Goal: Submit feedback/report problem: Submit feedback/report problem

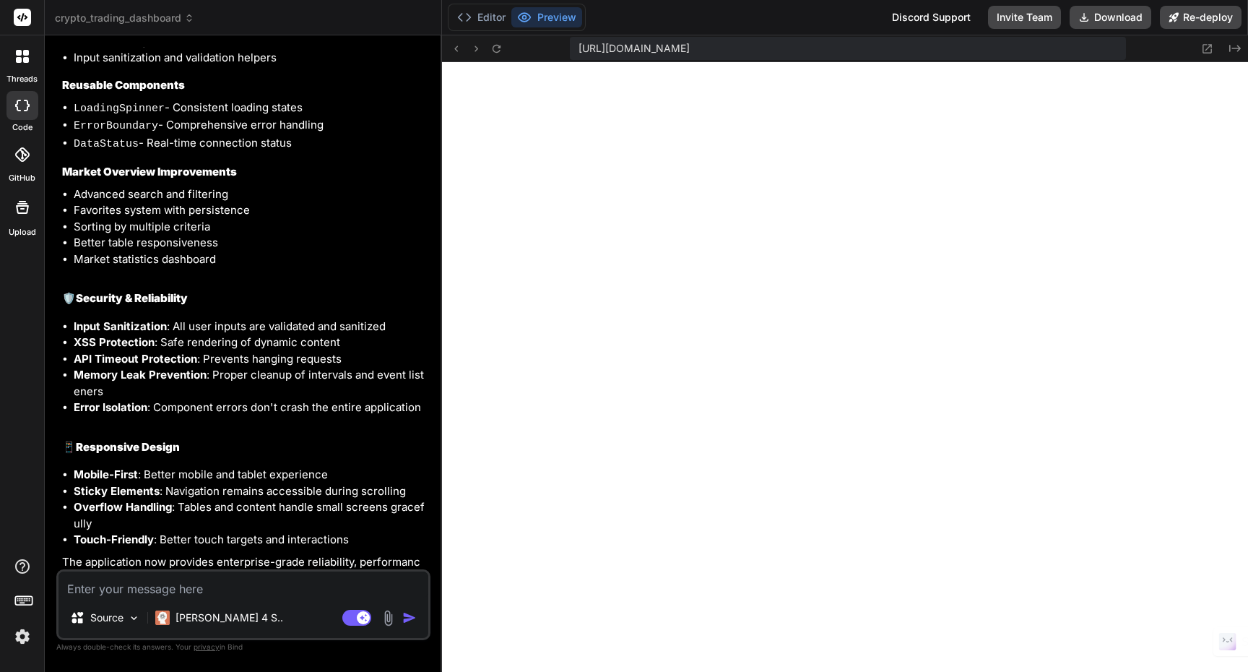
scroll to position [11186, 0]
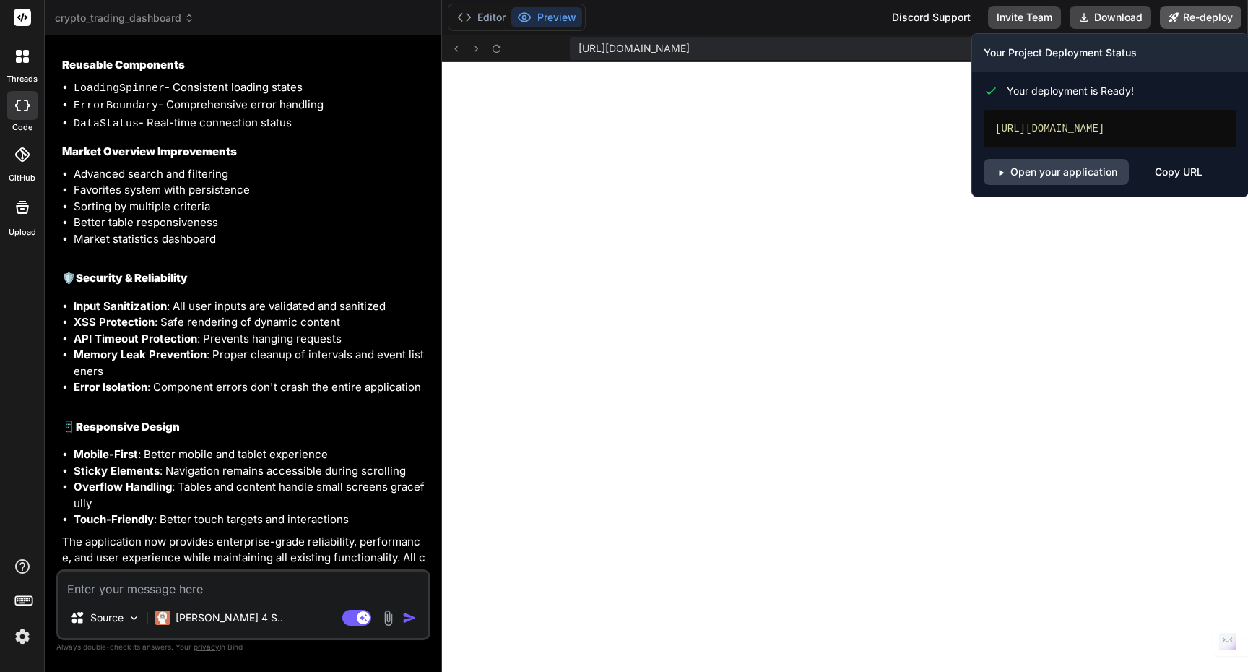
click at [1224, 17] on button "Re-deploy" at bounding box center [1201, 17] width 82 height 23
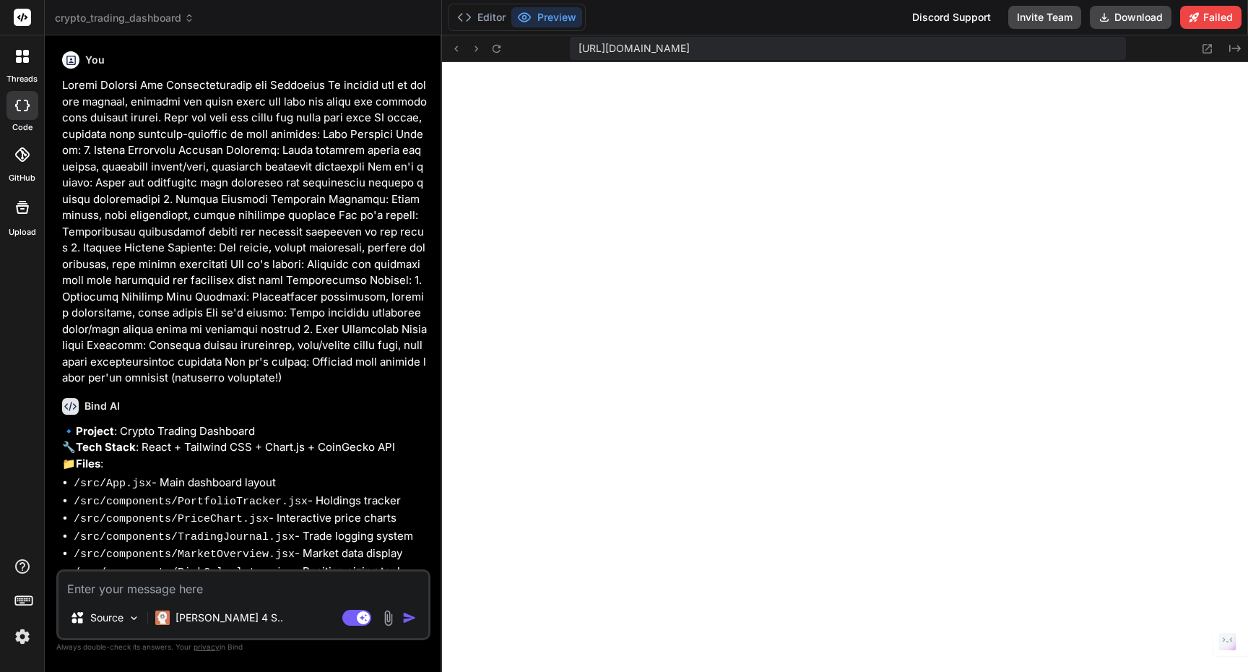
scroll to position [0, 0]
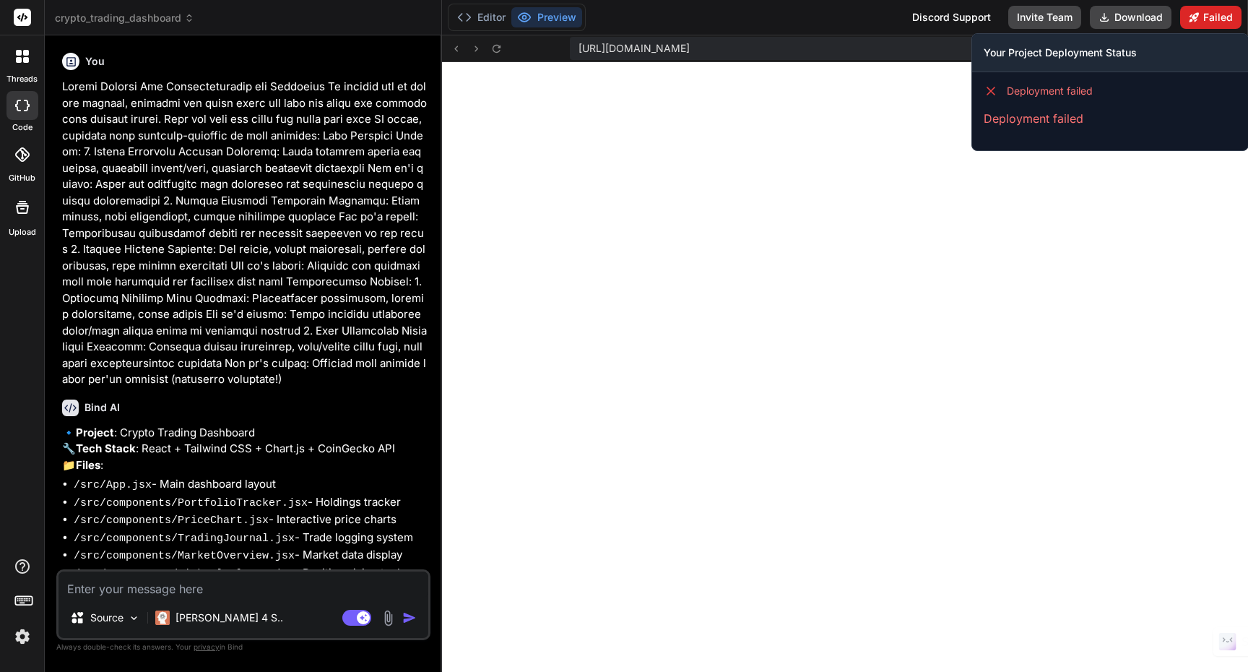
click at [1218, 18] on button "Failed" at bounding box center [1210, 17] width 61 height 23
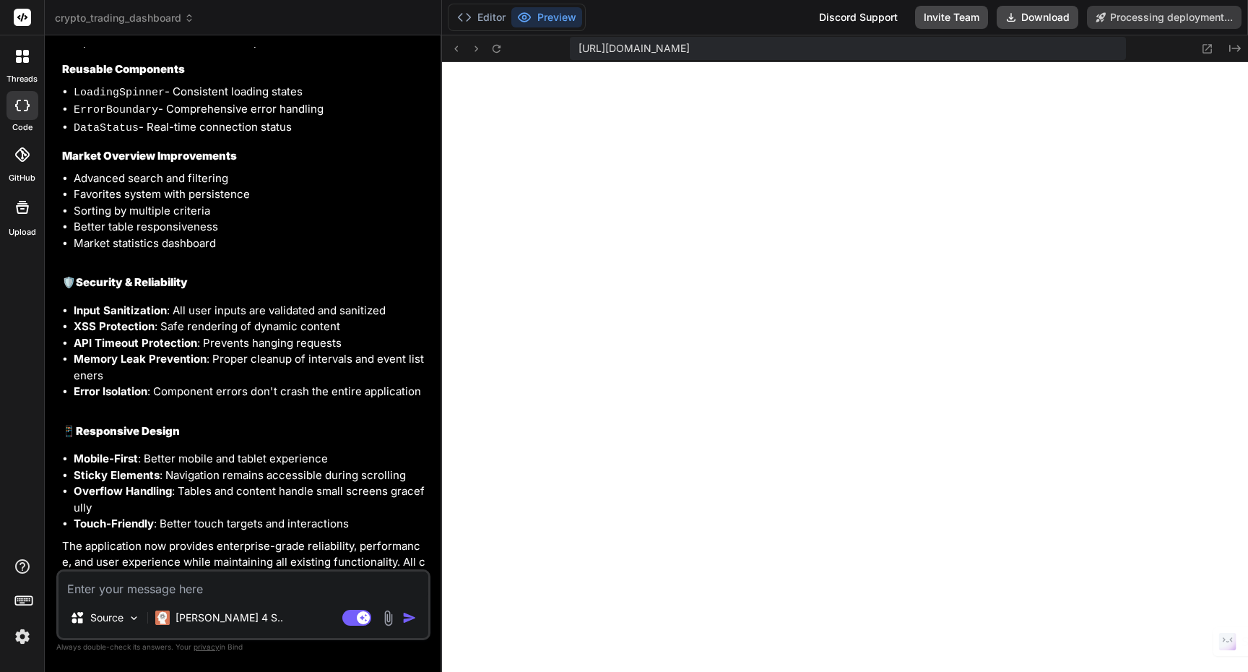
scroll to position [11099, 0]
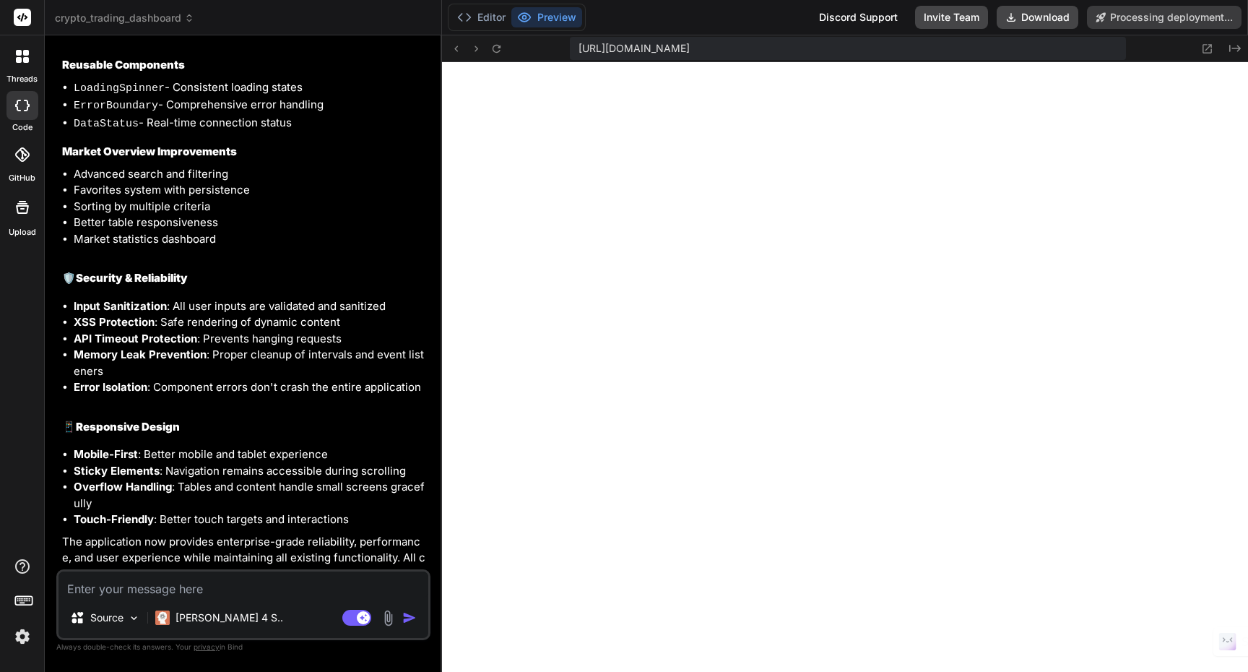
type textarea "x"
click at [230, 592] on textarea at bounding box center [244, 584] width 370 height 26
type textarea "I"
type textarea "x"
type textarea "I"
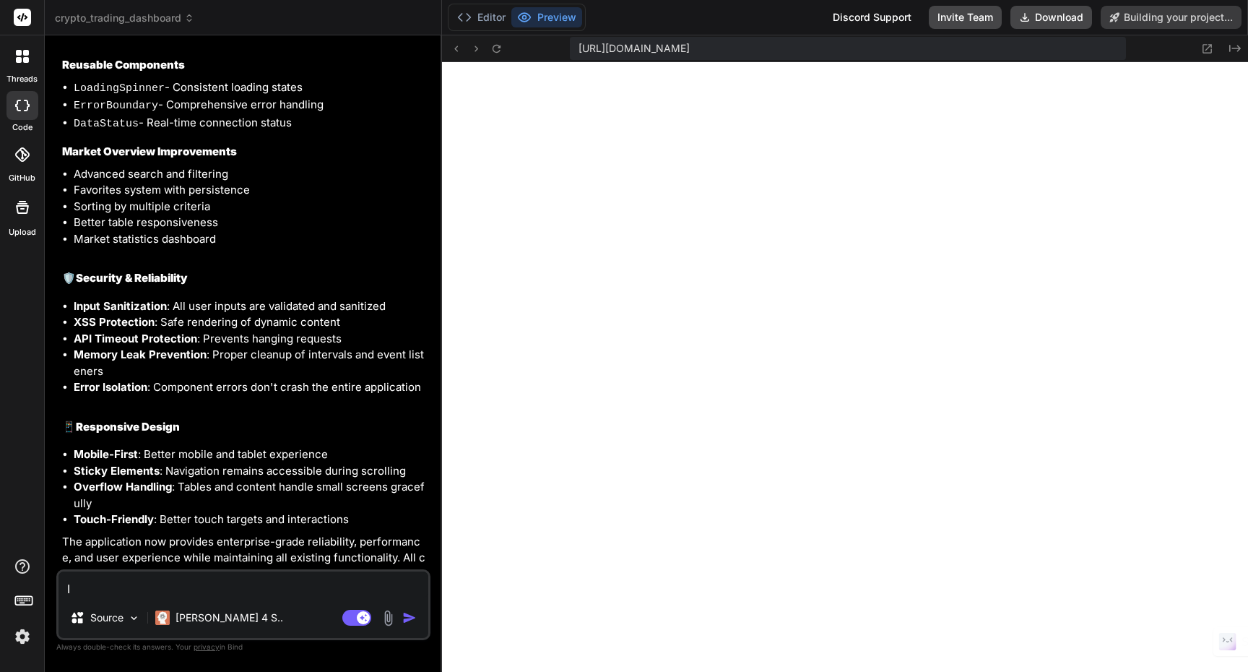
type textarea "x"
type textarea "I"
type textarea "x"
type textarea "A"
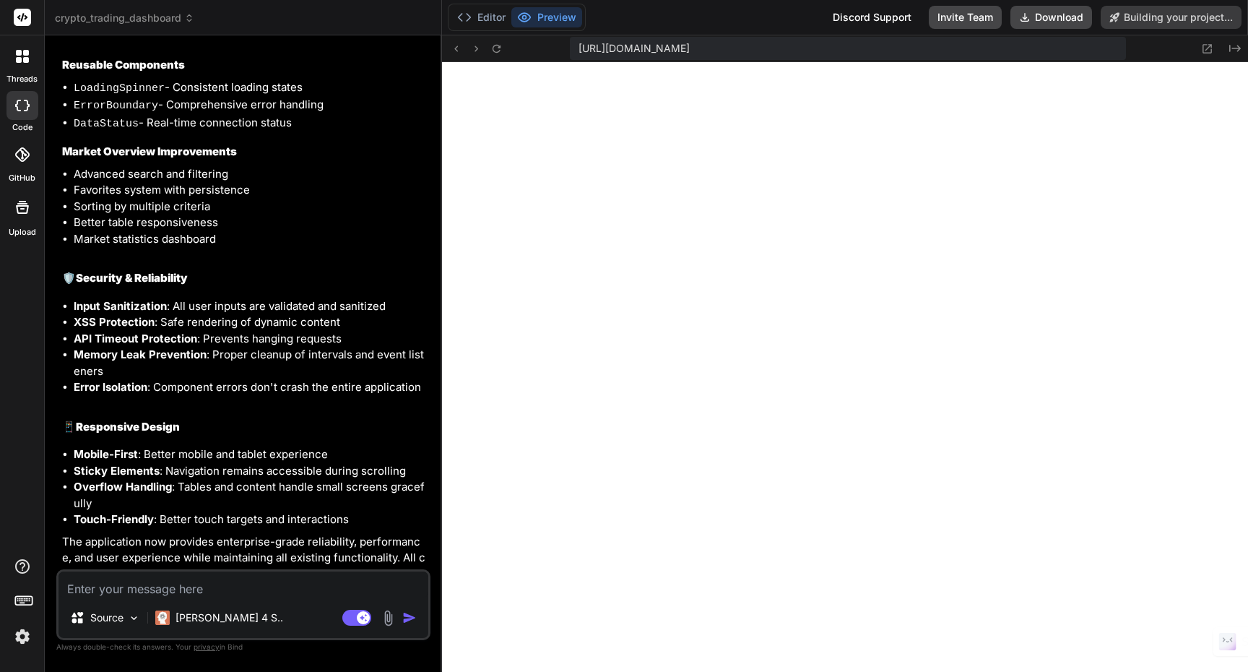
type textarea "x"
type textarea "Al"
type textarea "x"
type textarea "All"
type textarea "x"
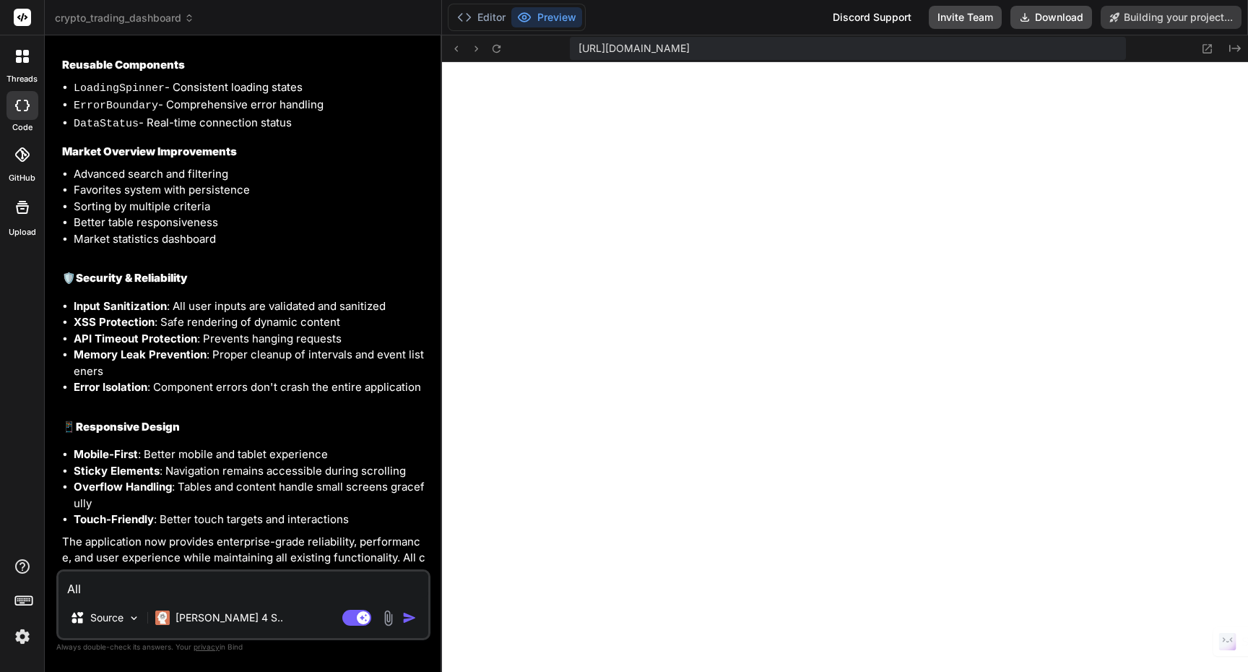
type textarea "All"
type textarea "x"
type textarea "All i"
type textarea "x"
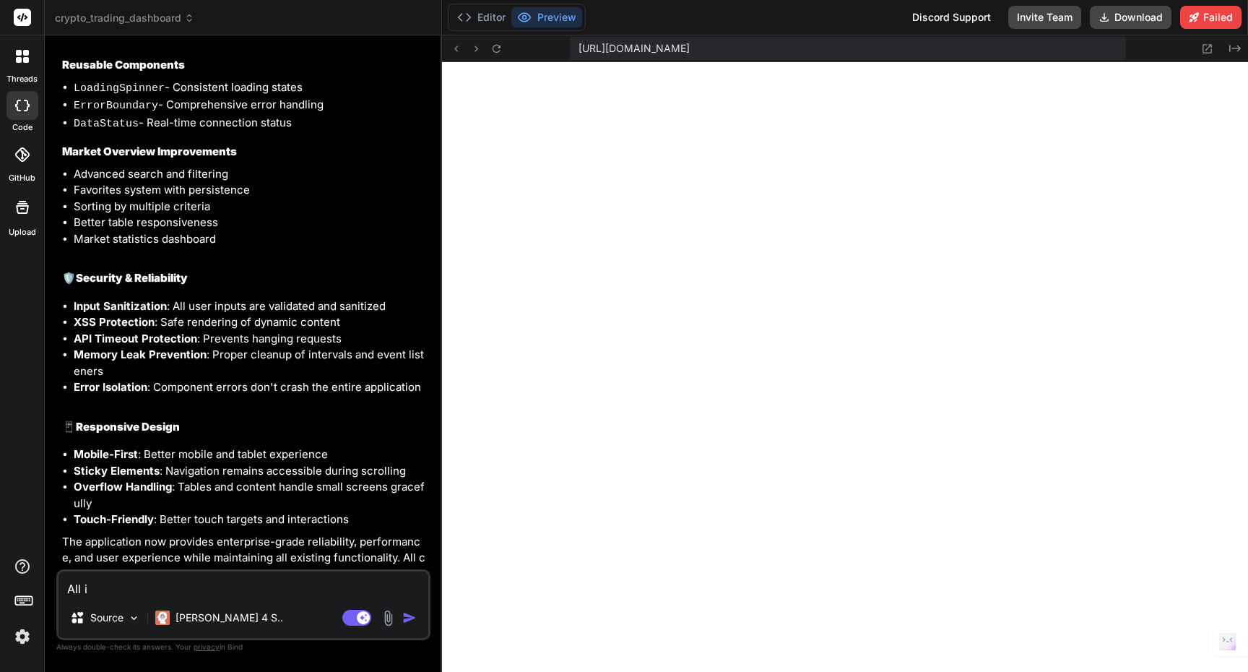
type textarea "All i"
type textarea "x"
type textarea "All i c"
type textarea "x"
type textarea "All i ca"
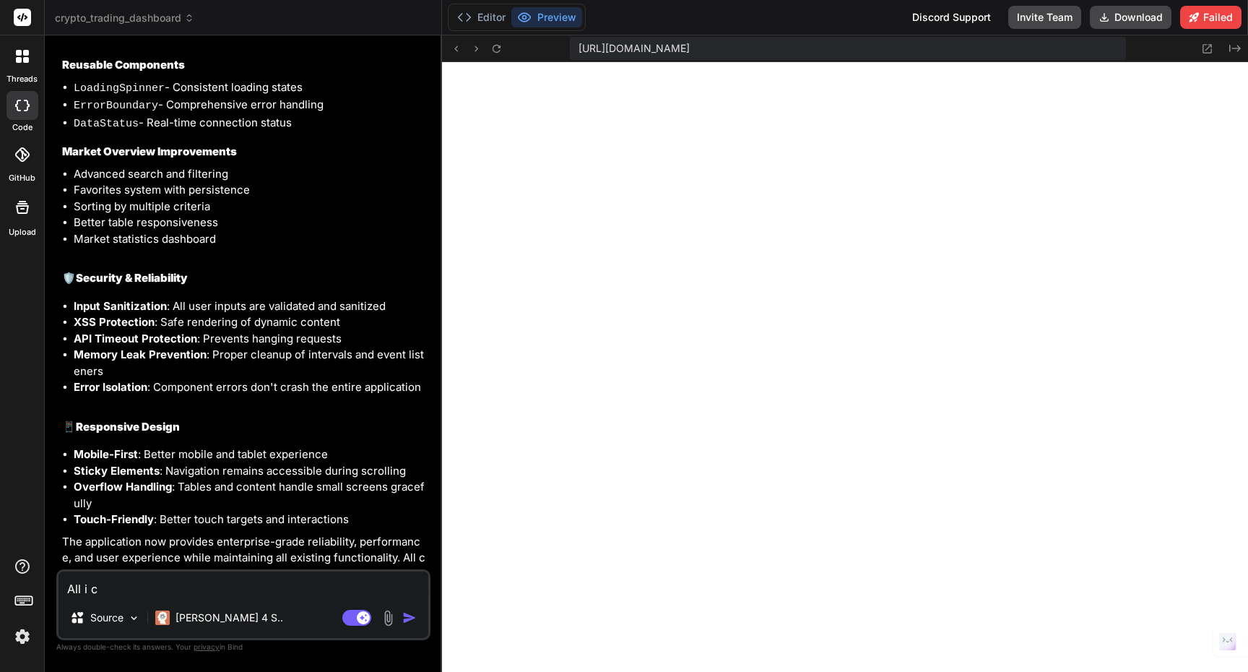
type textarea "x"
type textarea "All i can"
type textarea "x"
type textarea "All i can"
type textarea "x"
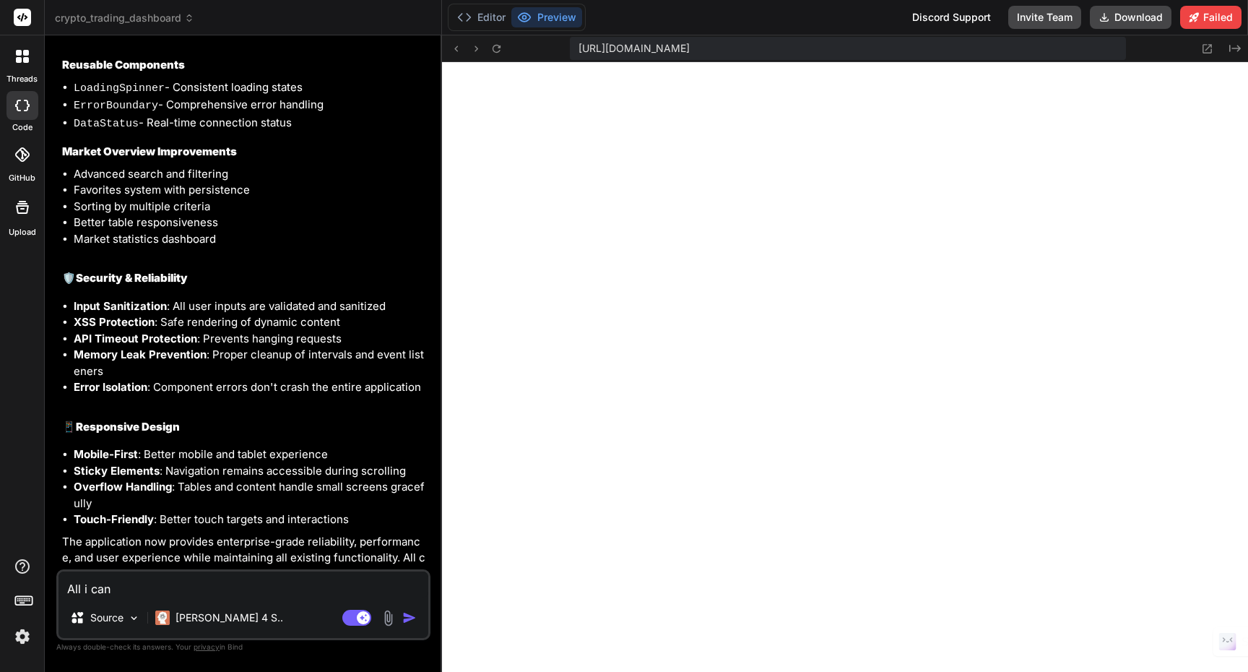
type textarea "All i can s"
type textarea "x"
type textarea "All i can se"
type textarea "x"
type textarea "All i can see"
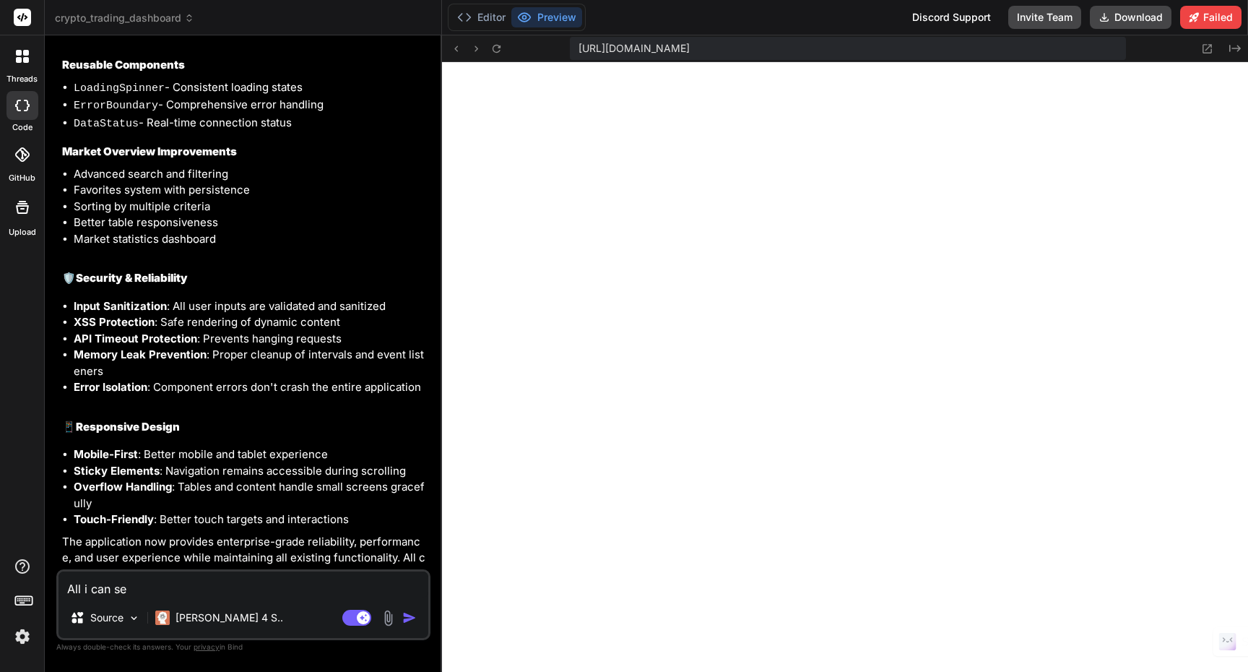
type textarea "x"
type textarea "All i can see"
type textarea "x"
type textarea "All i can see i"
type textarea "x"
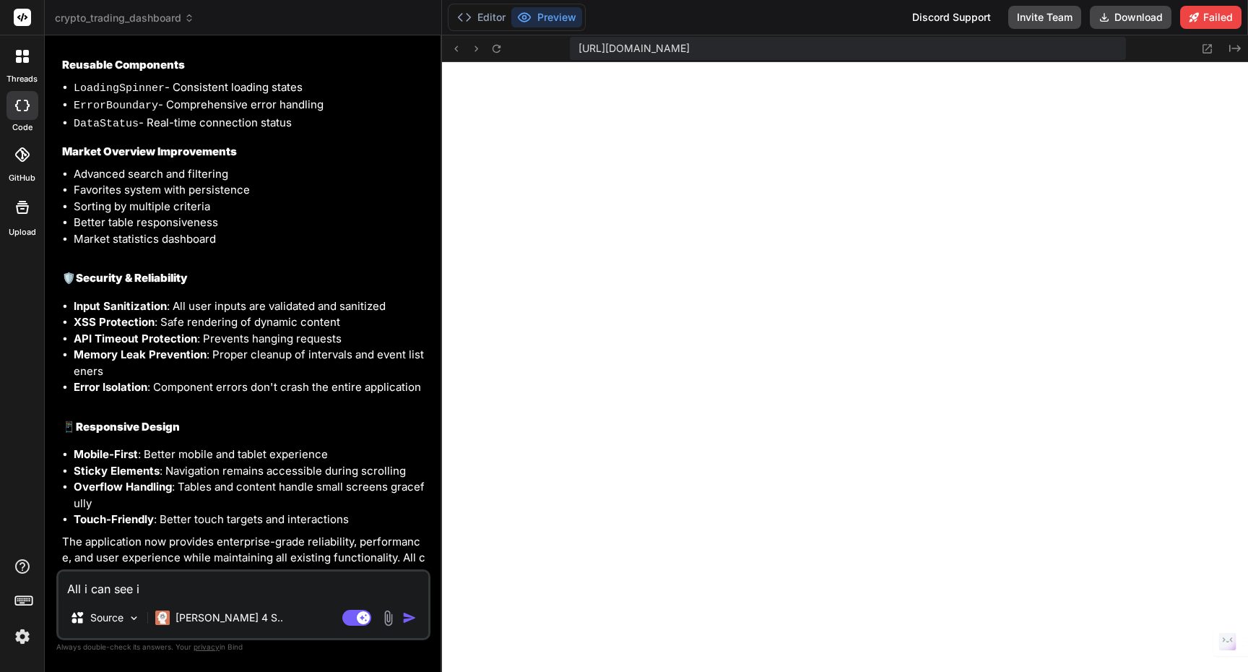
type textarea "All i can see is"
type textarea "x"
type textarea "All i can see is"
type textarea "x"
type textarea "All i can see is b"
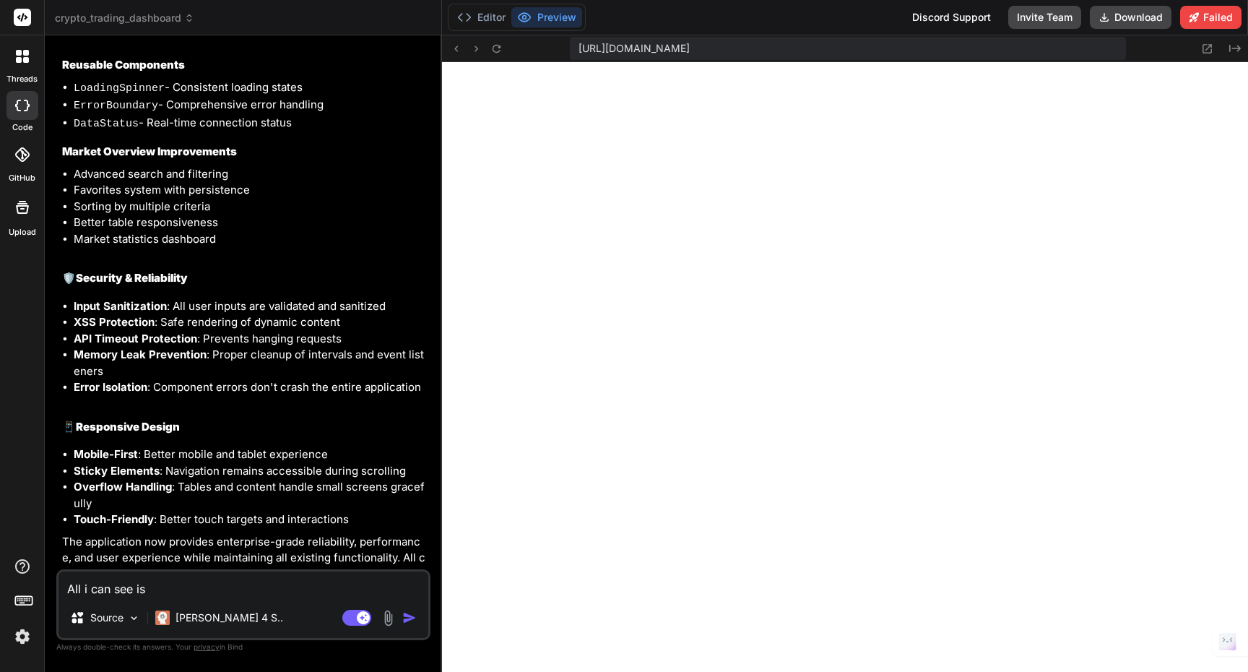
type textarea "x"
type textarea "All i can see is"
type textarea "x"
type textarea "All i can see is"
type textarea "x"
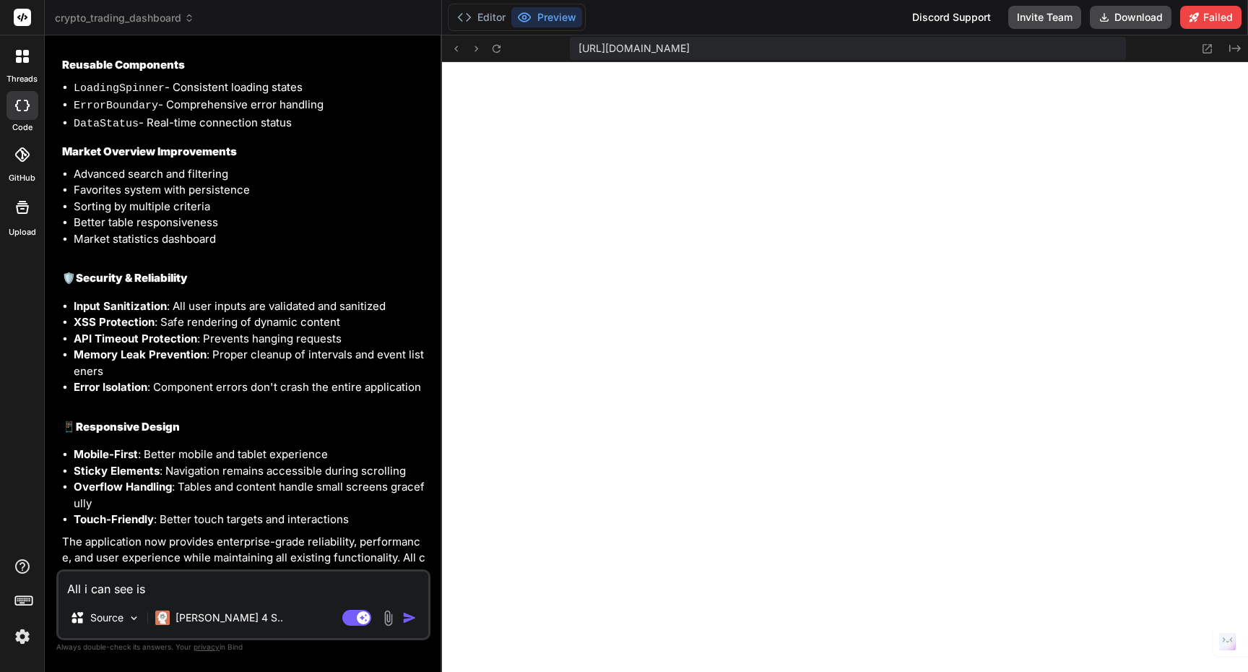
type textarea "All i can see i"
type textarea "x"
type textarea "All i can see"
type textarea "x"
type textarea "All i can see"
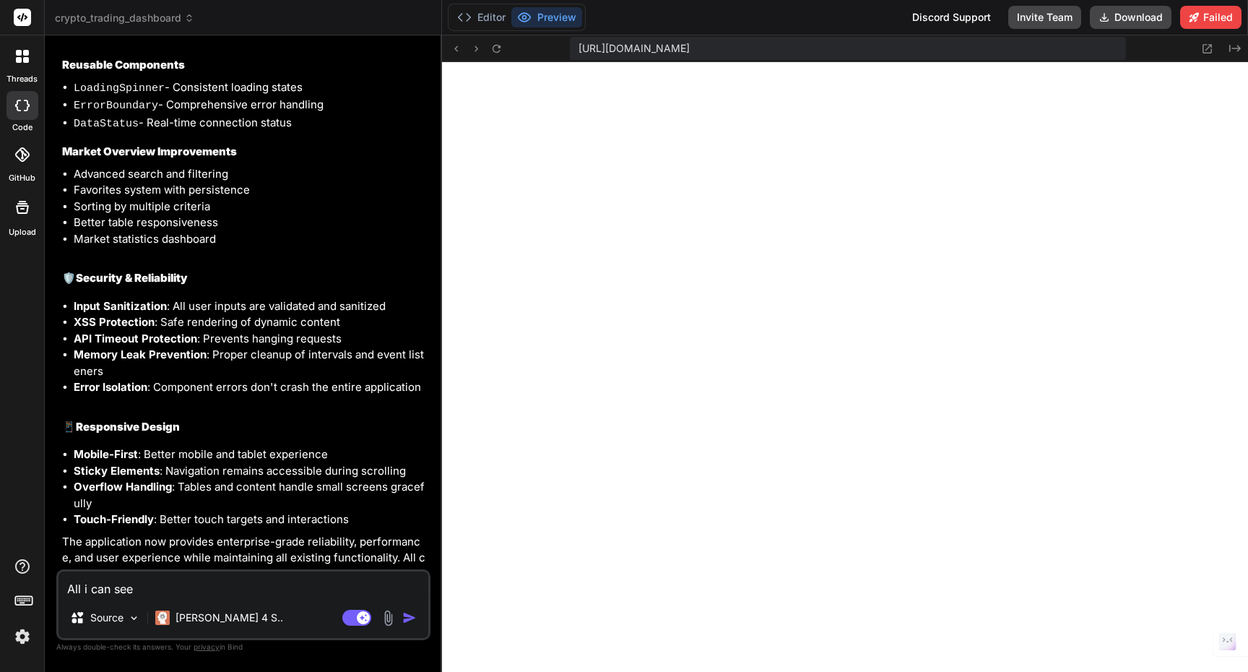
type textarea "x"
type textarea "All i can see,"
type textarea "x"
type textarea "All i can see,"
type textarea "x"
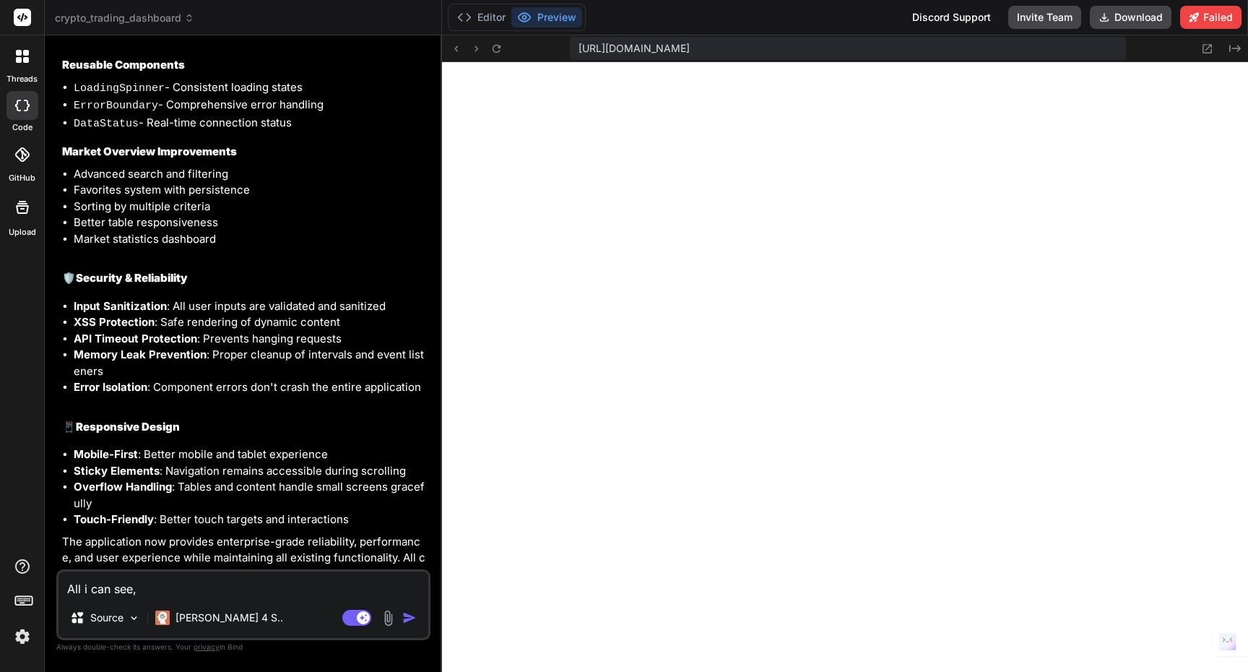
type textarea "All i can see, i"
type textarea "x"
type textarea "All i can see, is"
type textarea "x"
type textarea "All i can see, is"
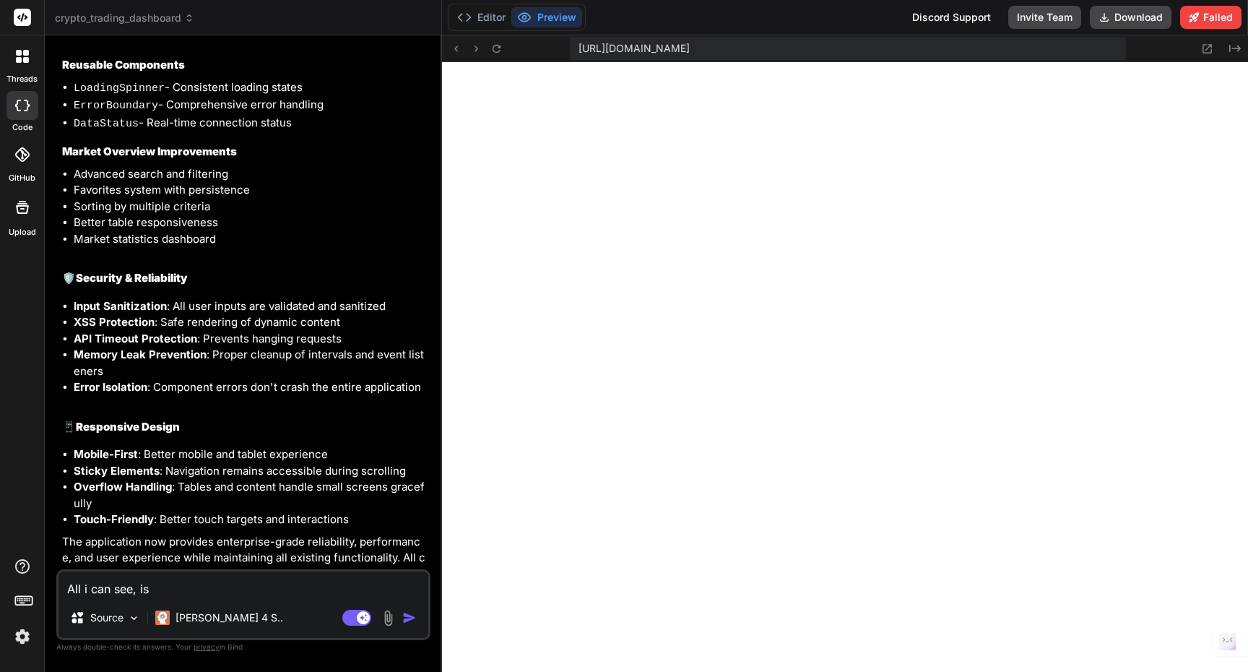
type textarea "x"
type textarea "All i can see, is b"
type textarea "x"
type textarea "All i can see, is ba"
type textarea "x"
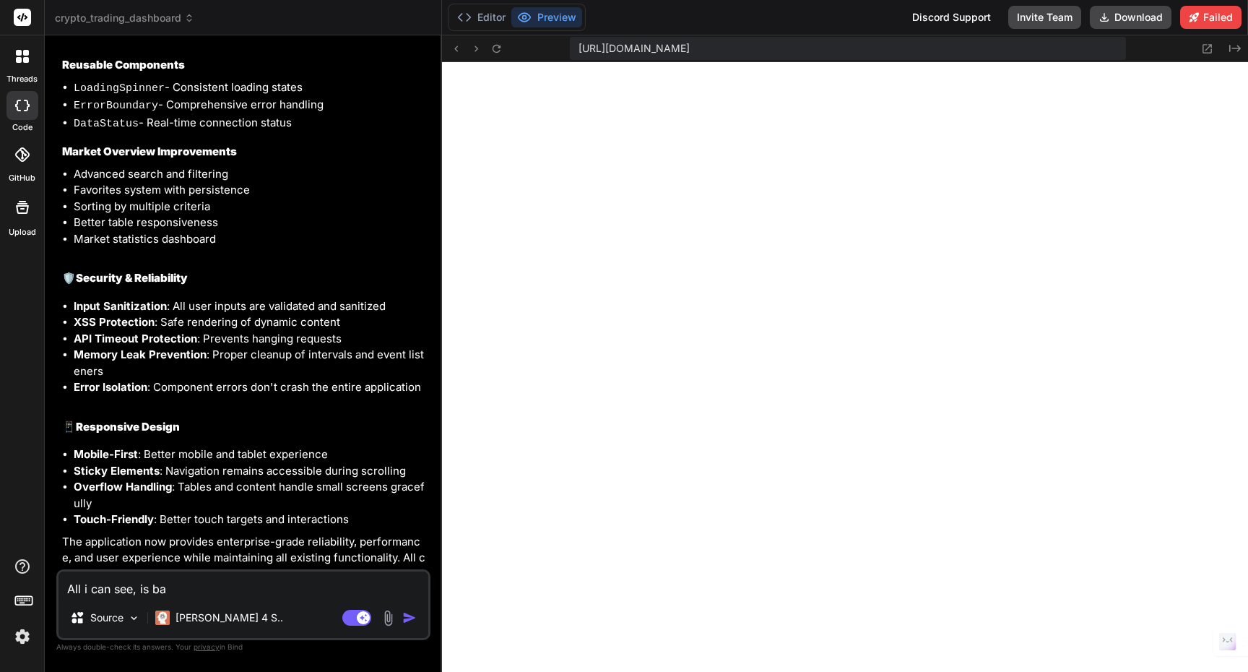
type textarea "All i can see, is bal"
type textarea "x"
type textarea "All i can see, is ba"
type textarea "x"
type textarea "All i can see, is b"
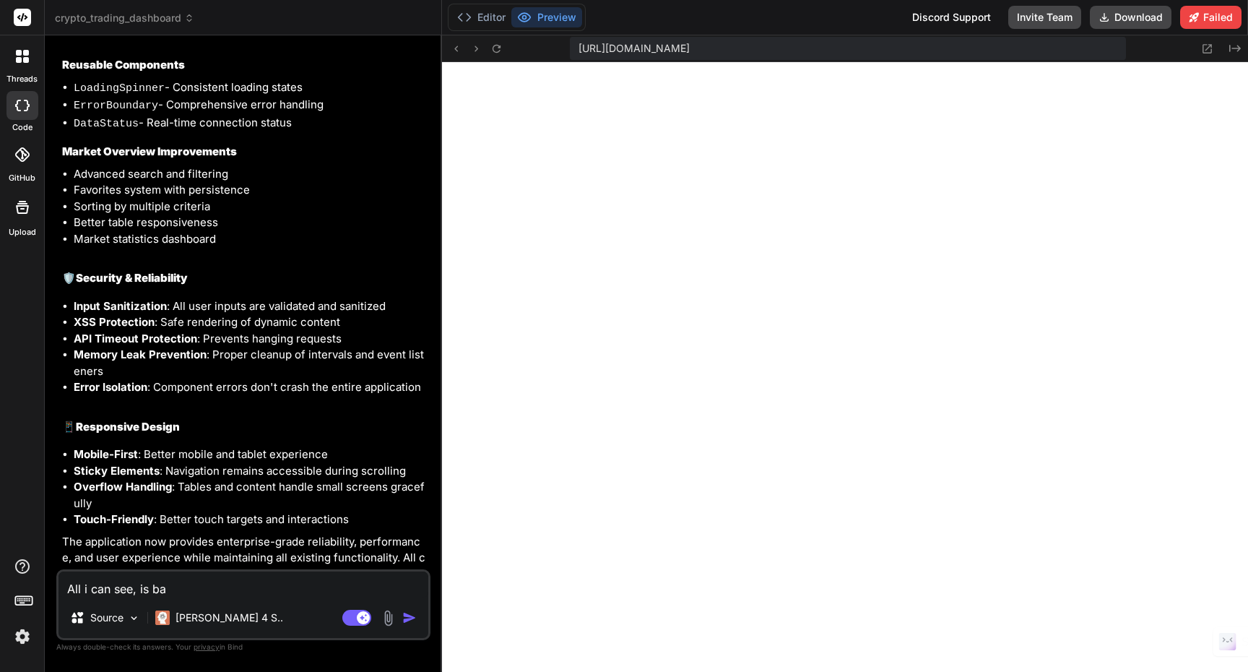
type textarea "x"
type textarea "All i can see, is"
type textarea "x"
type textarea "All i can see, is w"
type textarea "x"
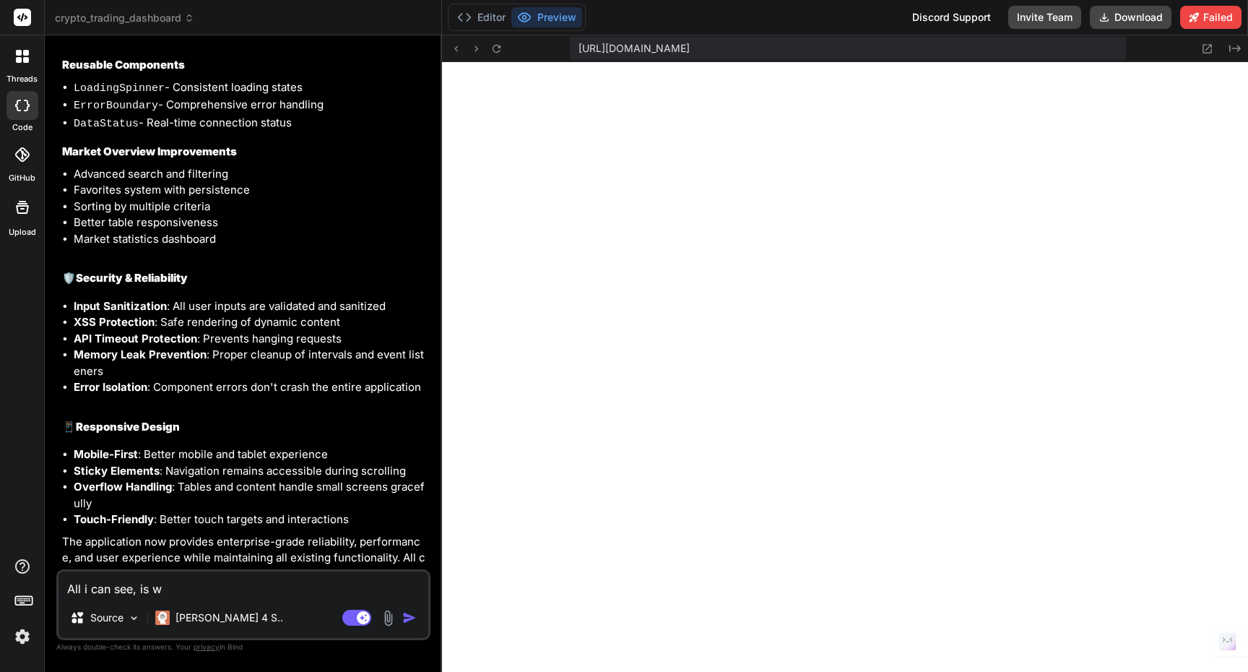
type textarea "All i can see, is wh"
type textarea "x"
type textarea "All i can see, is whi"
type textarea "x"
type textarea "All i can see, is whit"
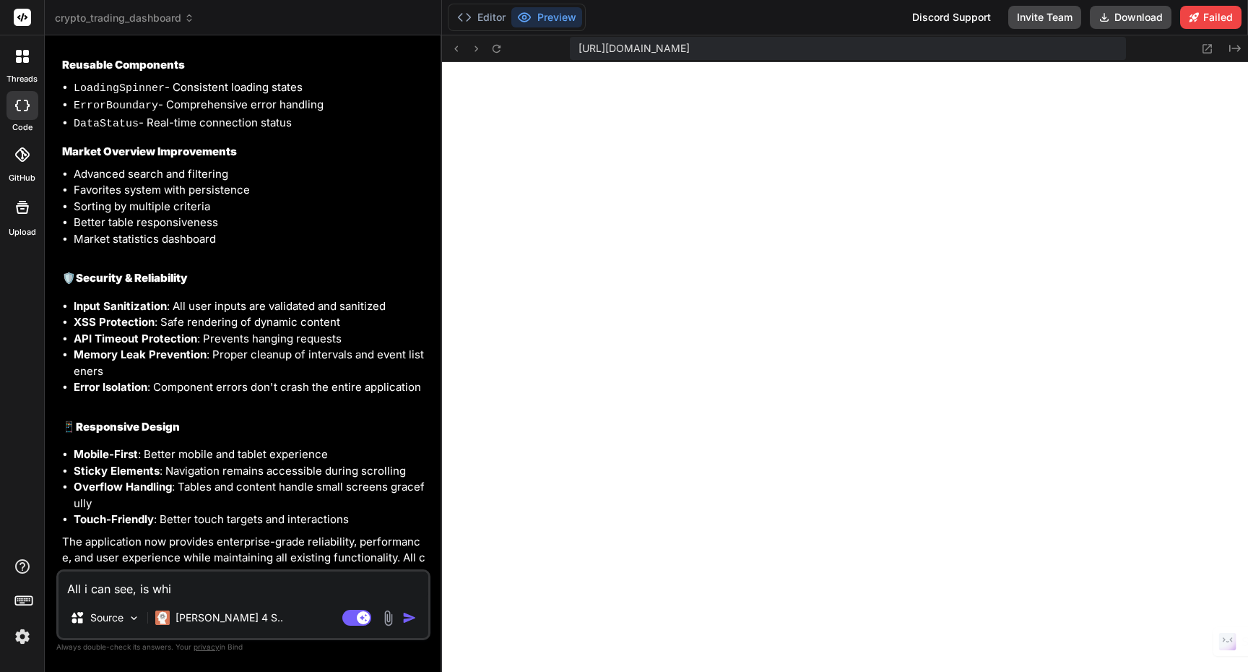
type textarea "x"
type textarea "All i can see, is white"
type textarea "x"
type textarea "All i can see, is white"
type textarea "x"
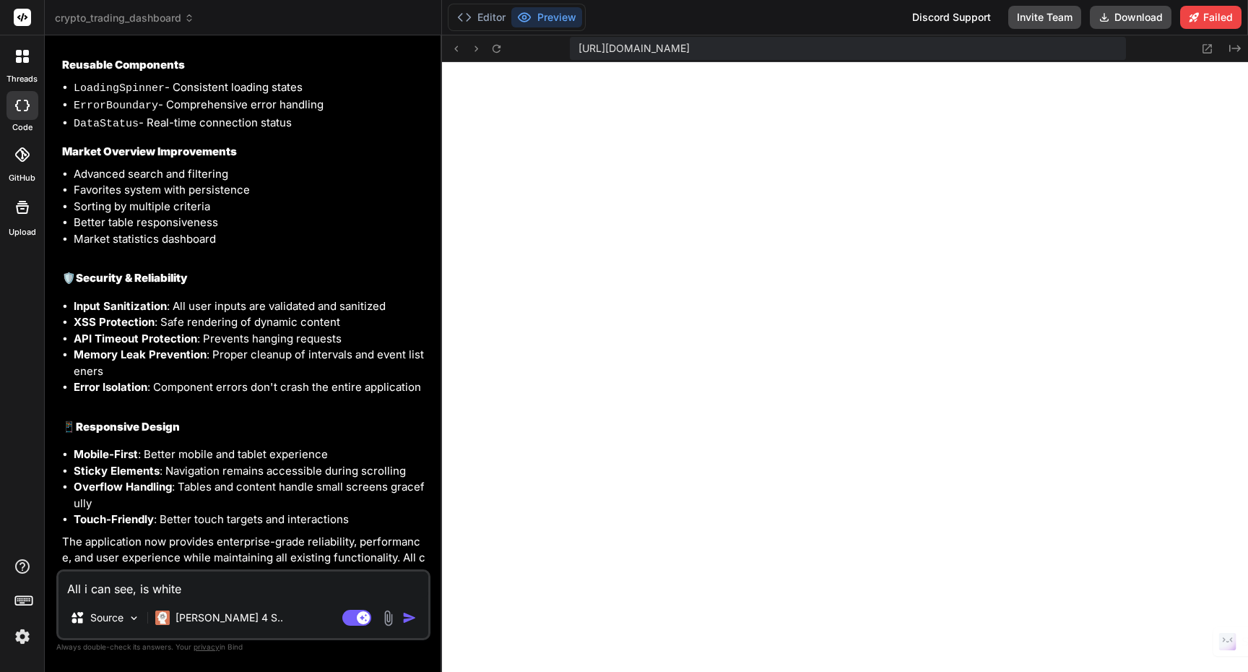
type textarea "All i can see, is white b"
type textarea "x"
type textarea "All i can see, is white ba"
type textarea "x"
type textarea "All i can see, is white bal"
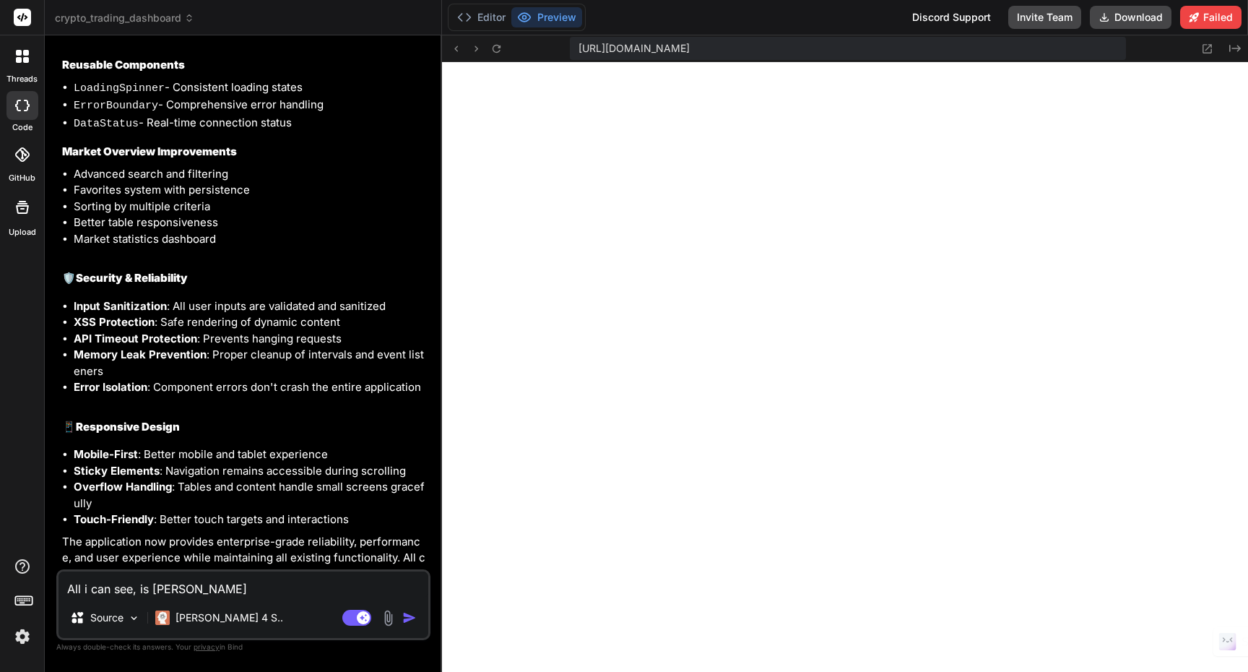
type textarea "x"
type textarea "All i can see, is white ba"
type textarea "x"
type textarea "All i can see, is white b"
type textarea "x"
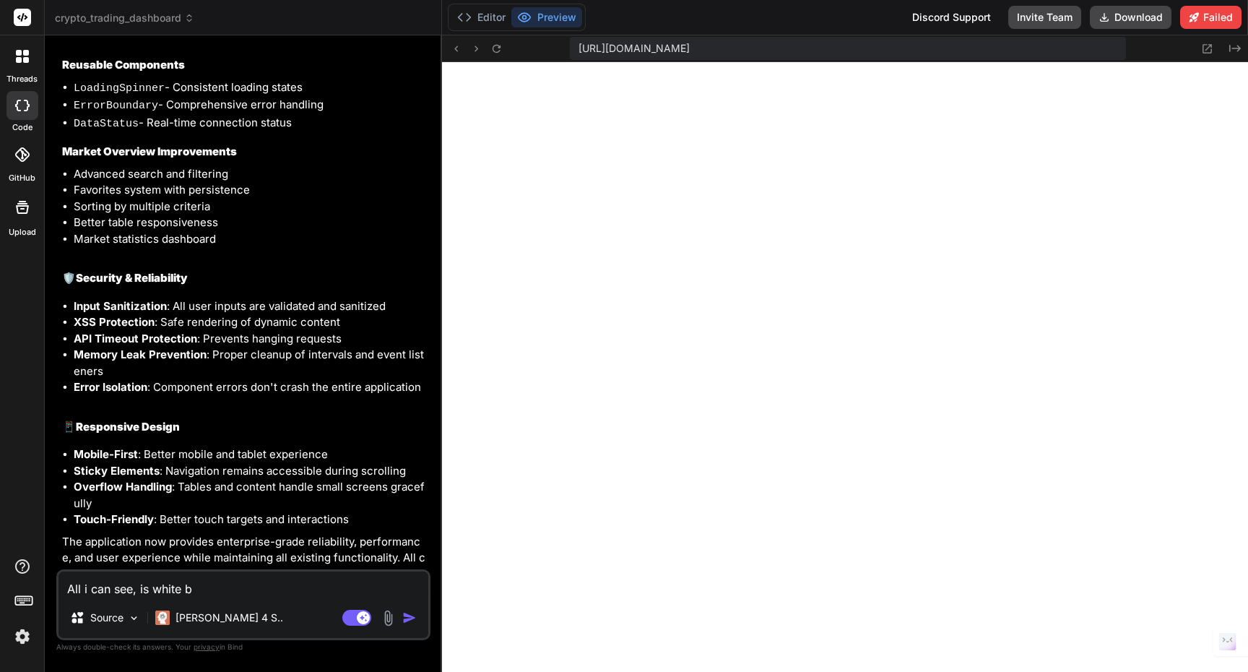
type textarea "All i can see, is white bl"
type textarea "x"
type textarea "All i can see, is white bla"
type textarea "x"
type textarea "All i can see, is white blan"
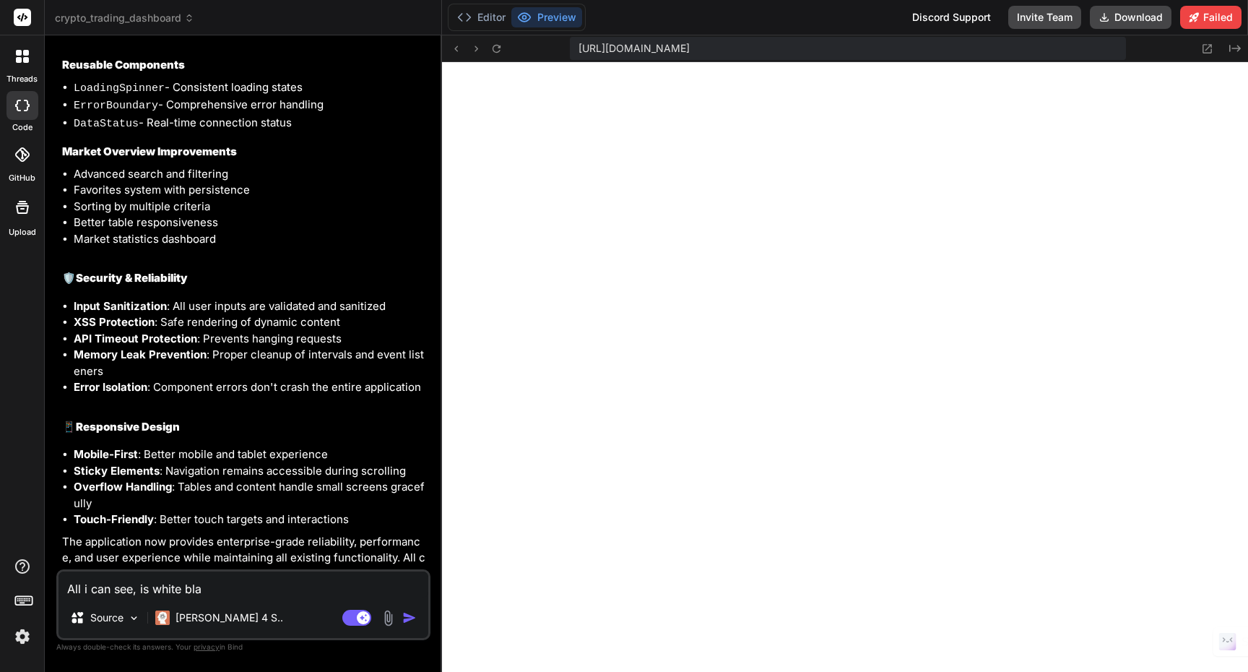
type textarea "x"
type textarea "All i can see, is white blank"
type textarea "x"
type textarea "All i can see, is white blank"
type textarea "x"
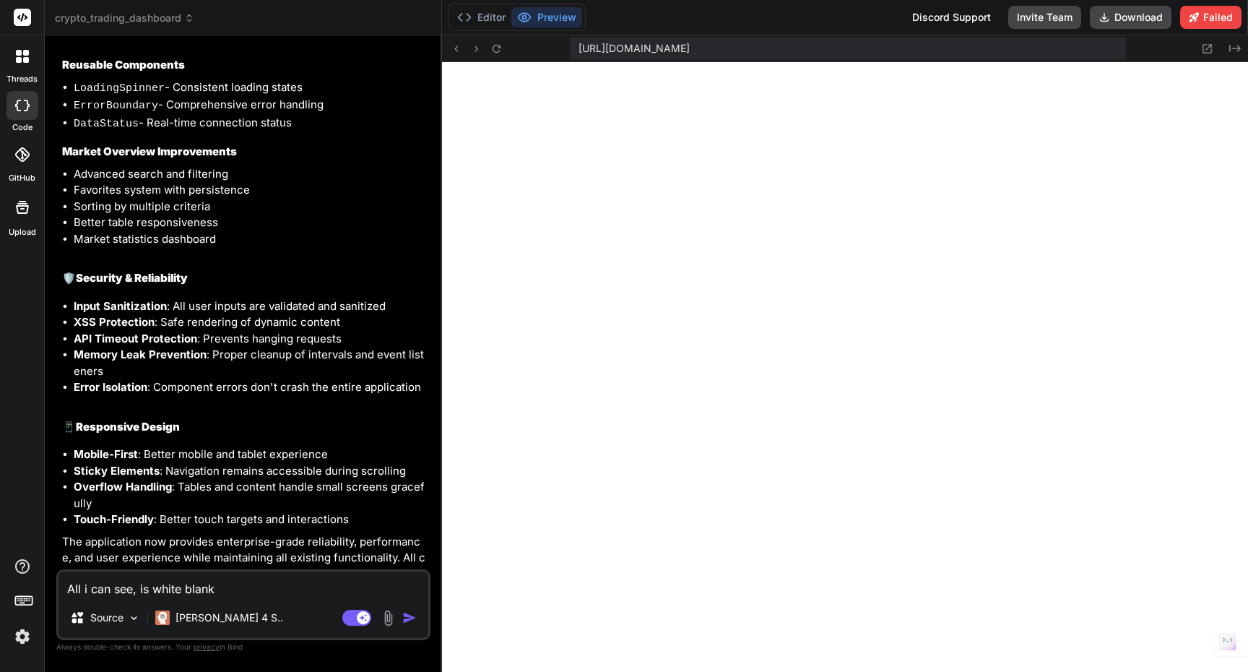
type textarea "All i can see, is white blank p"
type textarea "x"
type textarea "All i can see, is white blank pa"
type textarea "x"
type textarea "All i can see, is white blank pag"
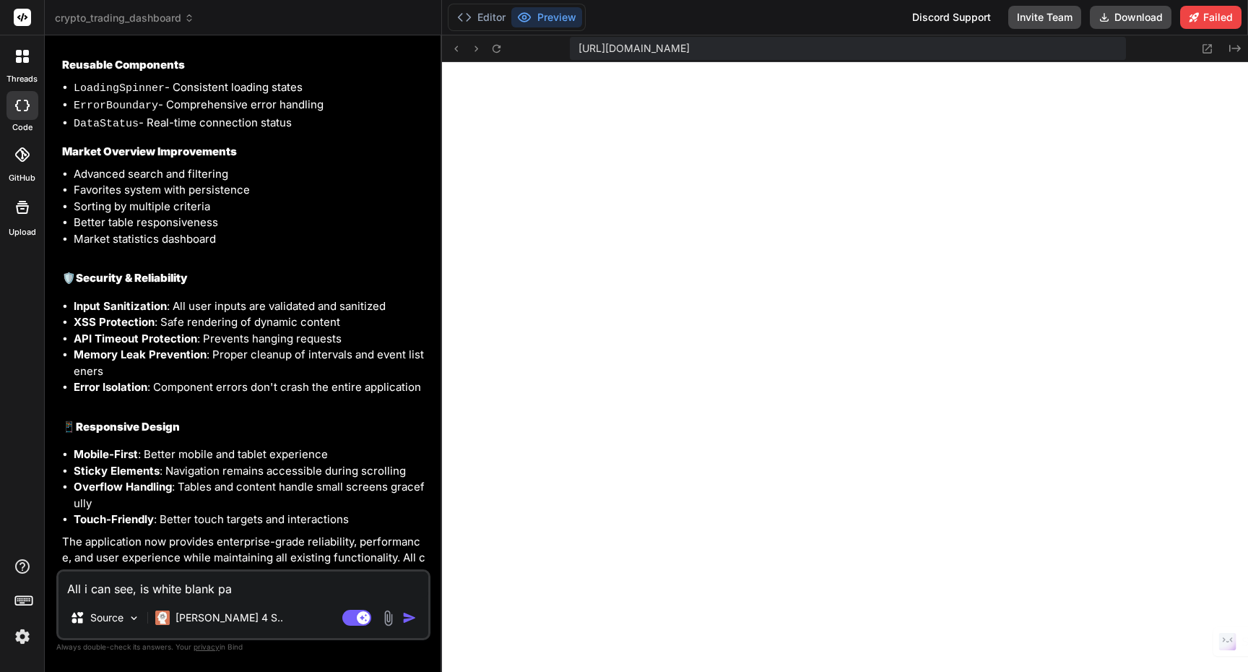
type textarea "x"
type textarea "All i can see, is white blank page"
type textarea "x"
type textarea "All i can see, is white blank page."
type textarea "x"
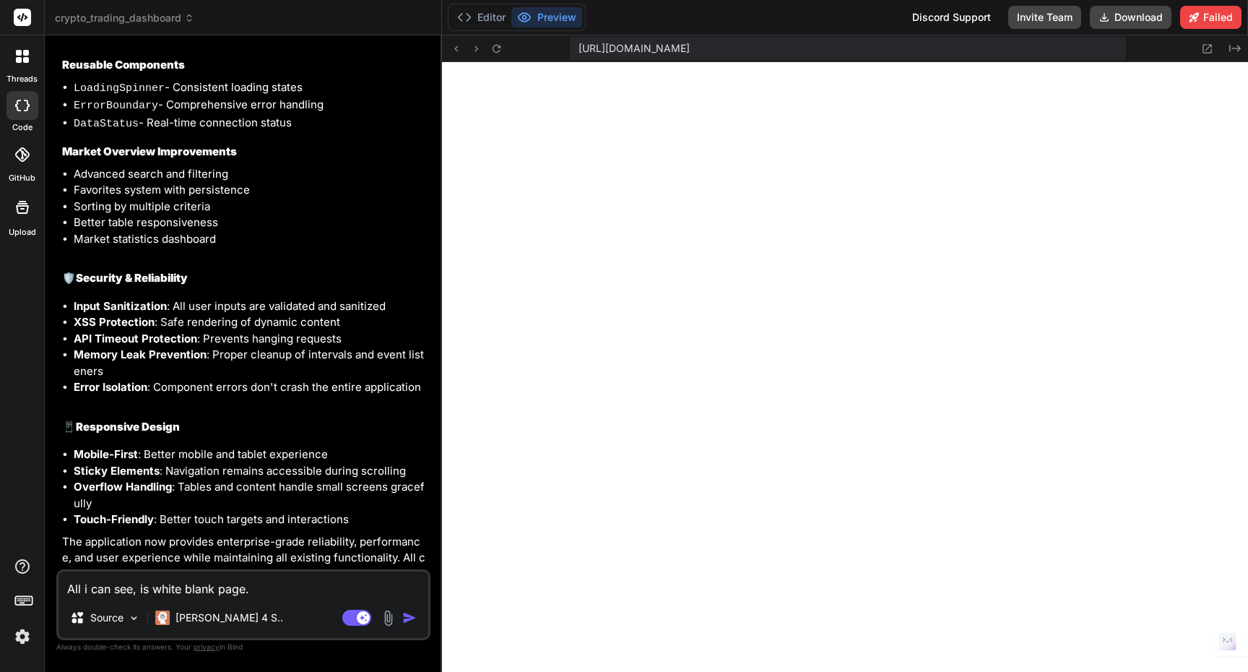
type textarea "All i can see, is white blank page."
click at [412, 616] on img "button" at bounding box center [409, 617] width 14 height 14
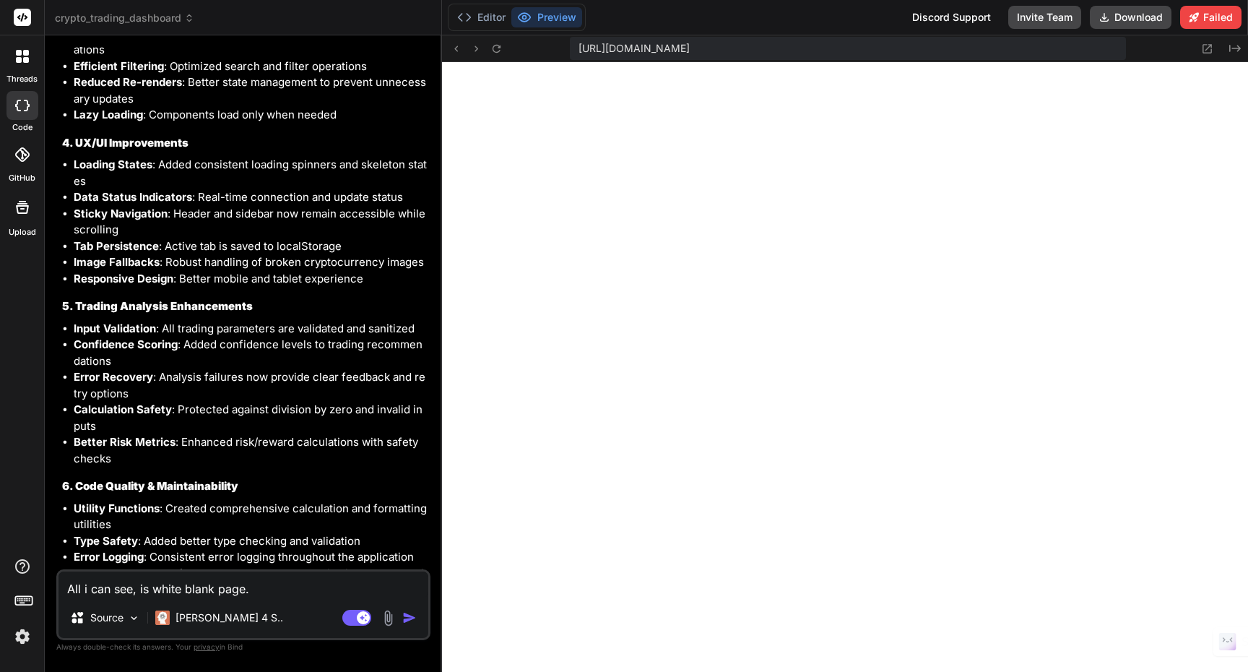
scroll to position [11290, 0]
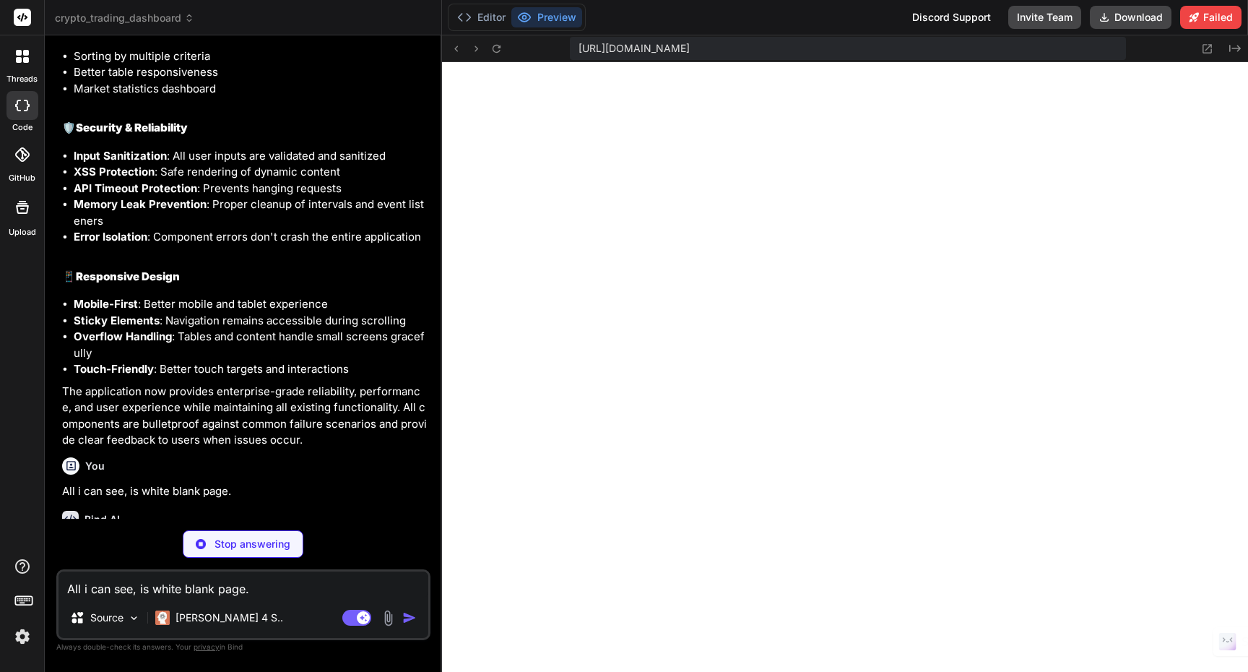
type textarea "x"
type textarea ""postcss": "^8.4.24", "tailwindcss": "^3.3.0", "vite": "^4.4.5" } }"
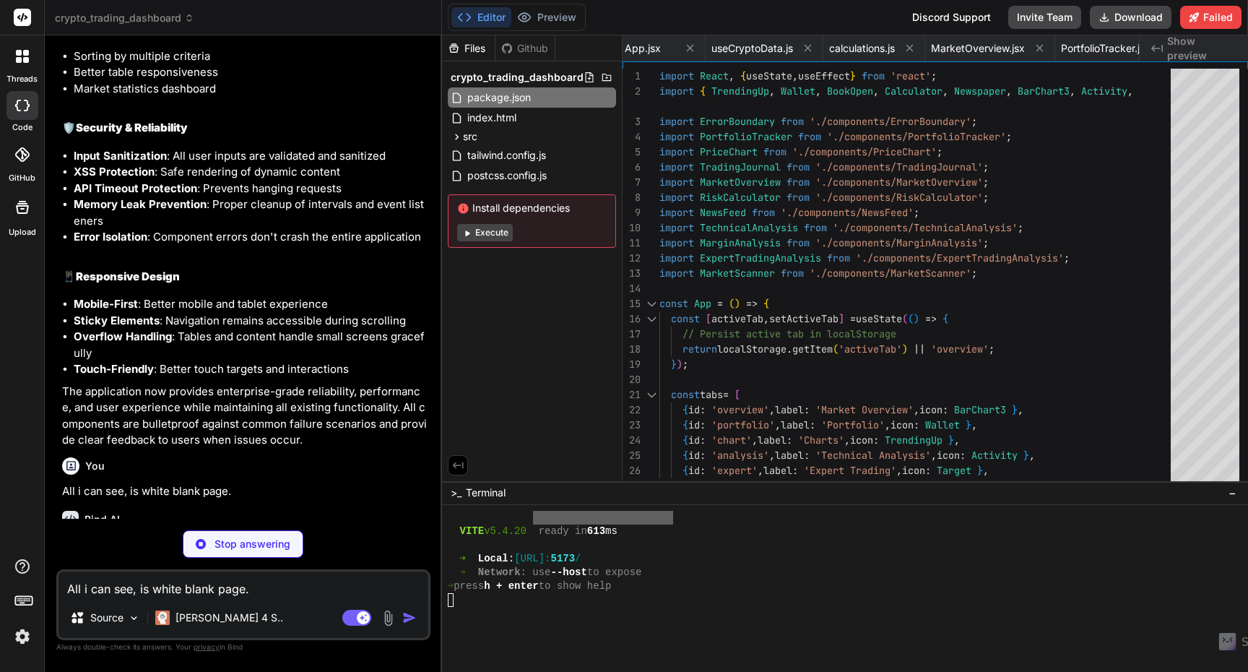
type textarea "x"
type textarea "'crypto-card': '#1e293b', 'crypto-accent': '#334155', 'crypto-green': '#10b981'…"
type textarea "x"
type textarea "export default { plugins: { tailwindcss: {}, autoprefixer: {}, }, }"
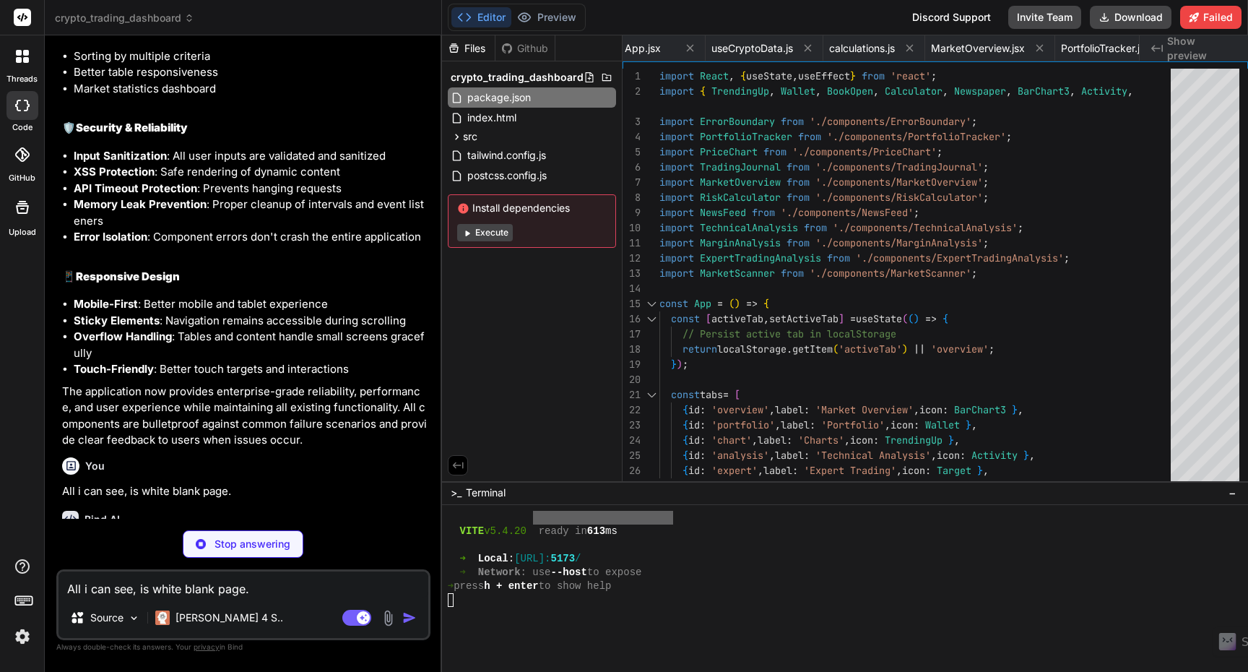
type textarea "x"
type textarea "<script type="module" src="/src/main.jsx"></script> </body> </html>"
type textarea "x"
type textarea "body { font-family: -apple-system, BlinkMacSystemFont, 'Segoe UI', 'Roboto', 'O…"
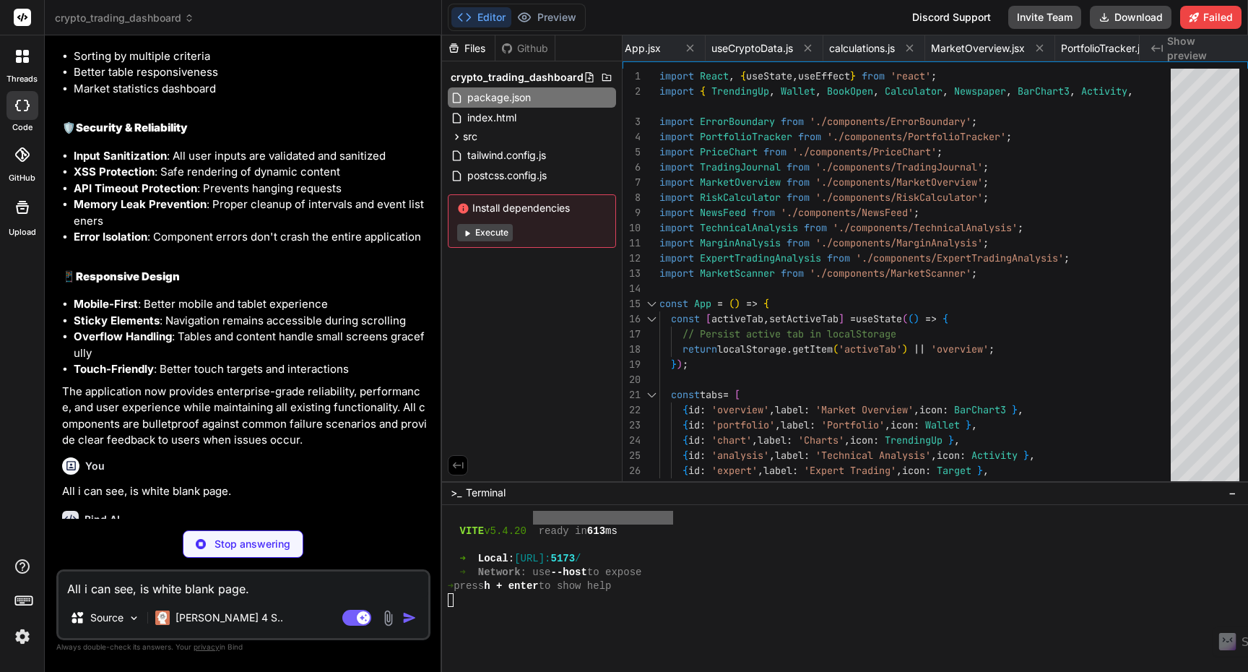
type textarea "x"
type textarea "}; export default App;"
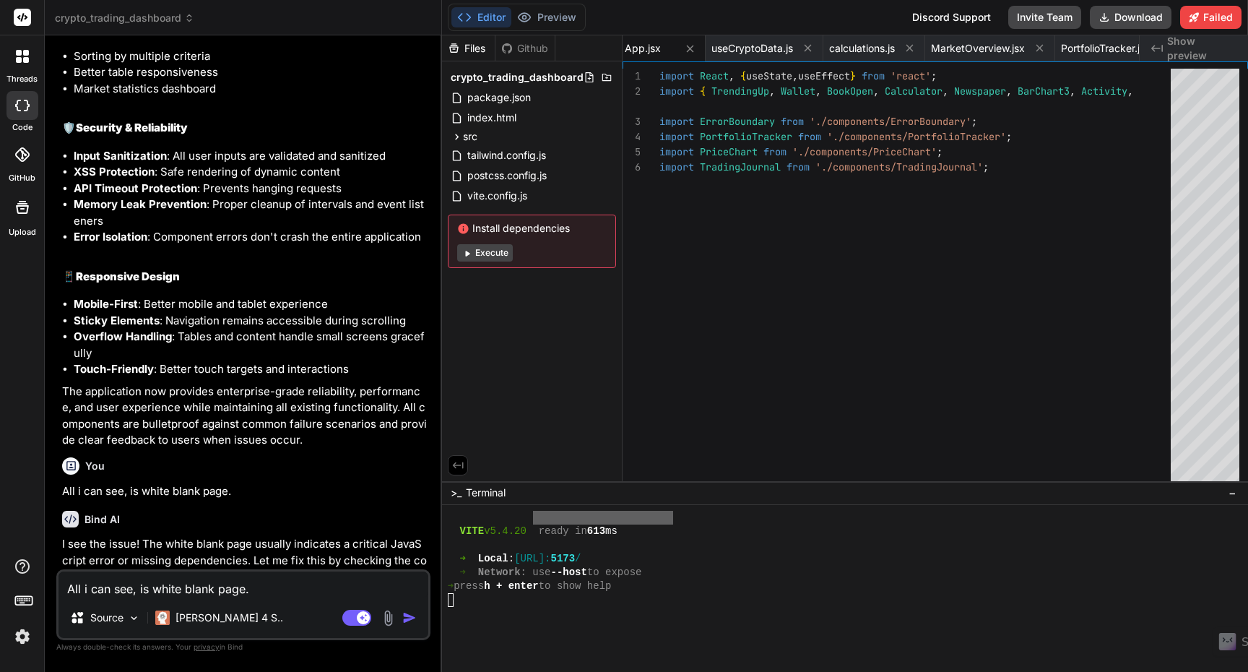
type textarea "x"
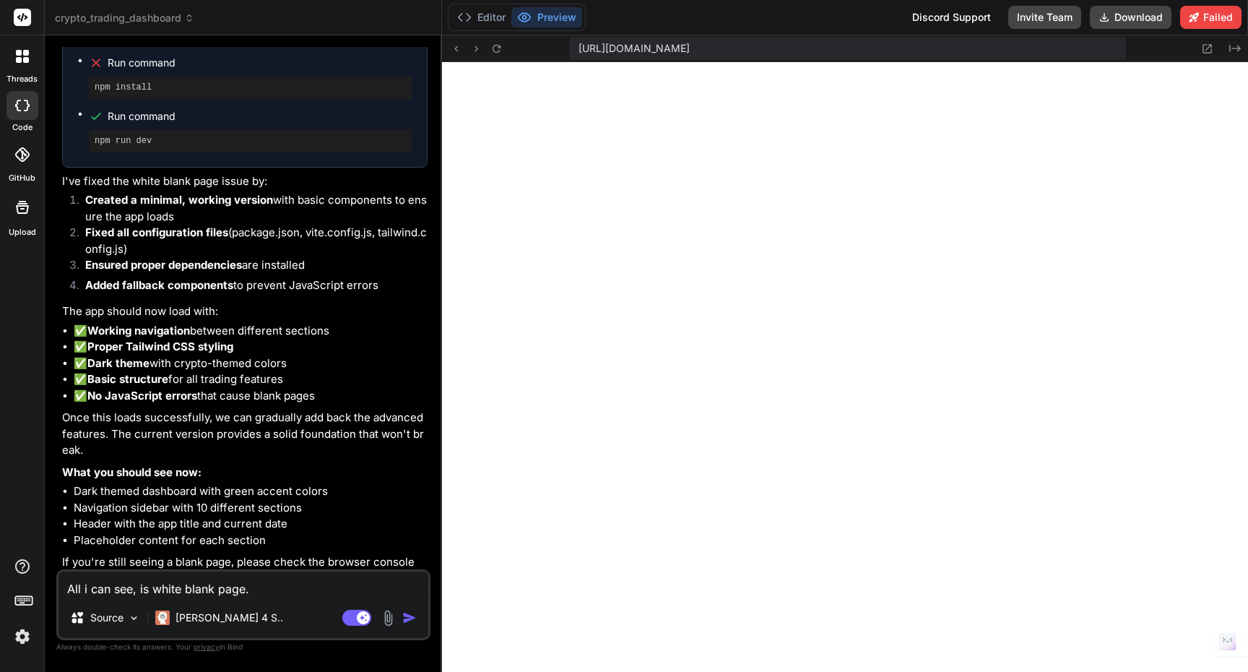
scroll to position [12069, 0]
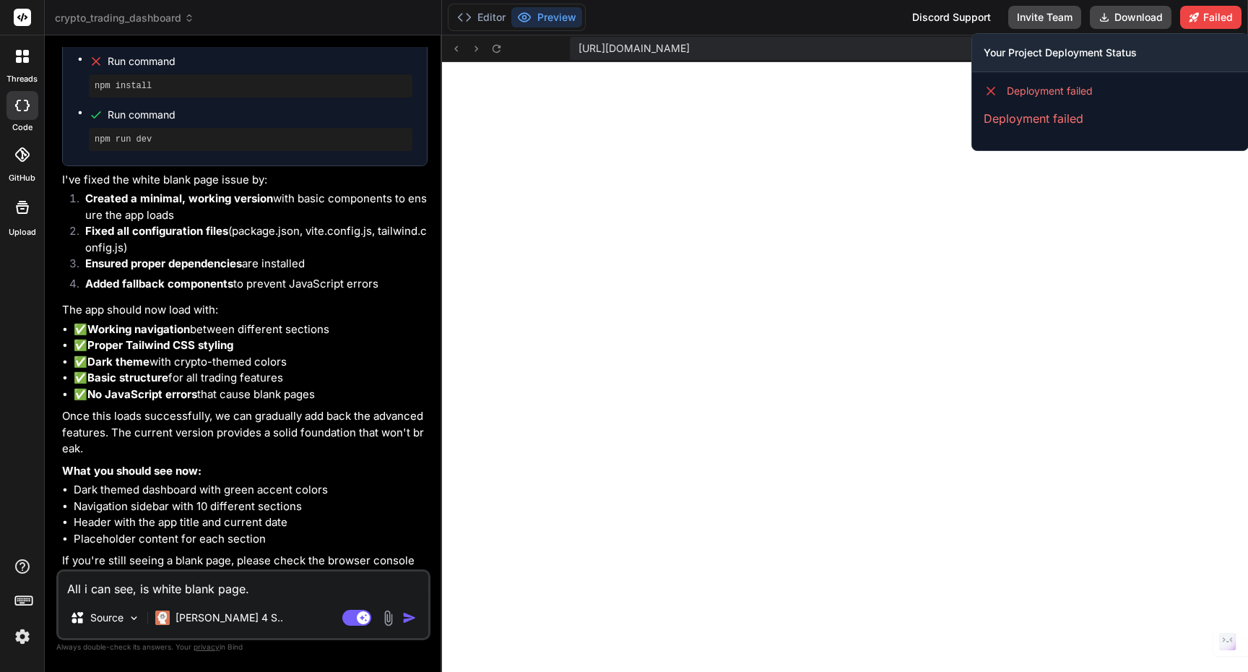
click at [1031, 124] on p "Deployment failed" at bounding box center [1110, 118] width 253 height 17
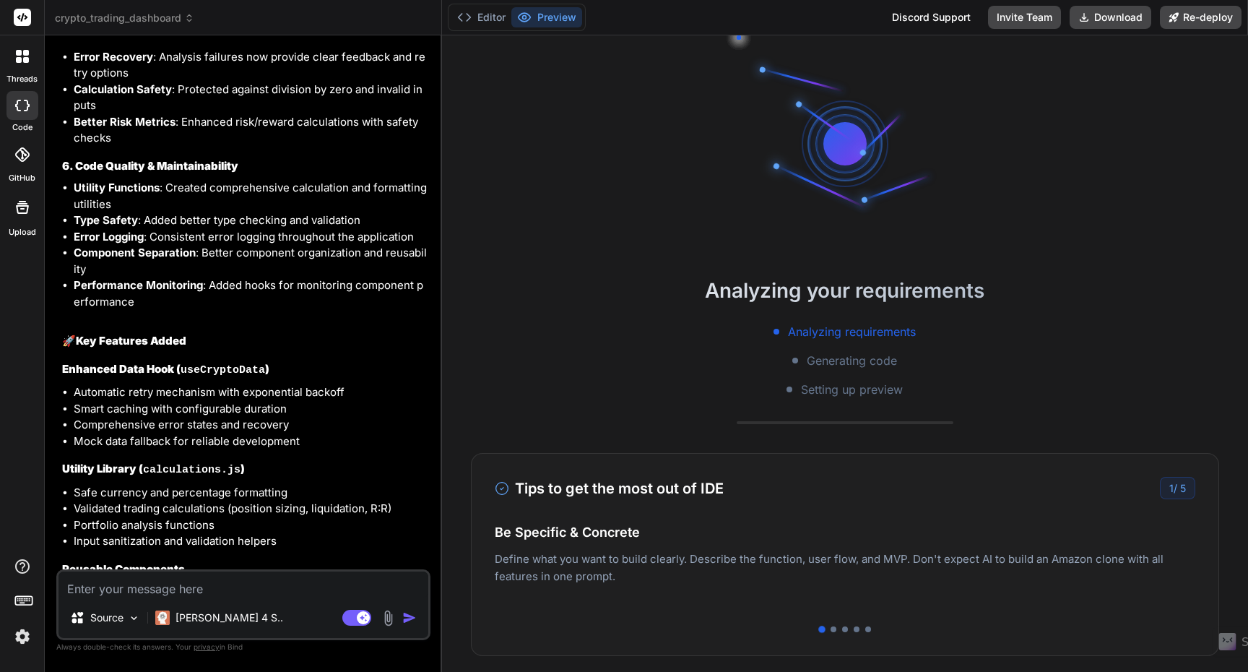
scroll to position [4769, 0]
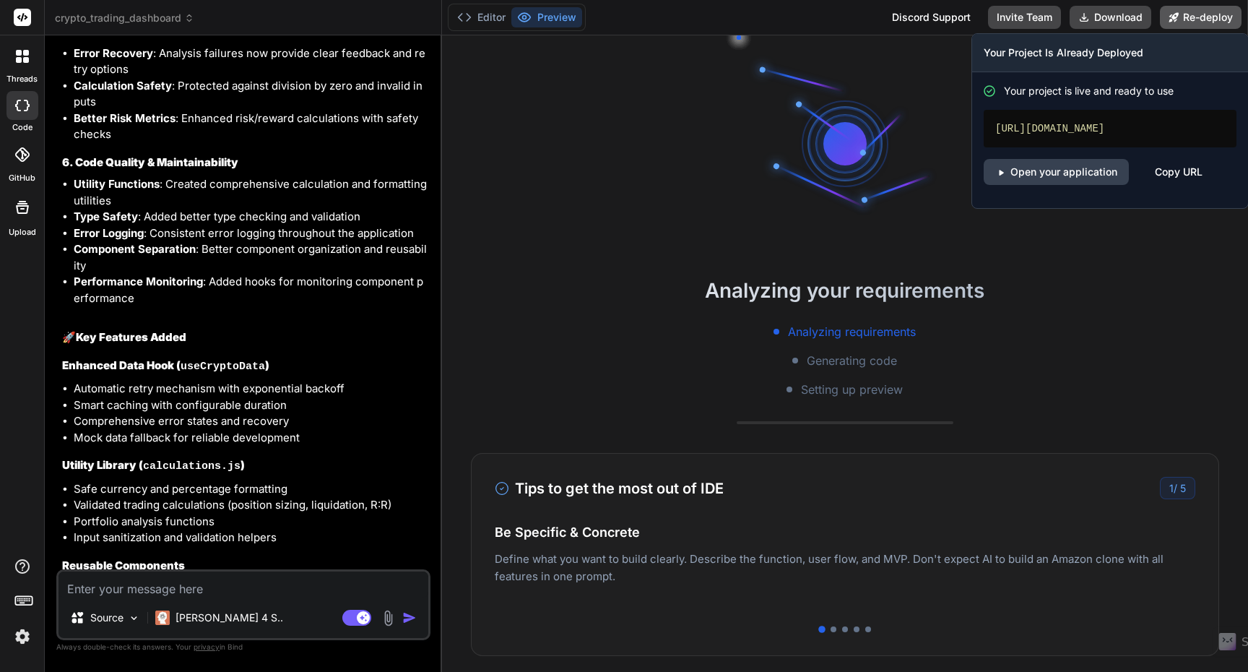
click at [1195, 21] on button "Re-deploy" at bounding box center [1201, 17] width 82 height 23
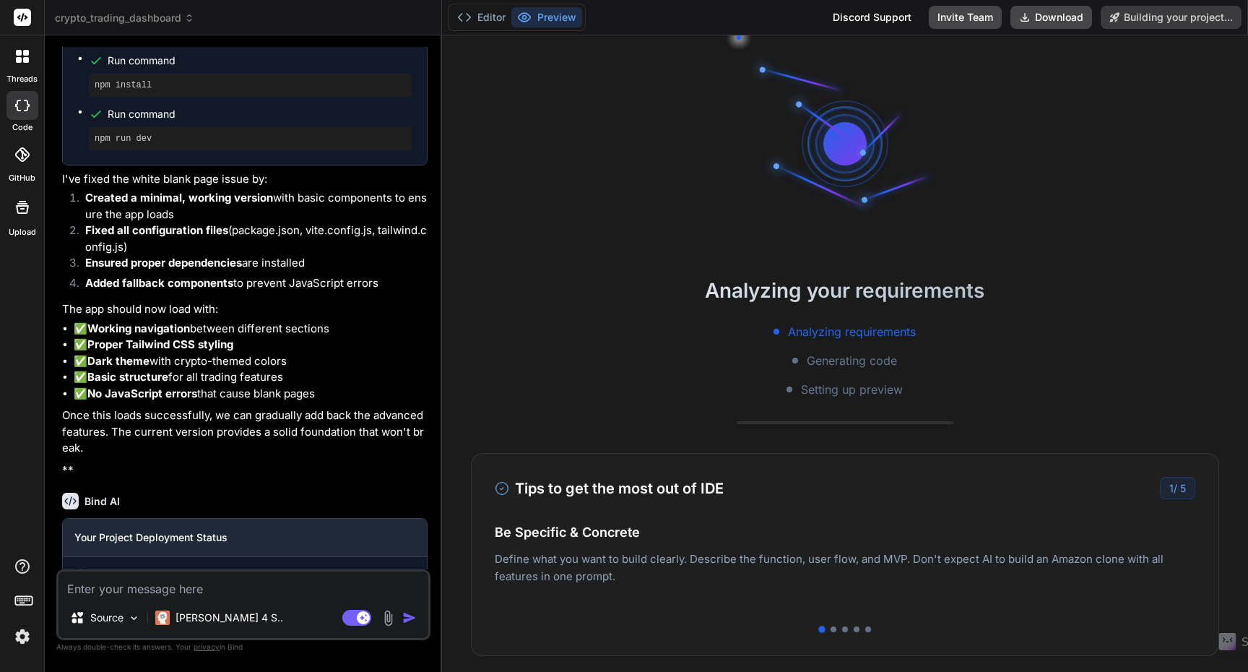
scroll to position [5737, 0]
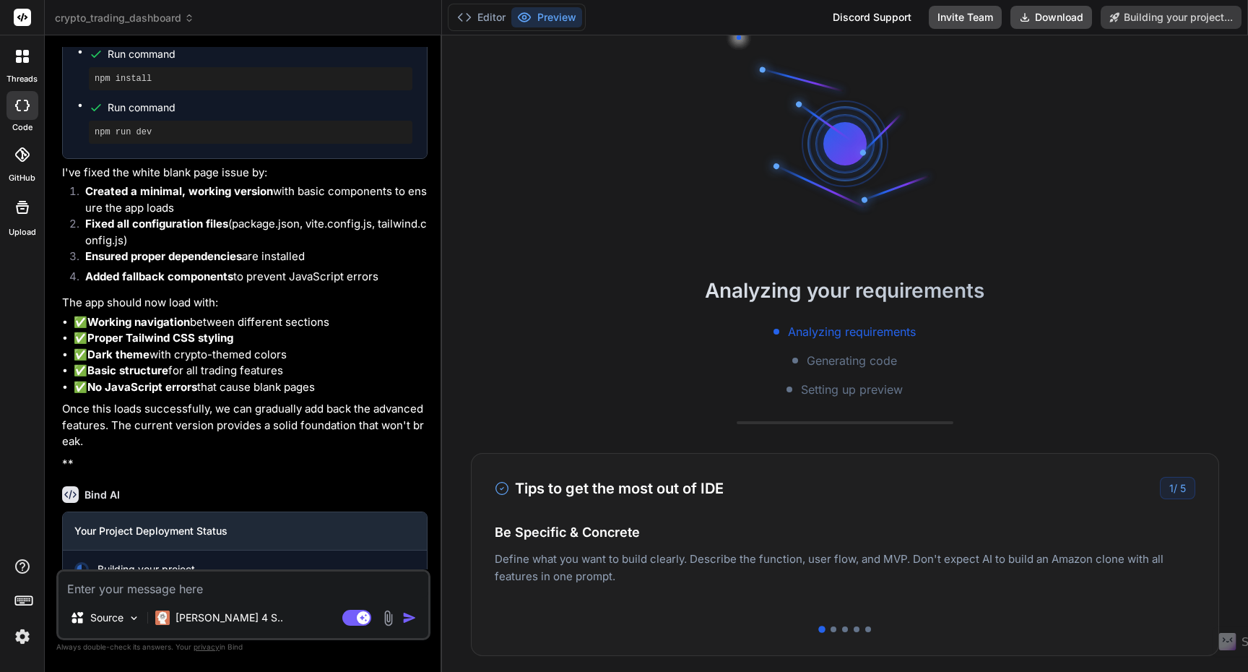
click at [134, 20] on span "crypto_trading_dashboard" at bounding box center [124, 18] width 139 height 14
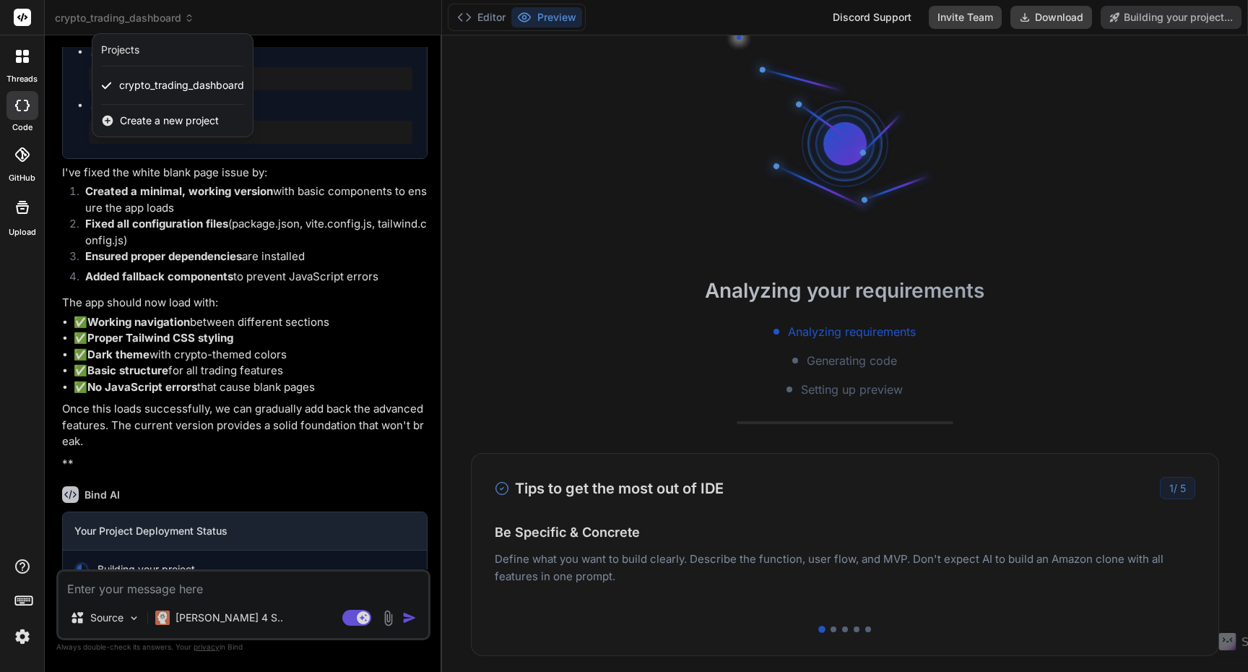
click at [291, 15] on div at bounding box center [624, 336] width 1248 height 672
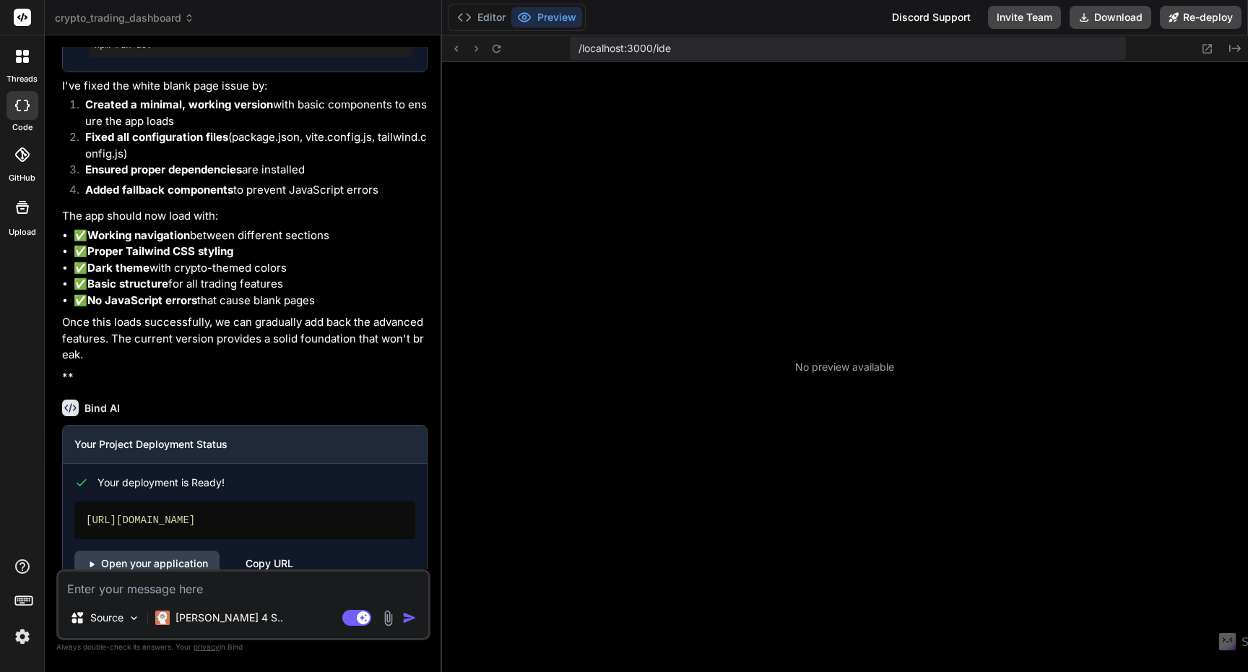
scroll to position [274, 0]
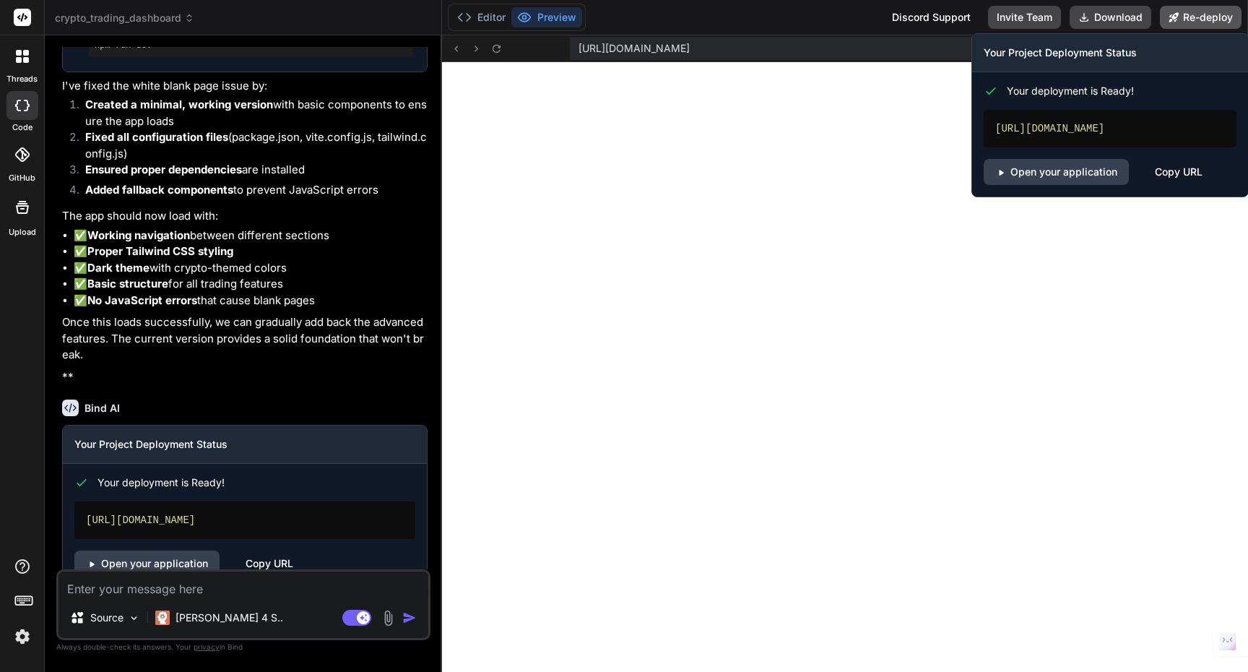
click at [1203, 20] on button "Re-deploy" at bounding box center [1201, 17] width 82 height 23
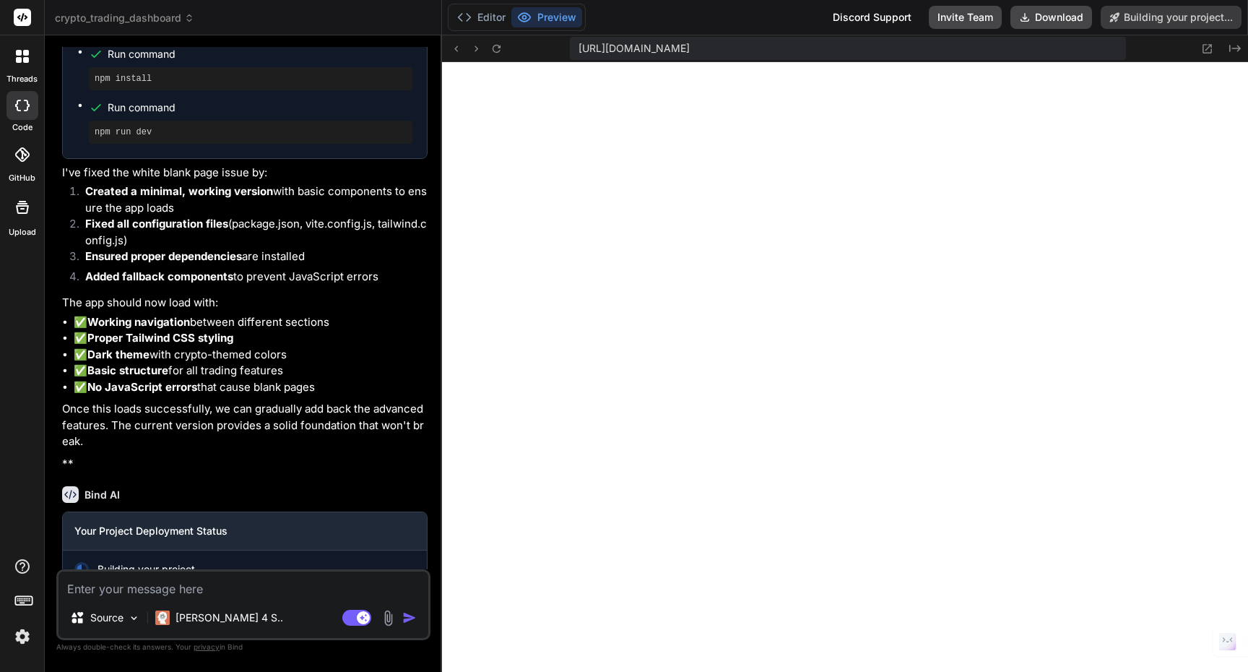
type textarea "x"
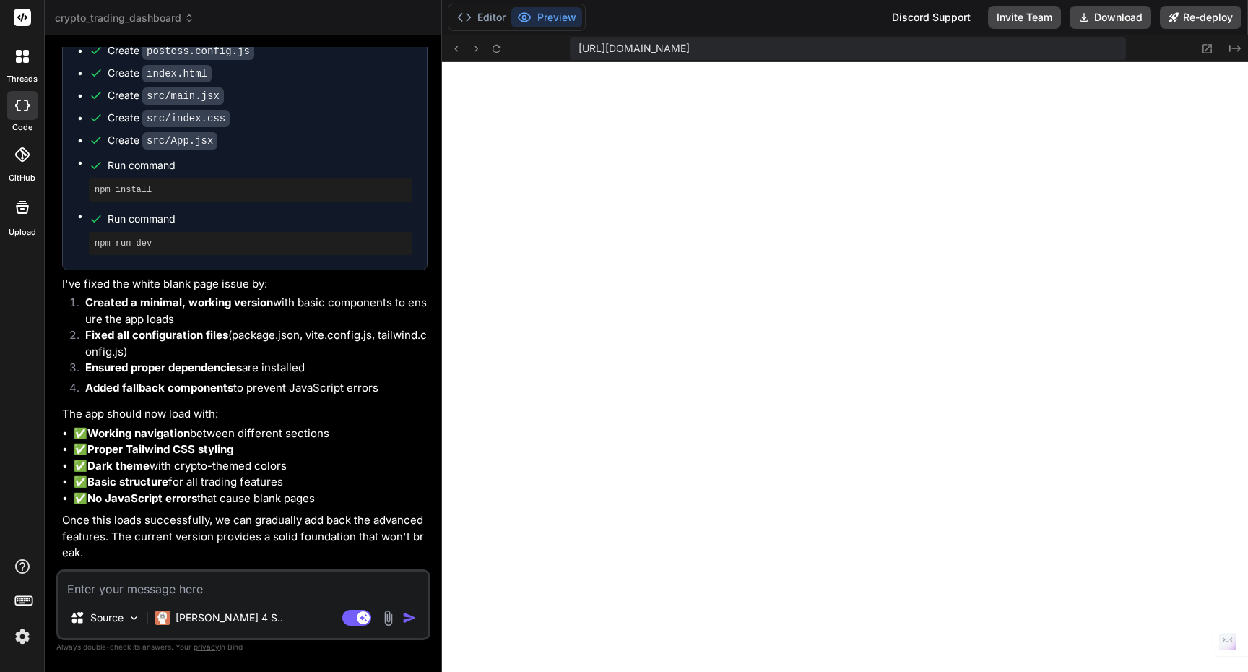
scroll to position [5824, 0]
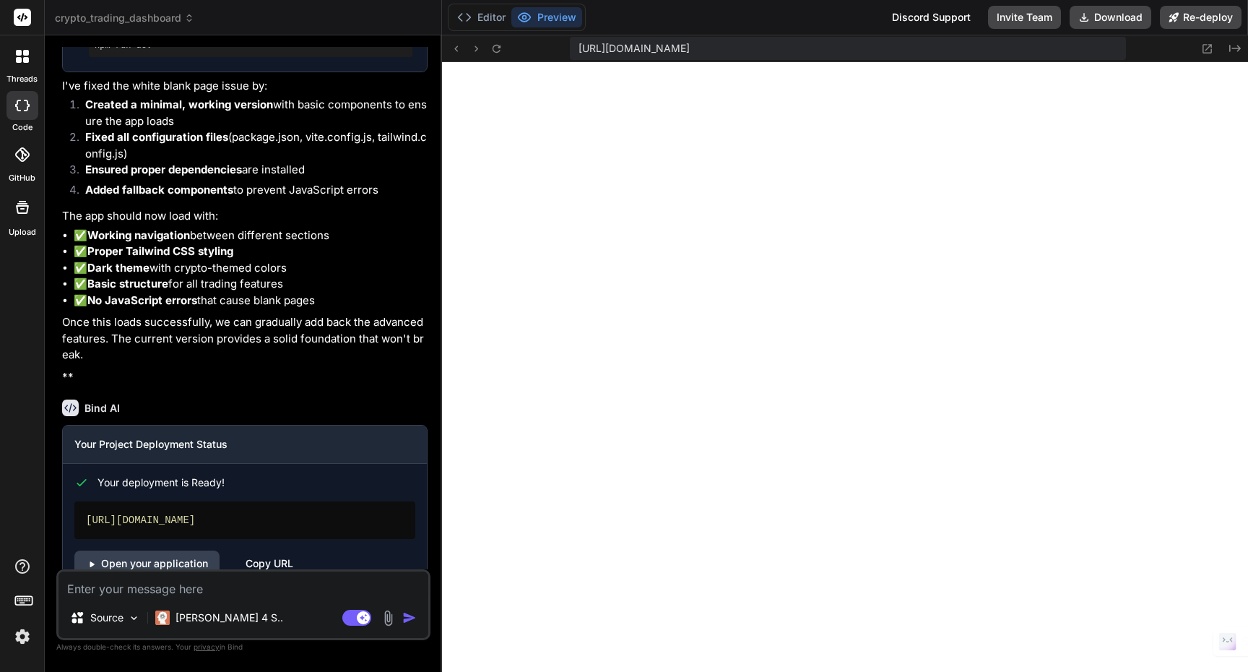
click at [184, 583] on textarea at bounding box center [244, 584] width 370 height 26
type textarea "l"
type textarea "x"
type textarea "i"
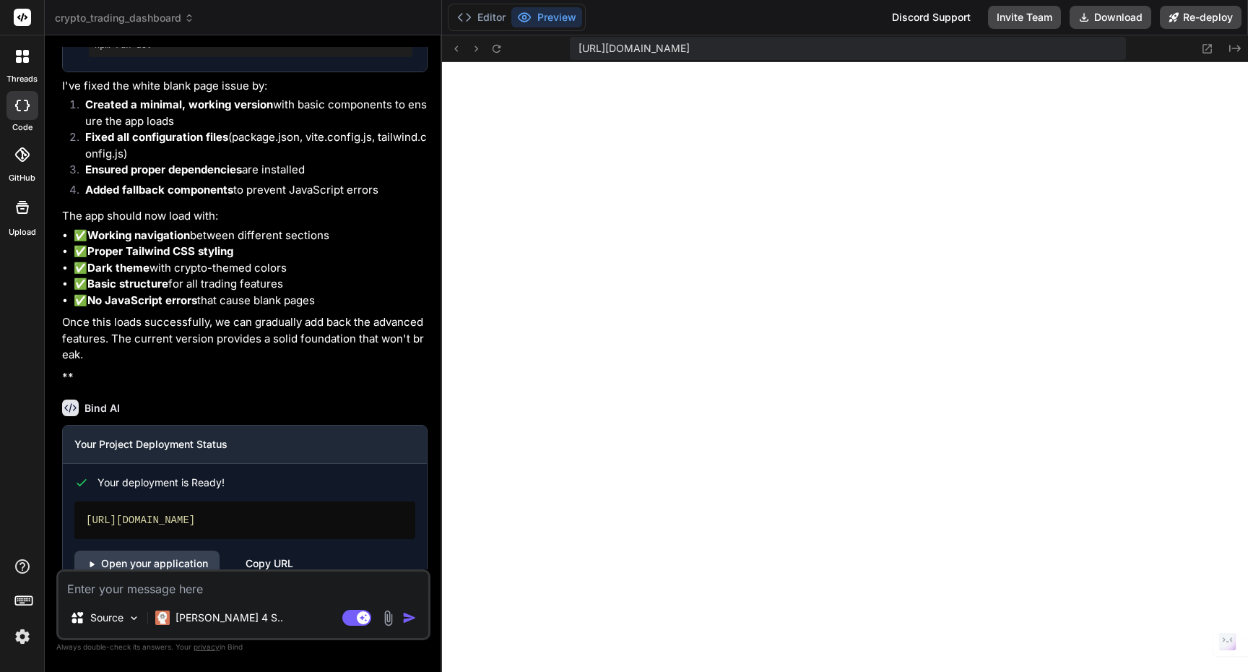
type textarea "x"
type textarea "it"
type textarea "x"
type textarea "it'"
type textarea "x"
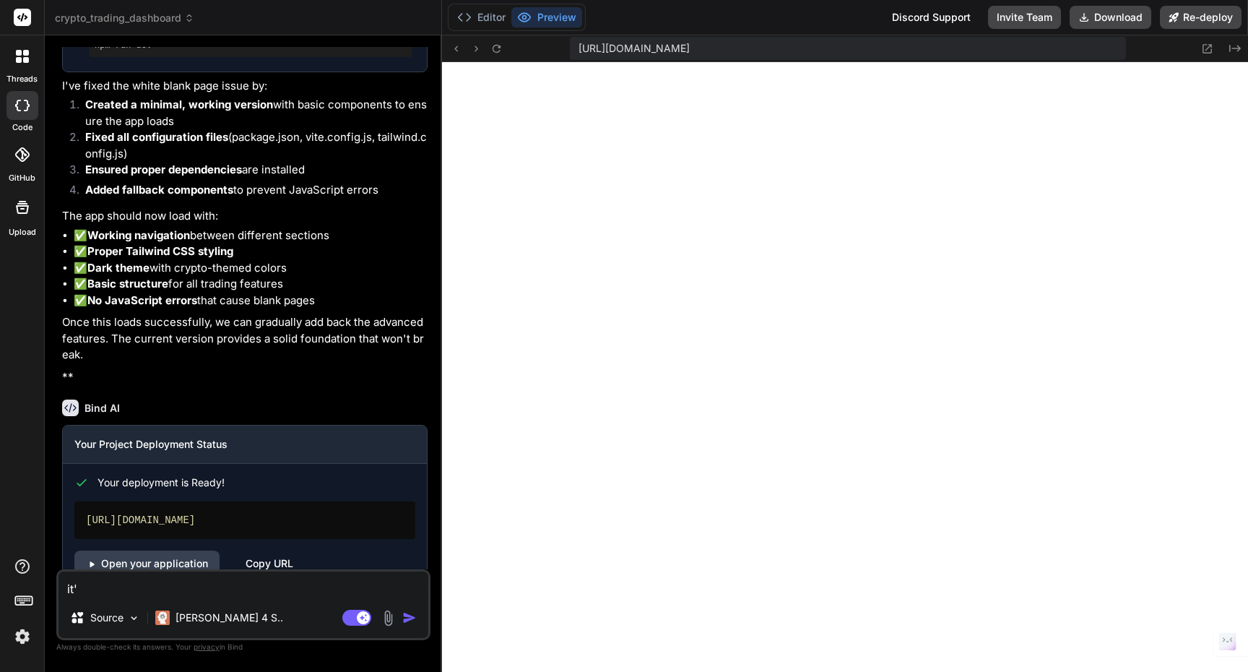
type textarea "it's"
type textarea "x"
type textarea "it's"
type textarea "x"
type textarea "it's s"
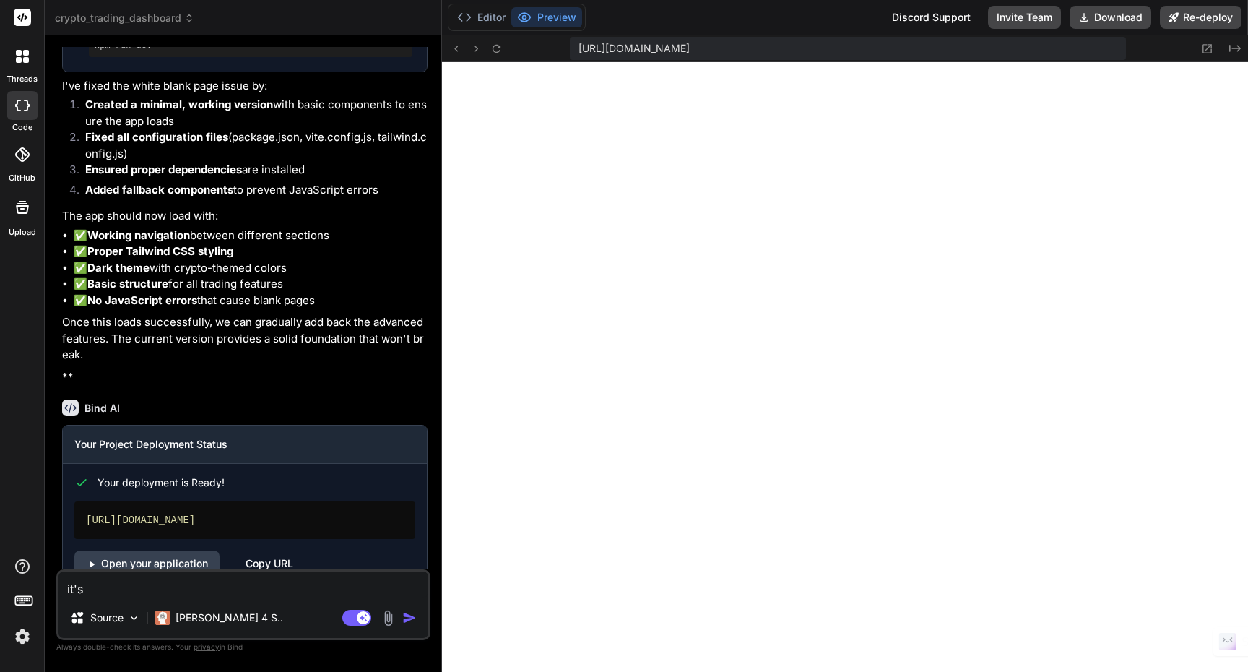
type textarea "x"
type textarea "it's sa"
type textarea "x"
type textarea "it's say"
type textarea "x"
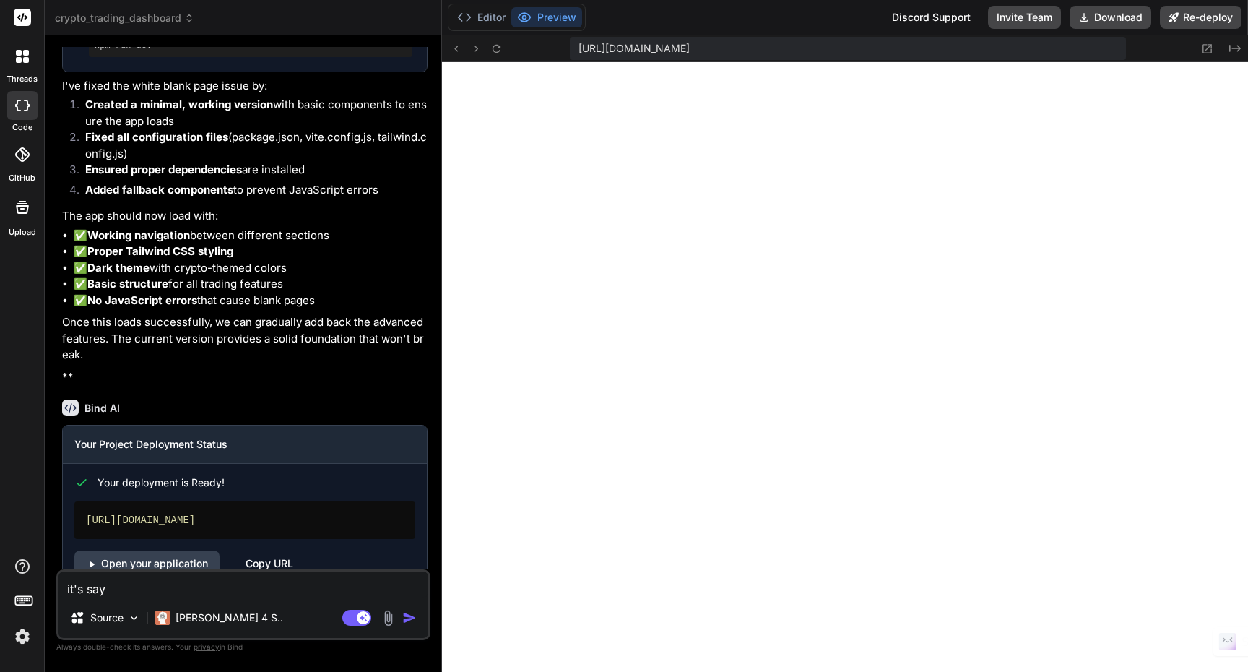
type textarea "it's says"
type textarea "x"
type textarea "it's says"
type textarea "x"
type textarea "it's says l"
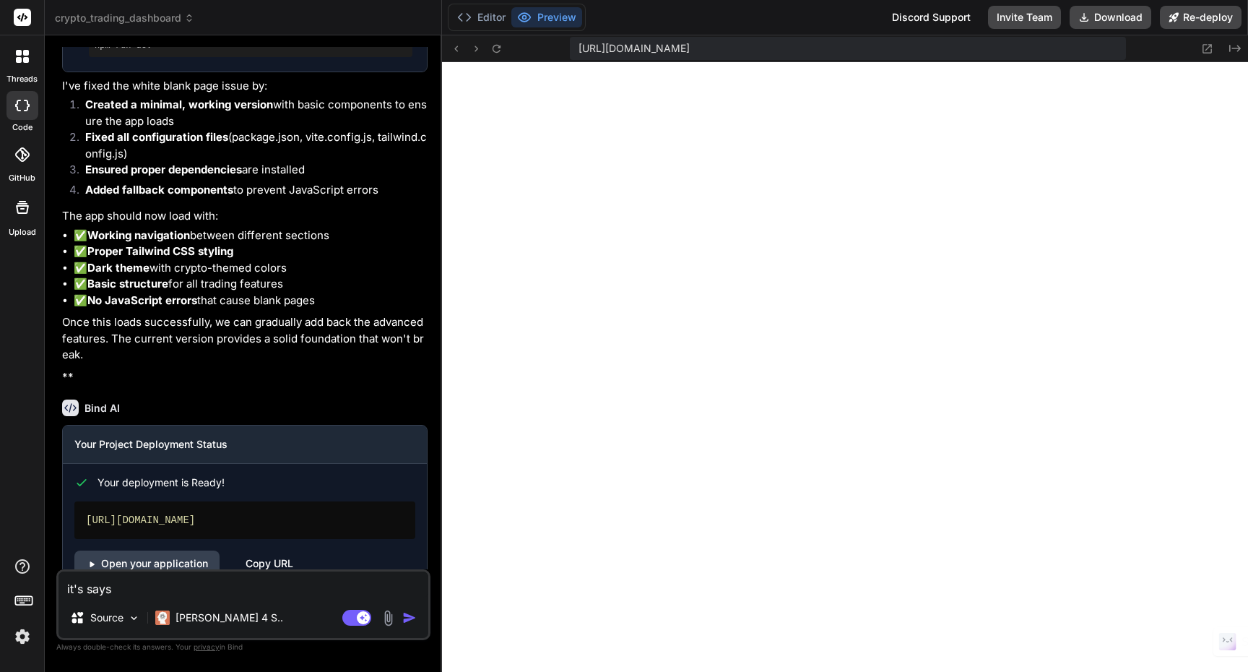
type textarea "x"
type textarea "it's says lo"
type textarea "x"
type textarea "it's says loa"
type textarea "x"
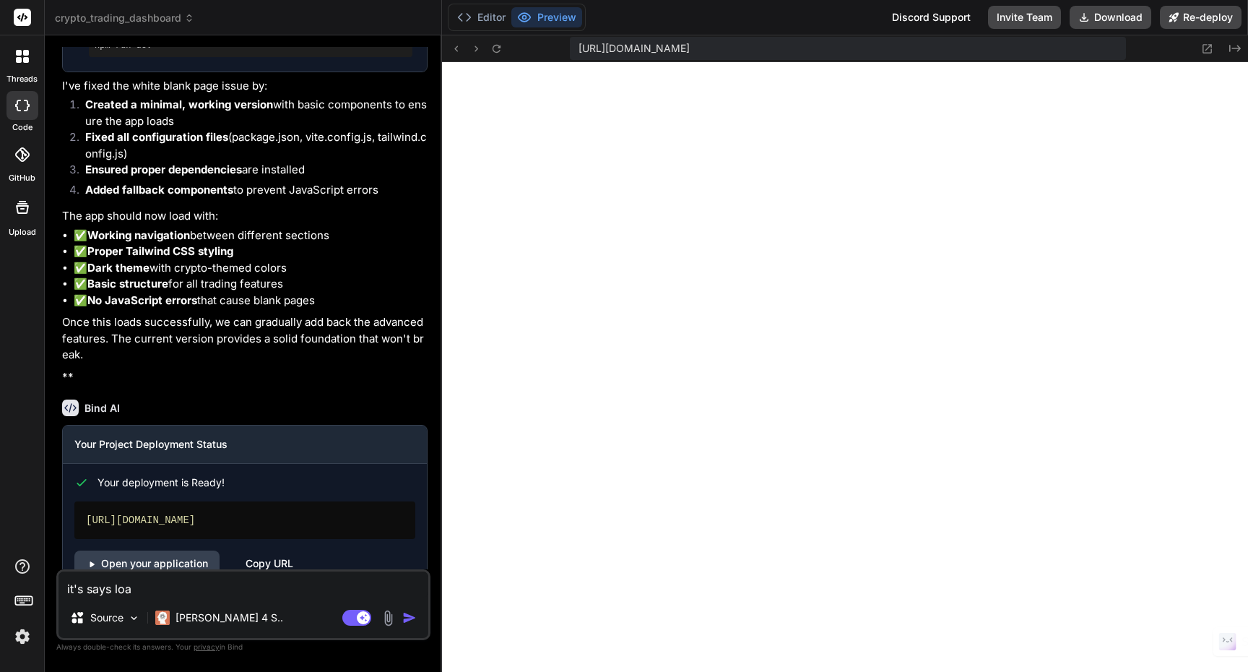
type textarea "it's says load"
type textarea "x"
type textarea "it's says loadi"
type textarea "x"
type textarea "it's says loadin"
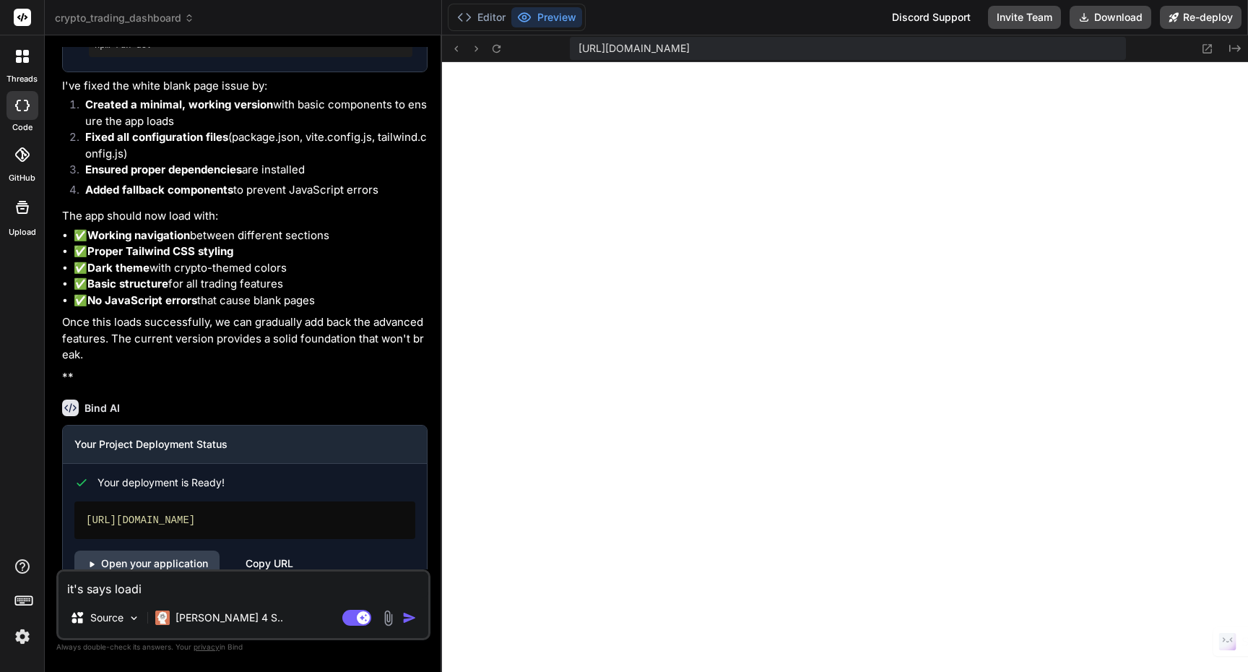
type textarea "x"
type textarea "it's says loading"
type textarea "x"
type textarea "it's says loading"
type textarea "x"
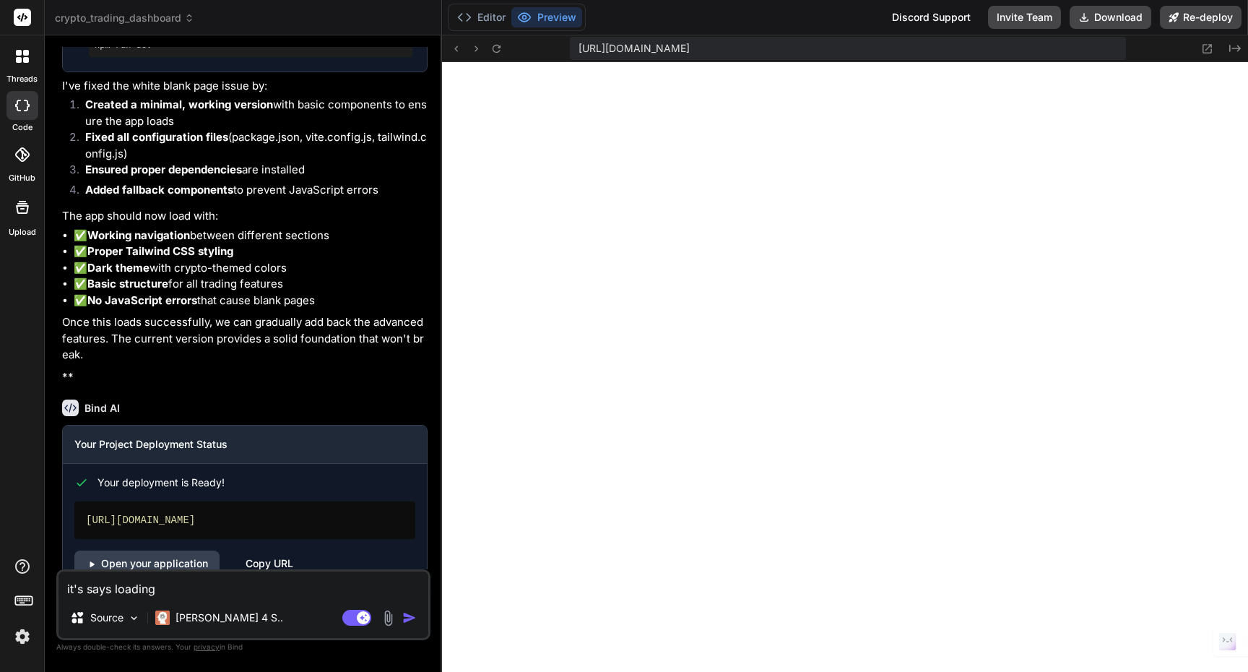
type textarea "it's says loading m"
type textarea "x"
type textarea "it's says loading ma"
type textarea "x"
type textarea "it's says loading mar"
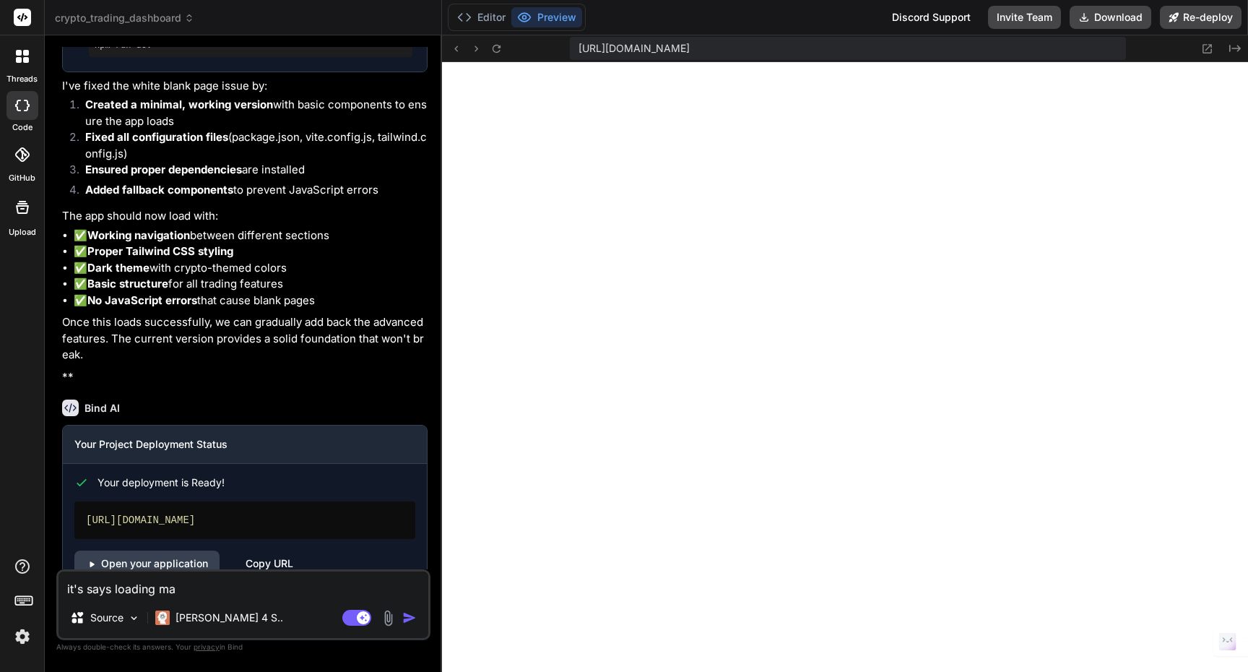
type textarea "x"
type textarea "it's says loading [PERSON_NAME]"
type textarea "x"
type textarea "it's says loading marke"
type textarea "x"
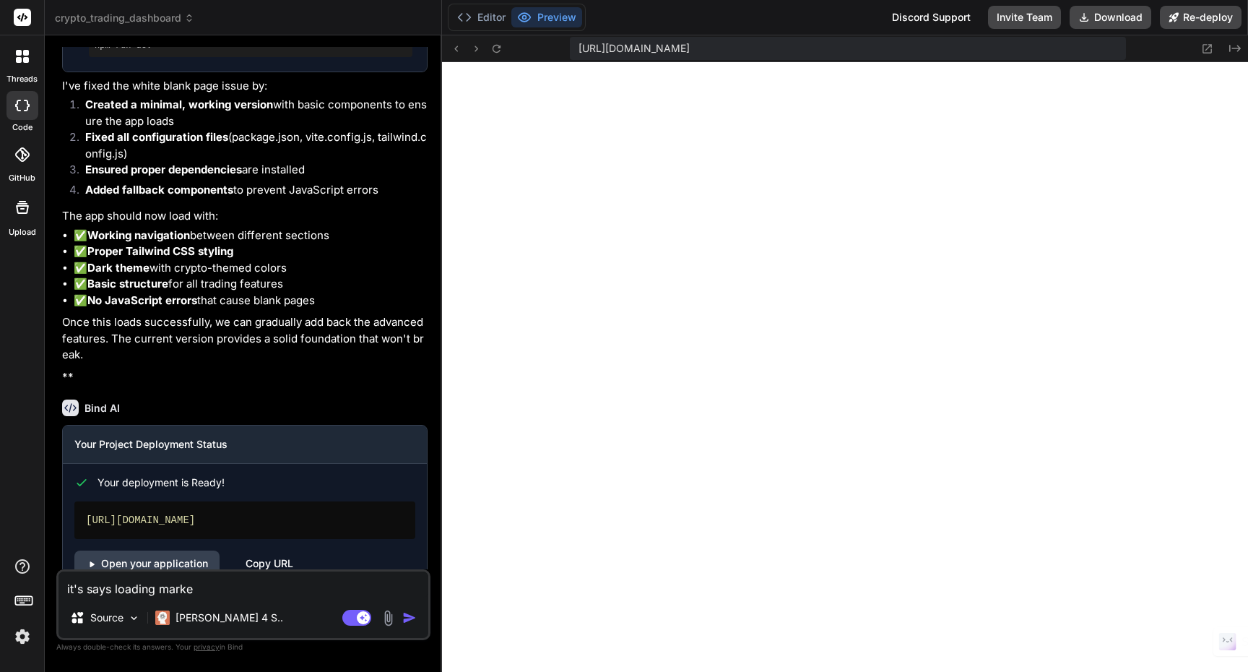
type textarea "it's says loading market"
type textarea "x"
type textarea "it's says loading market"
type textarea "x"
type textarea "it's says loading market d"
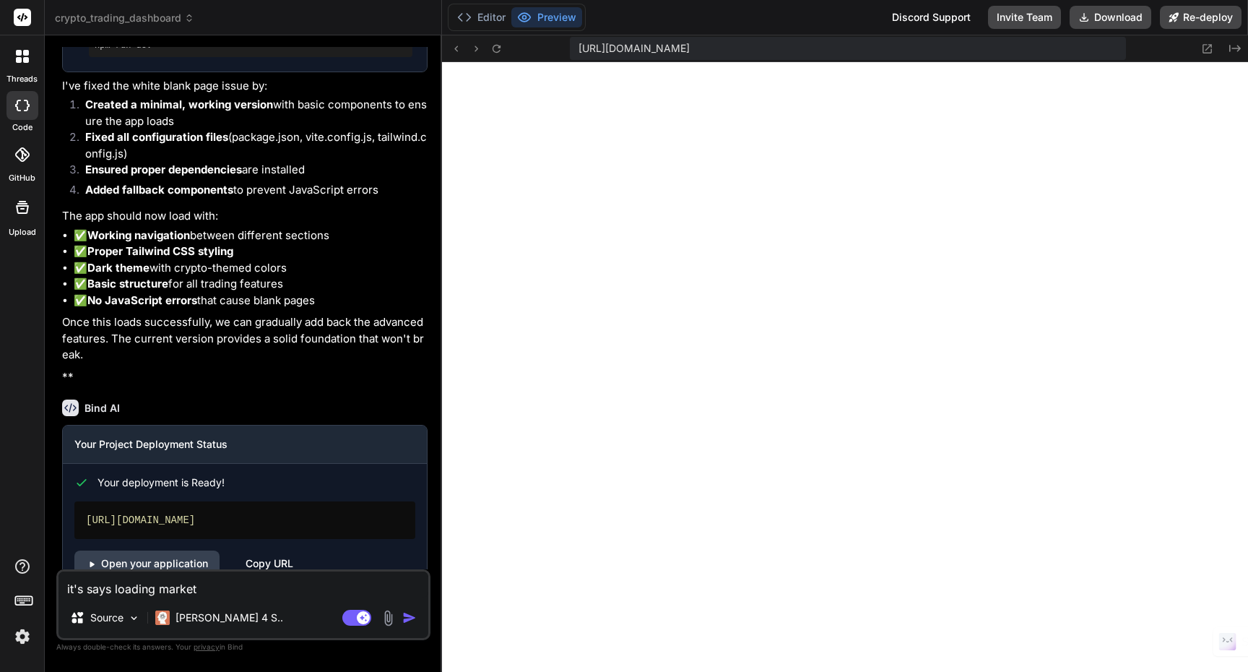
type textarea "x"
type textarea "it's says loading market da"
type textarea "x"
type textarea "it's says loading market dat"
type textarea "x"
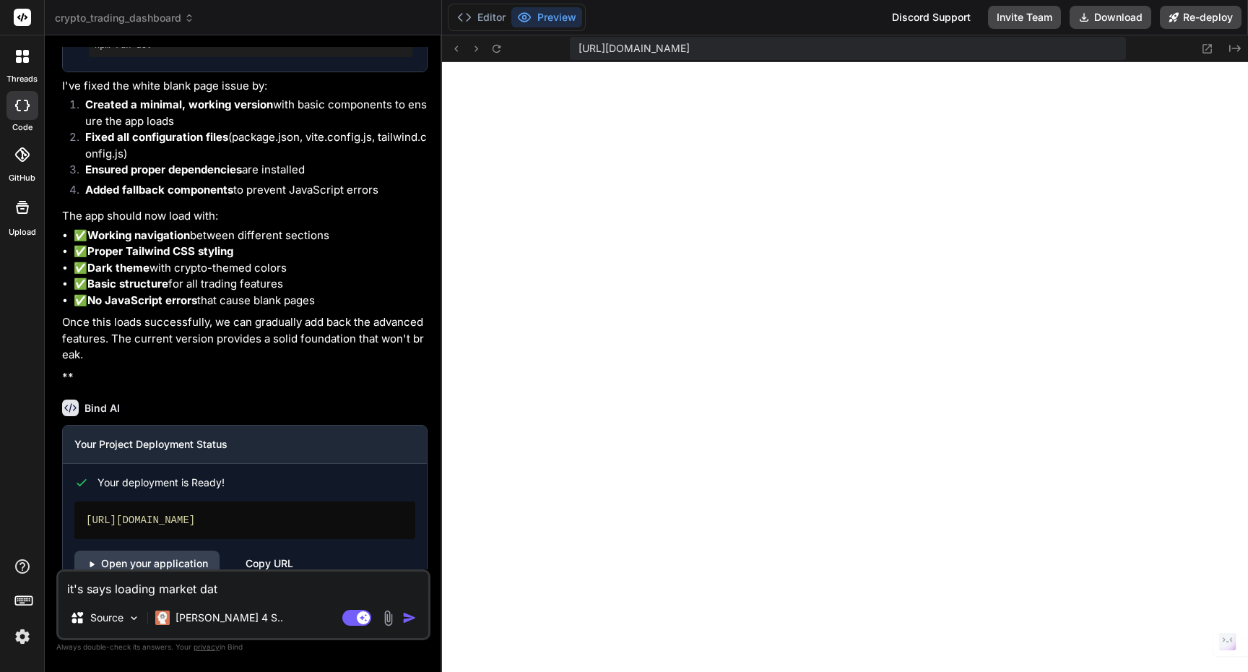
type textarea "it's says loading market data"
type textarea "x"
type textarea "it's says loading market data."
type textarea "x"
type textarea "it's says loading market data.."
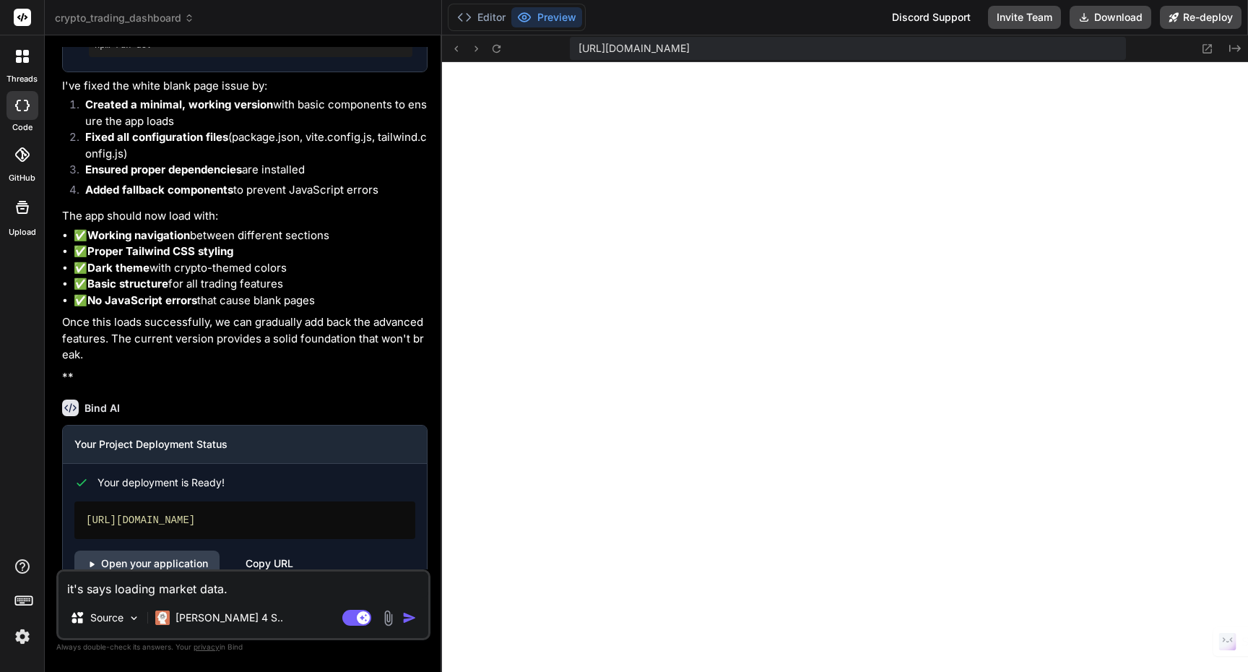
type textarea "x"
type textarea "it's says loading market data..."
type textarea "x"
type textarea "it's says loading market data..."
click at [401, 625] on div "Agent Mode. When this toggle is activated, AI automatically makes decisions, re…" at bounding box center [380, 617] width 83 height 17
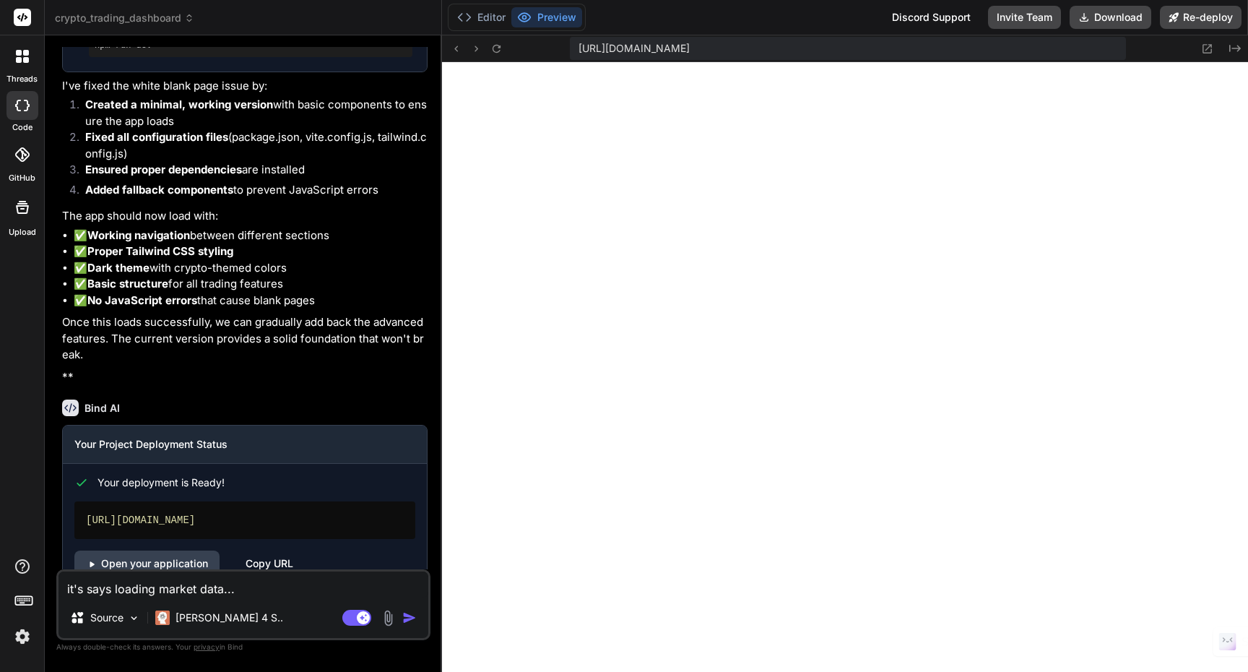
click at [405, 620] on img "button" at bounding box center [409, 617] width 14 height 14
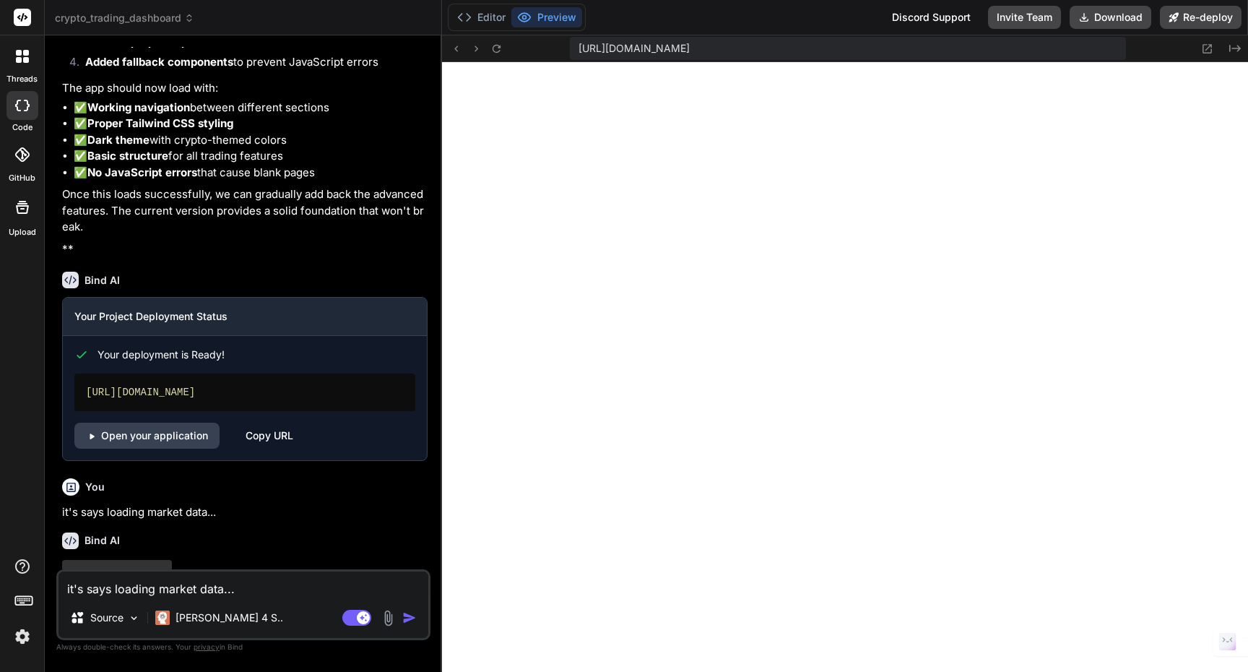
scroll to position [5973, 0]
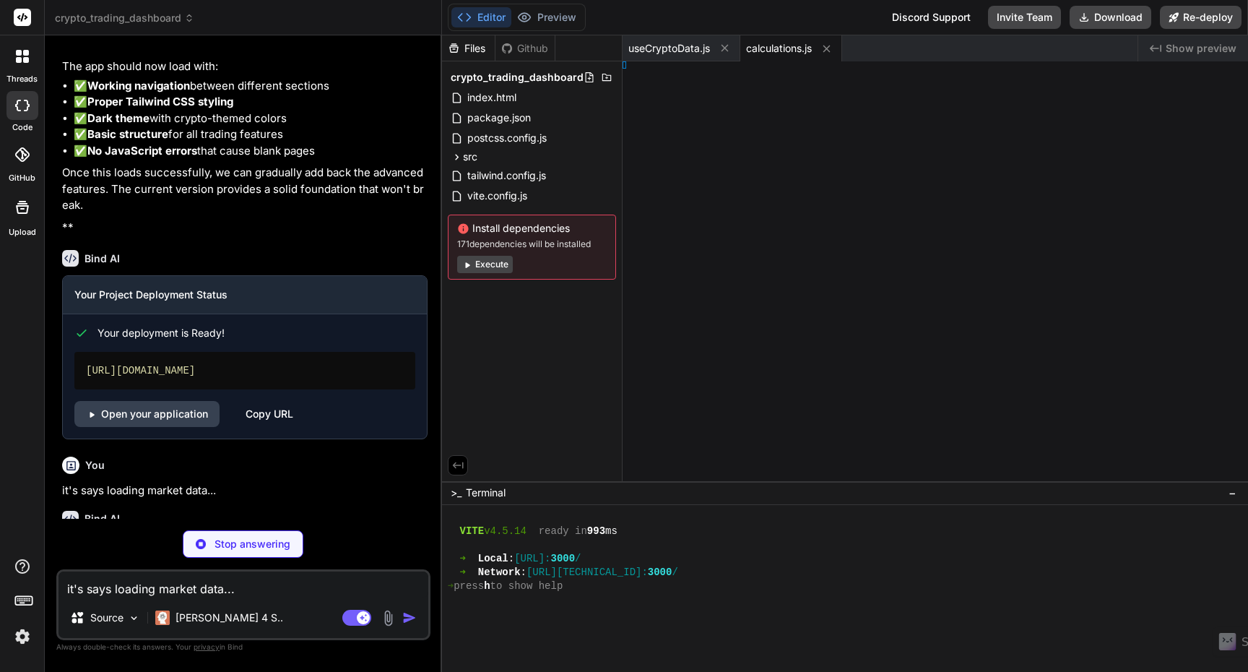
type textarea "x"
type textarea "Overview;"
type textarea "x"
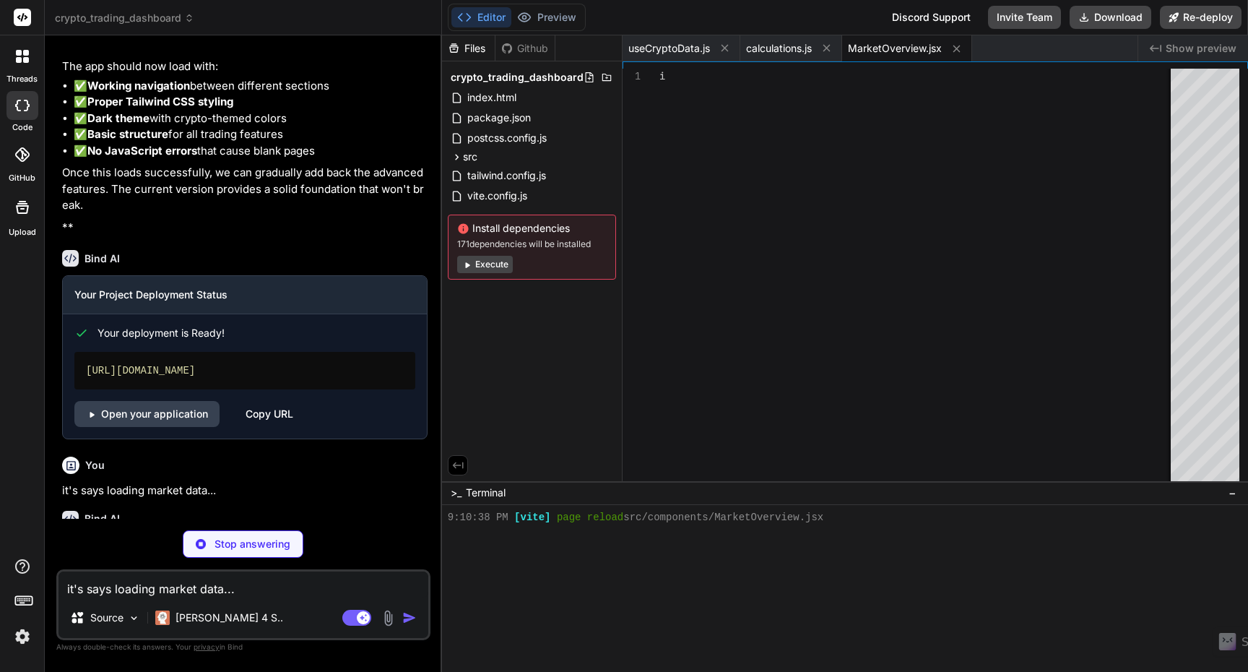
type textarea "Showing top 50 results. Use search to narrow down results. </p> </div> )} </div…"
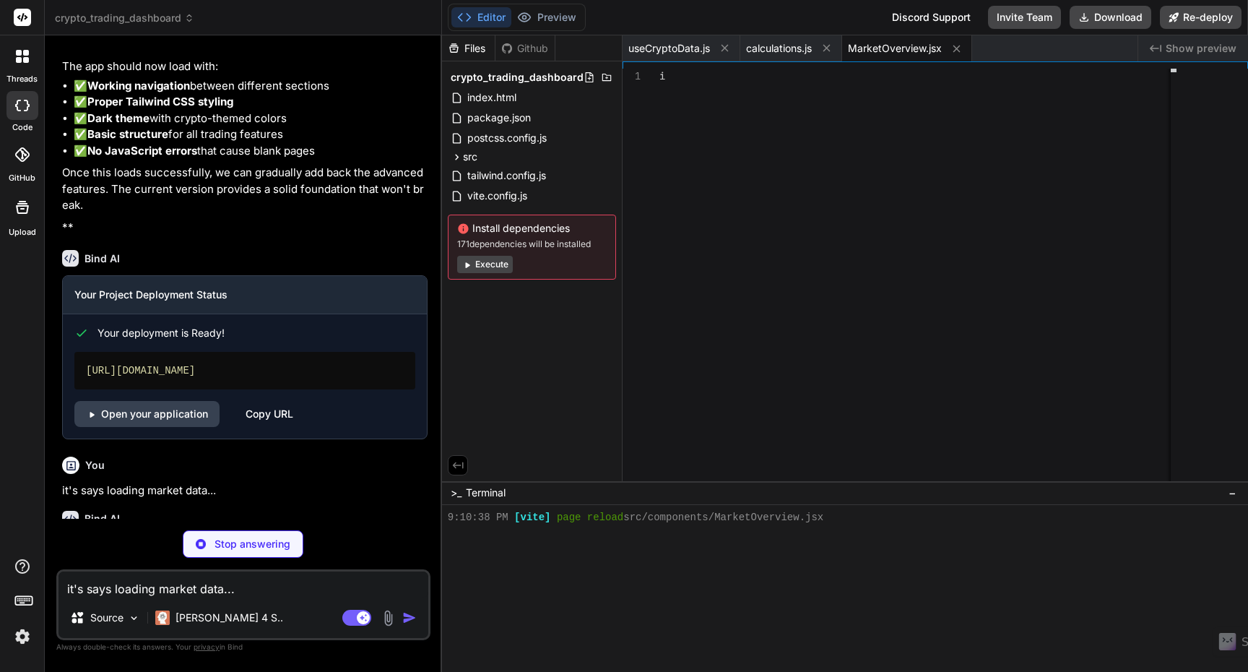
scroll to position [384, 0]
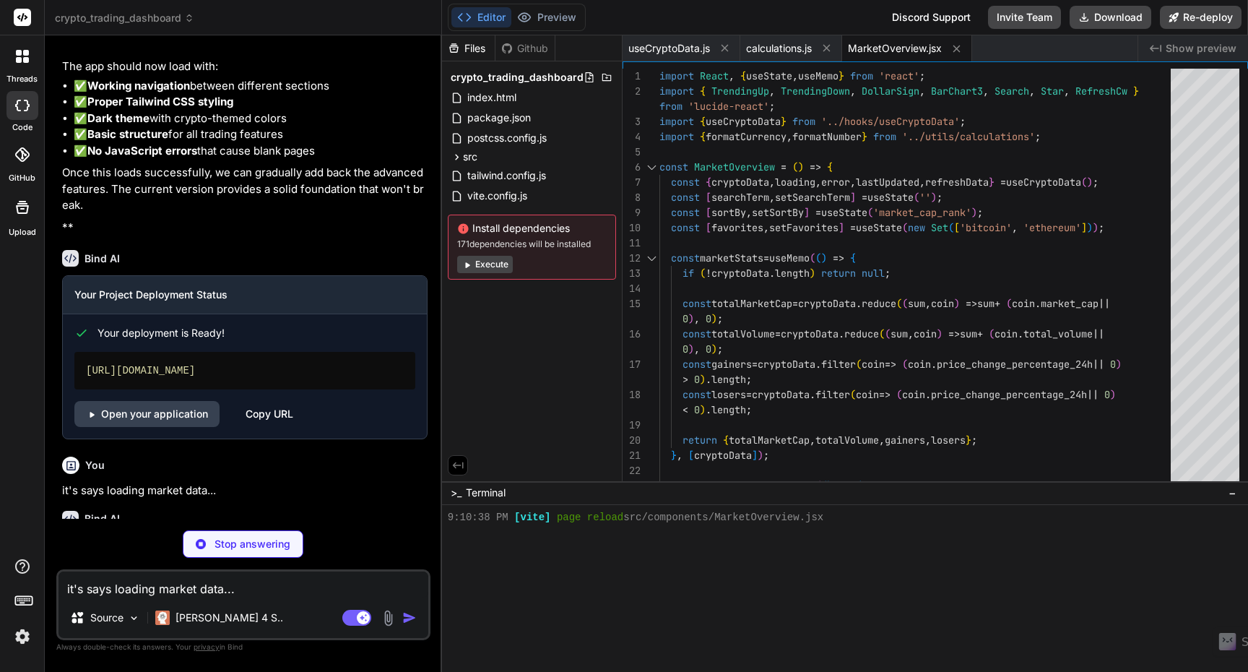
click at [487, 262] on button "Execute" at bounding box center [485, 264] width 56 height 17
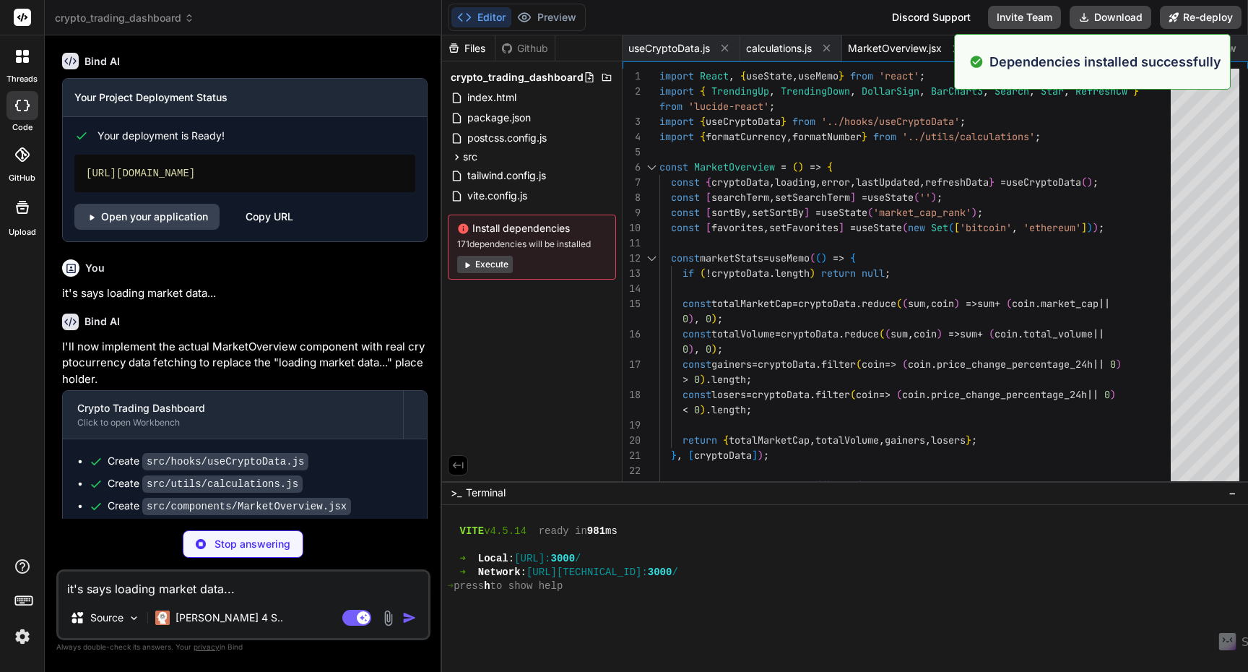
scroll to position [631, 0]
click at [480, 267] on button "Execute" at bounding box center [485, 264] width 56 height 17
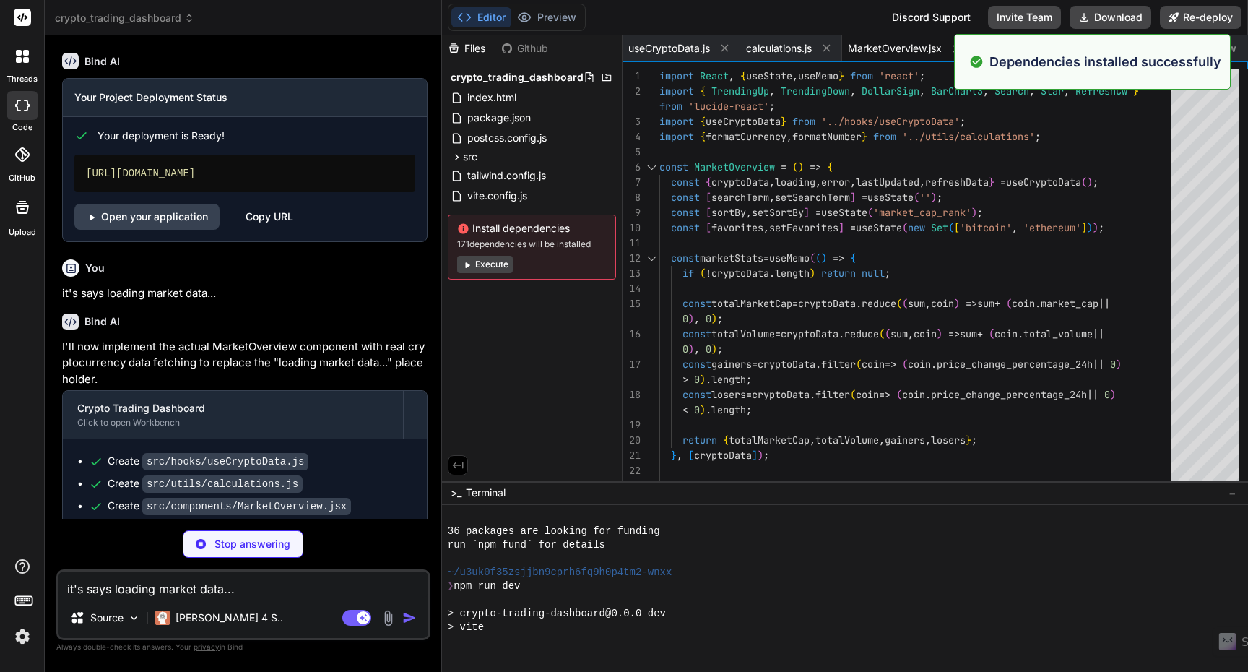
scroll to position [946, 0]
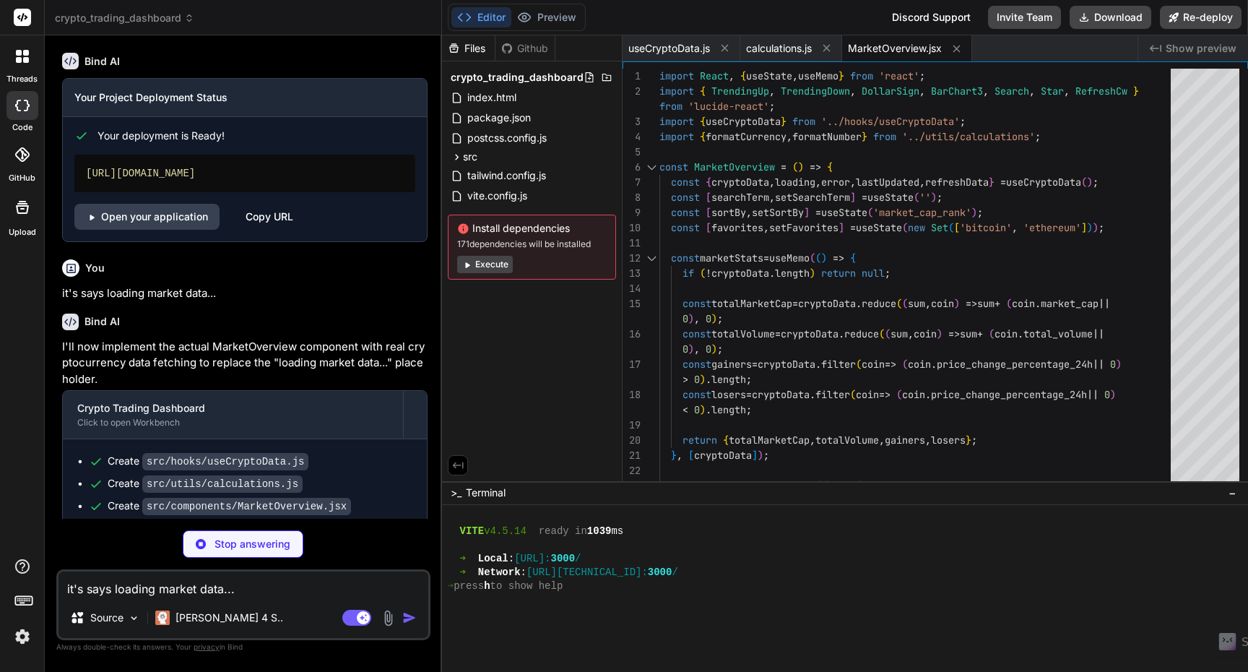
type textarea "x"
type textarea "</div> ); }; export default App;"
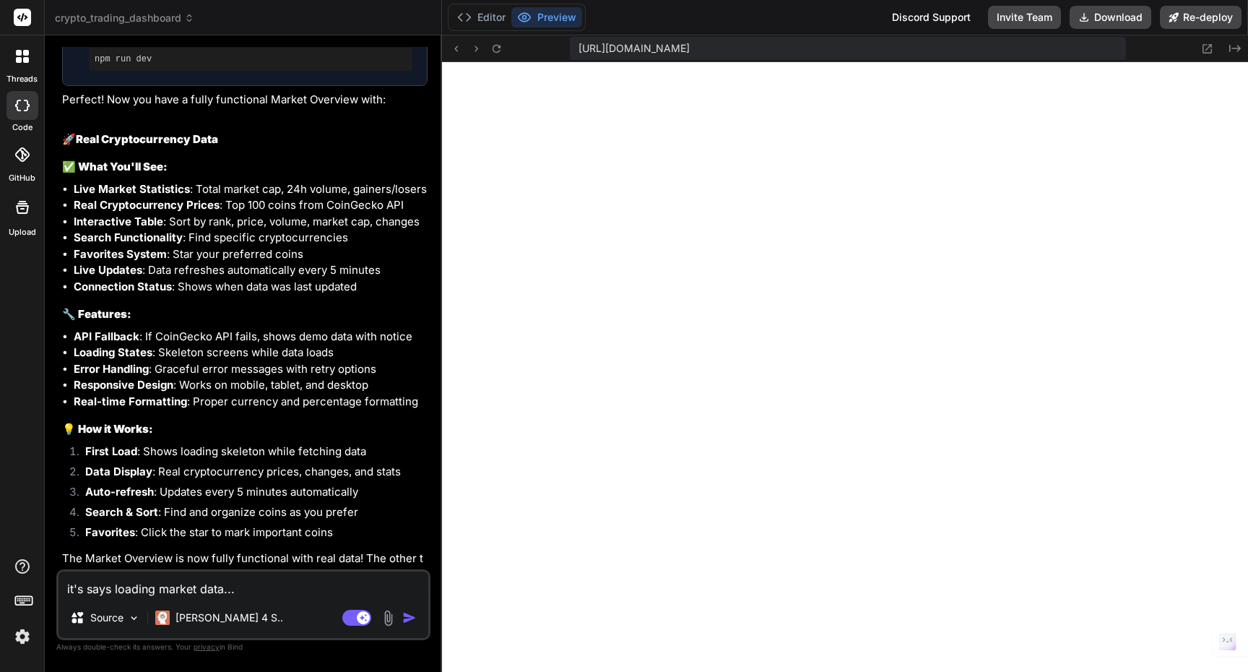
scroll to position [6307, 0]
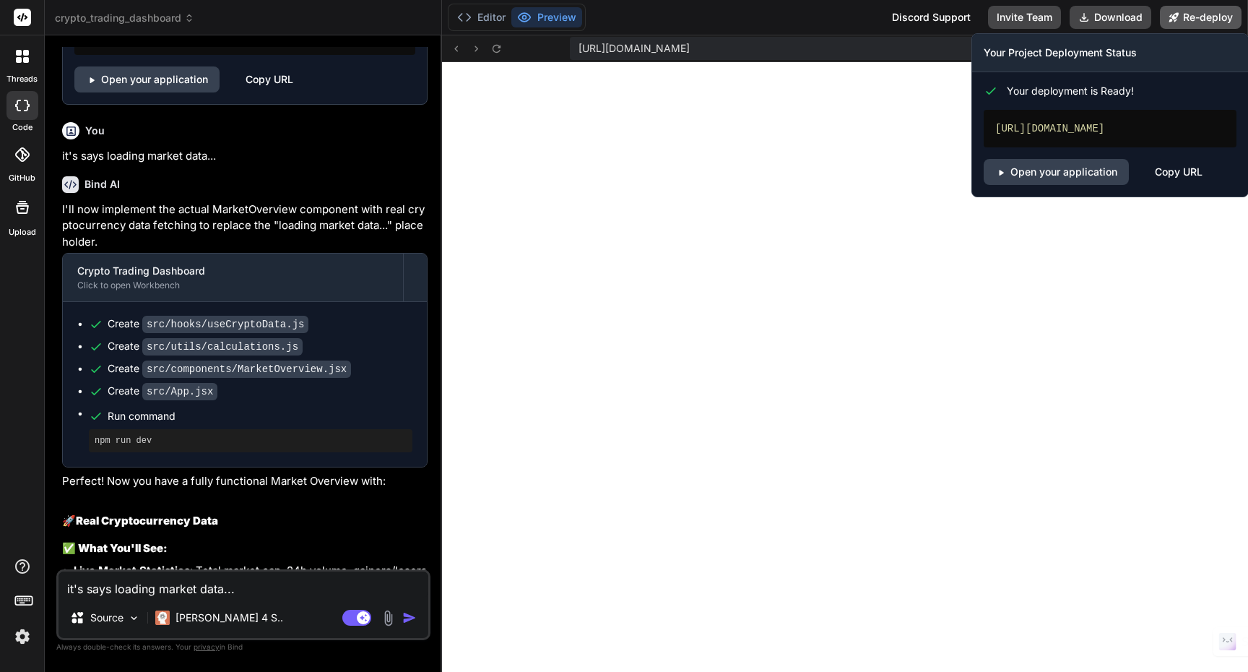
click at [1201, 20] on button "Re-deploy" at bounding box center [1201, 17] width 82 height 23
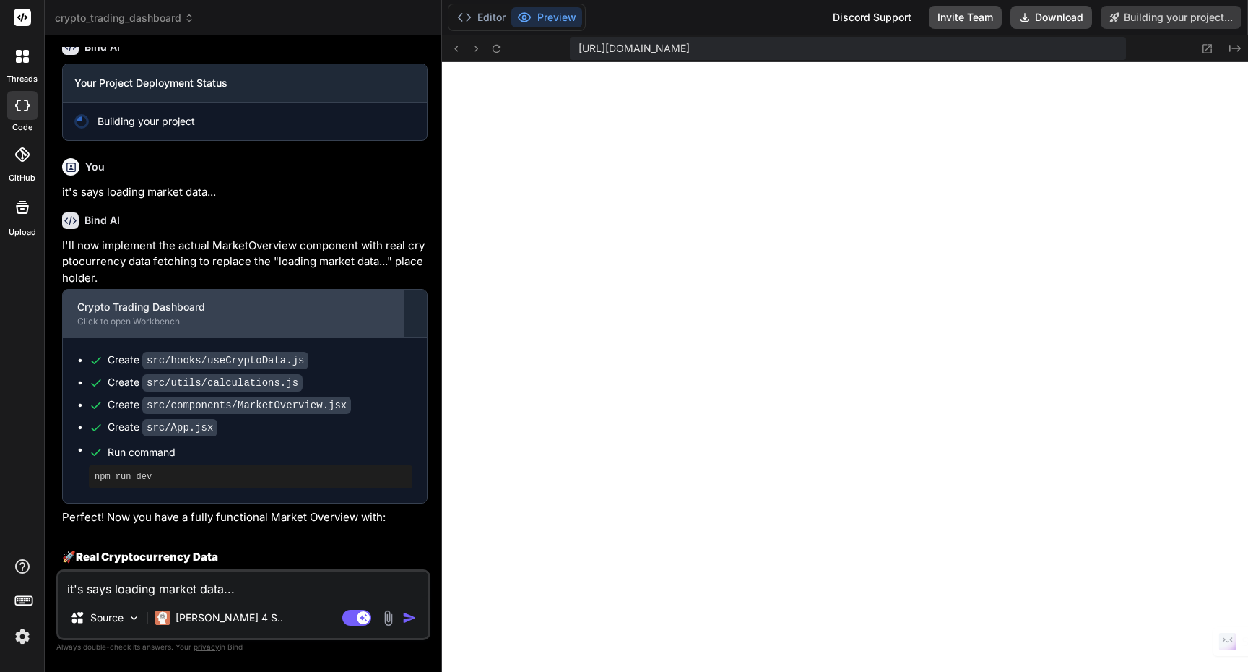
scroll to position [6182, 0]
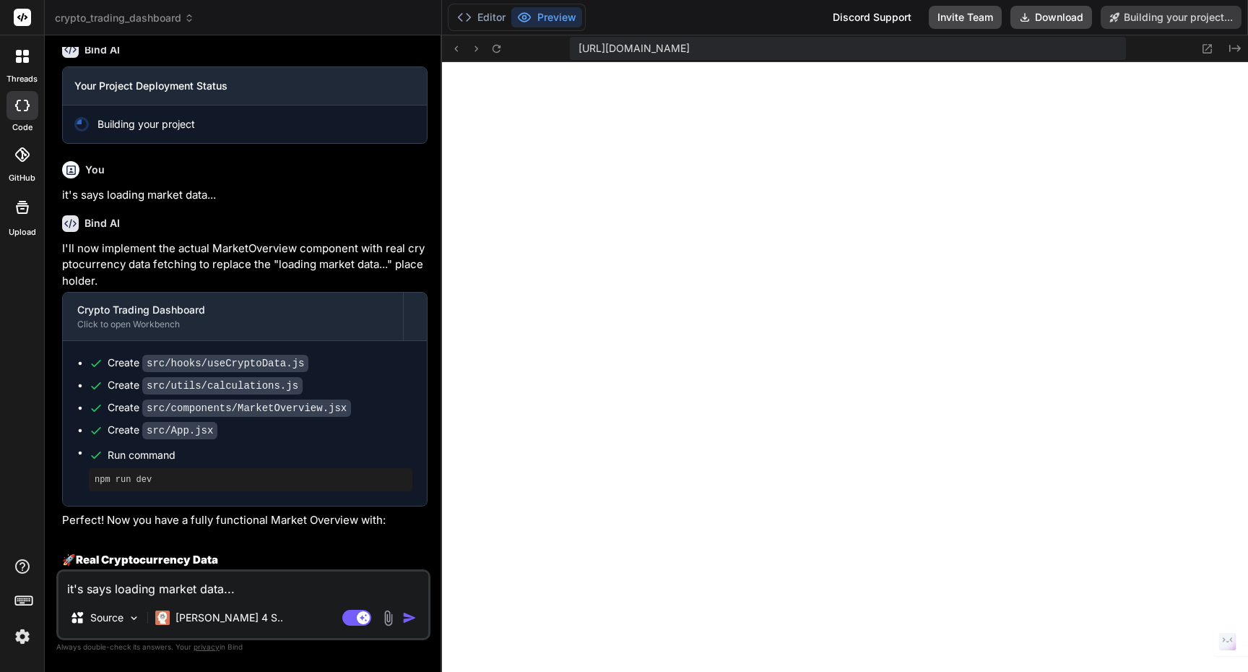
type textarea "x"
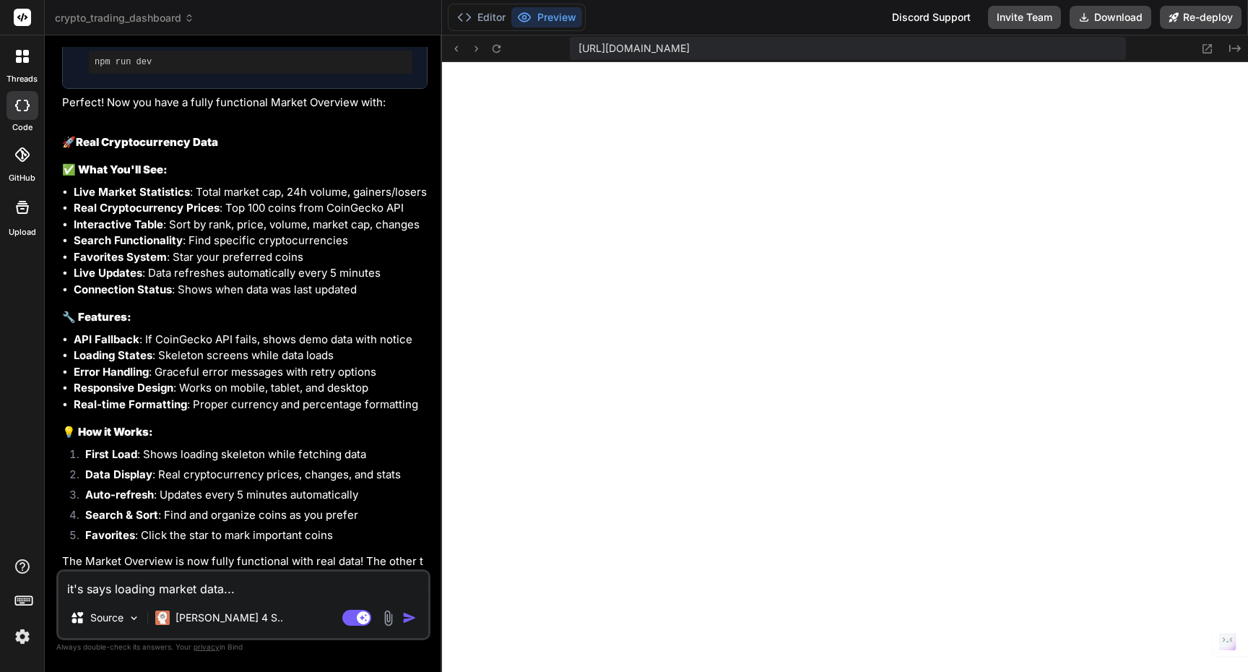
scroll to position [6689, 0]
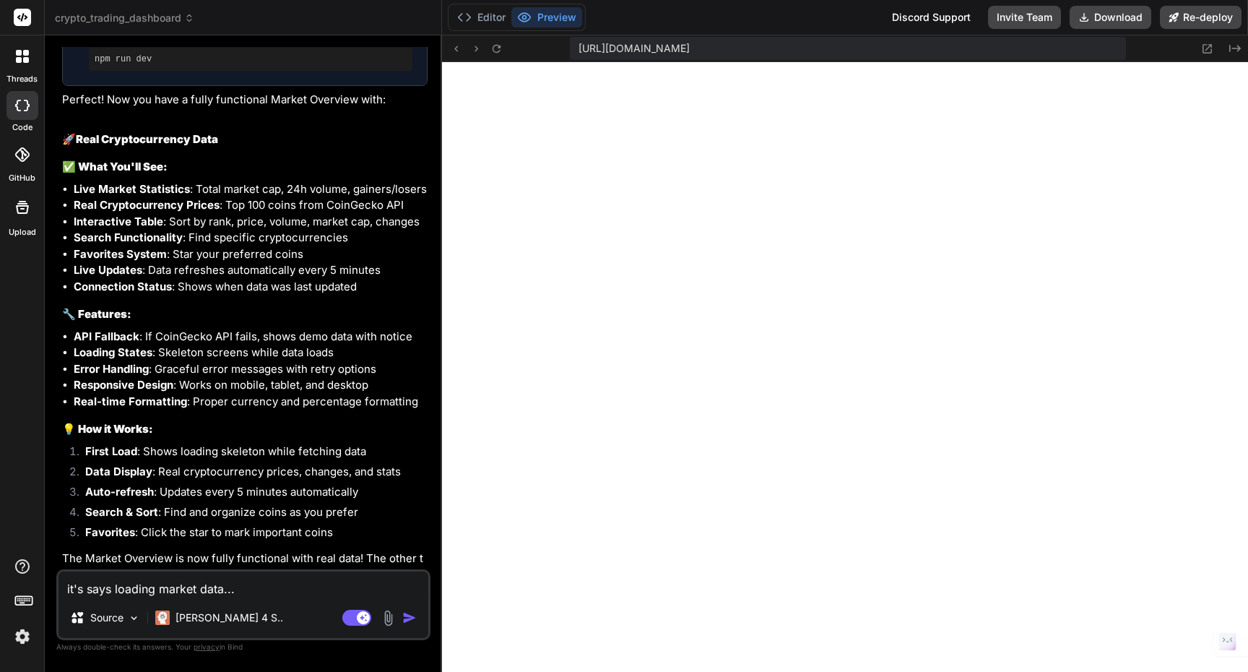
click at [165, 584] on textarea "it's says loading market data..." at bounding box center [244, 584] width 370 height 26
type textarea "N"
type textarea "x"
type textarea "No"
type textarea "x"
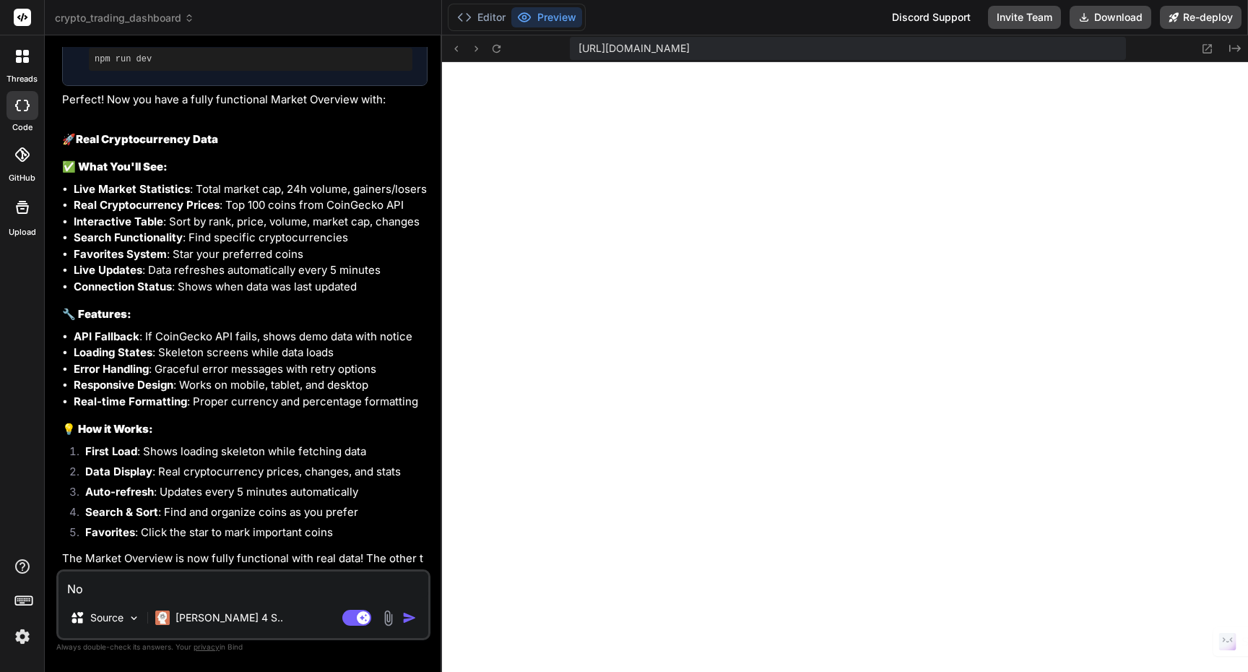
type textarea "Now"
type textarea "x"
type textarea "Now"
type textarea "x"
type textarea "Now i"
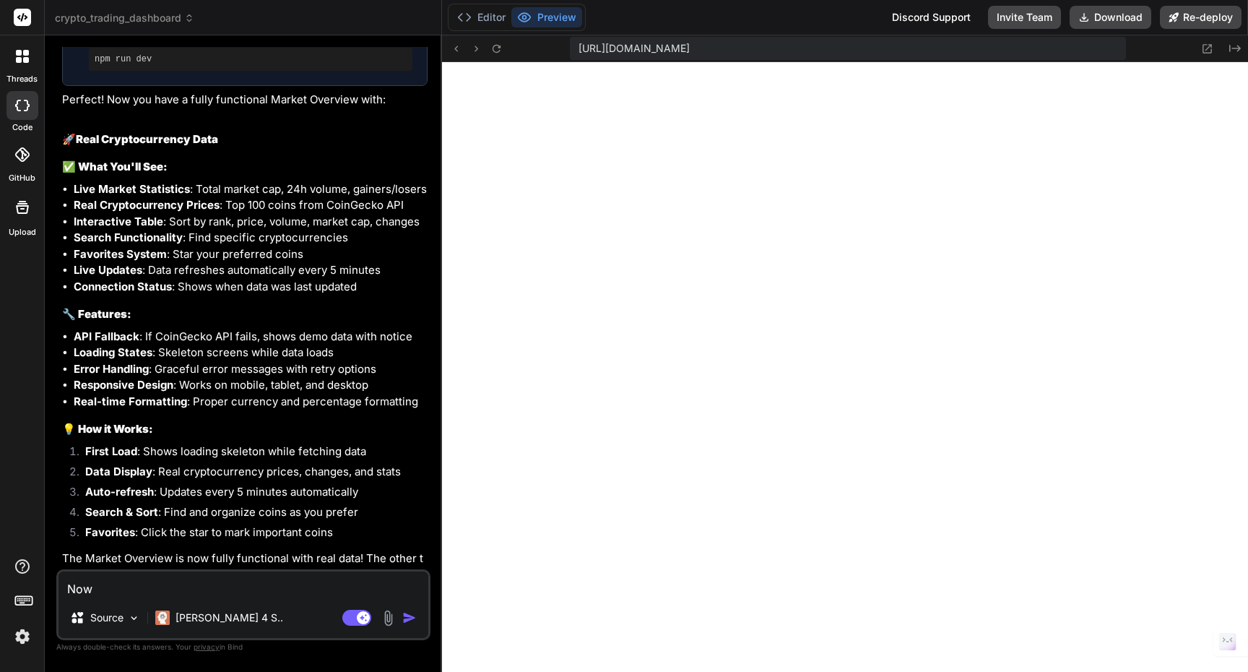
type textarea "x"
type textarea "Now it"
type textarea "x"
type textarea "Now its"
type textarea "x"
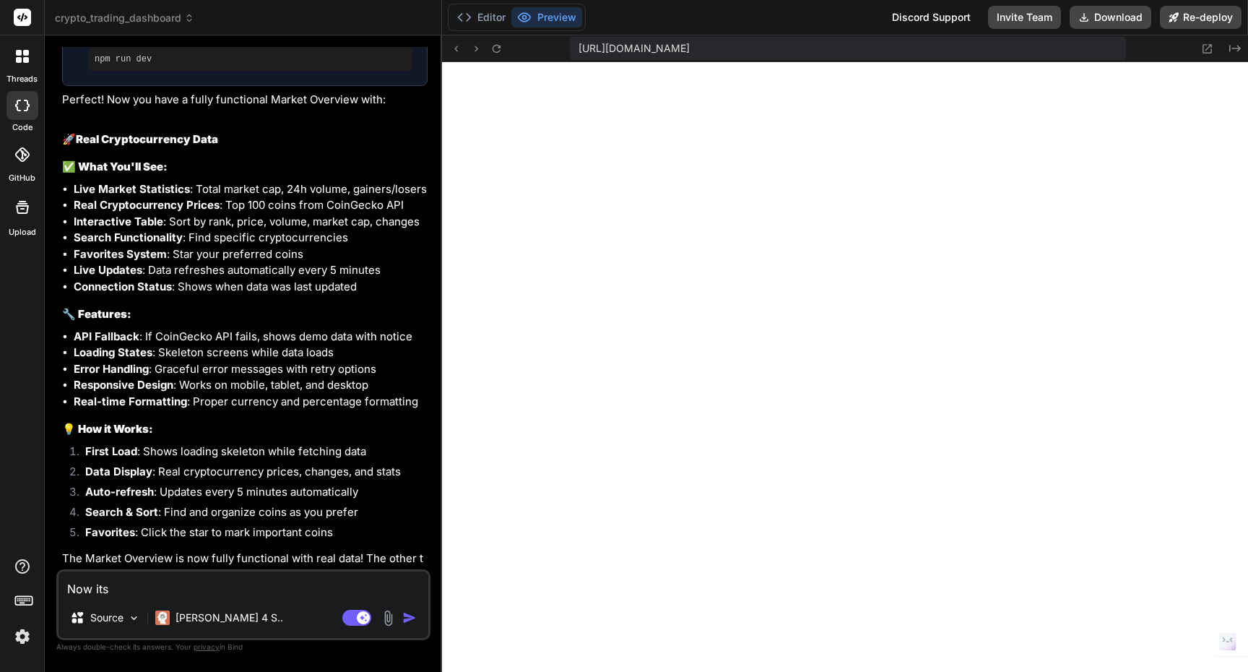
type textarea "Now it"
type textarea "x"
type textarea "Now it"
type textarea "x"
type textarea "Now it s"
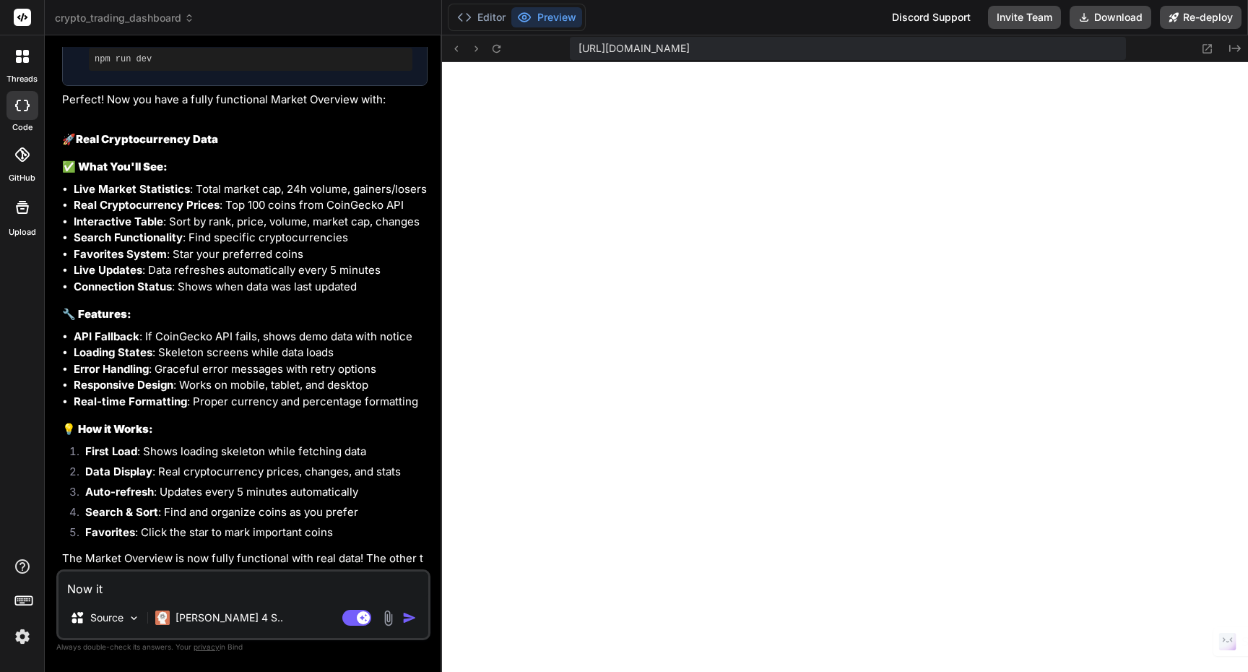
type textarea "x"
type textarea "Now it sh"
type textarea "x"
type textarea "Now it sho"
type textarea "x"
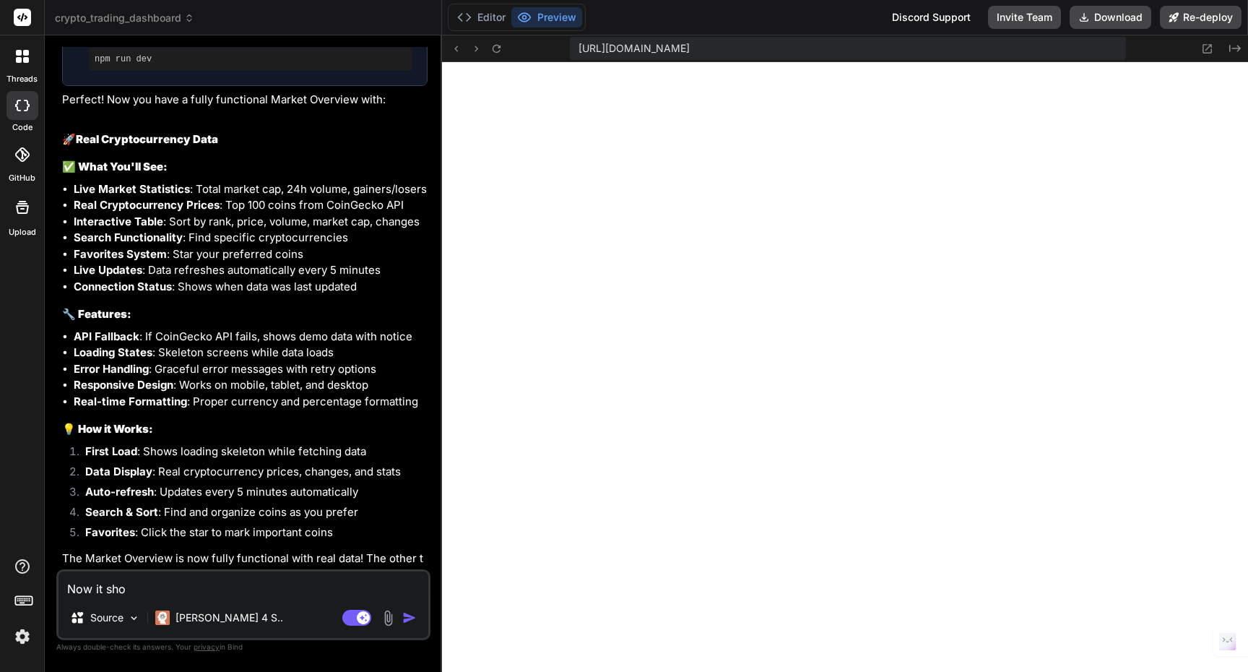
type textarea "Now it show"
type textarea "x"
type textarea "Now it sho"
type textarea "x"
type textarea "Now it sh"
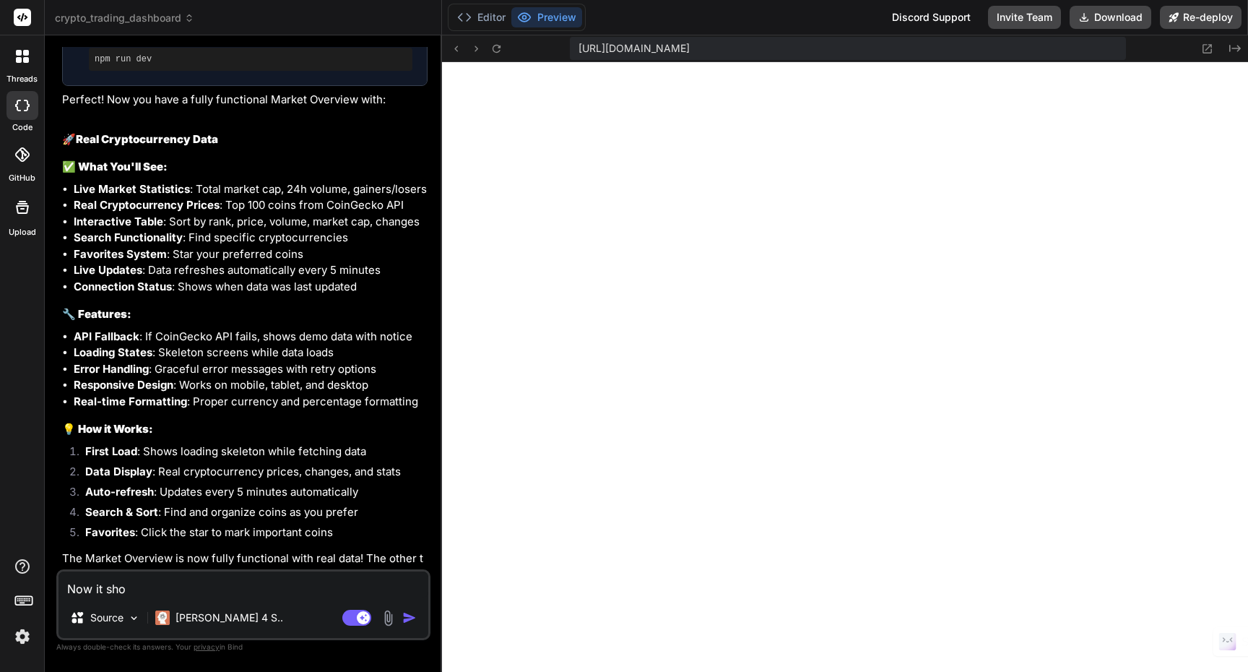
type textarea "x"
type textarea "Now it s"
type textarea "x"
type textarea "Now it"
type textarea "x"
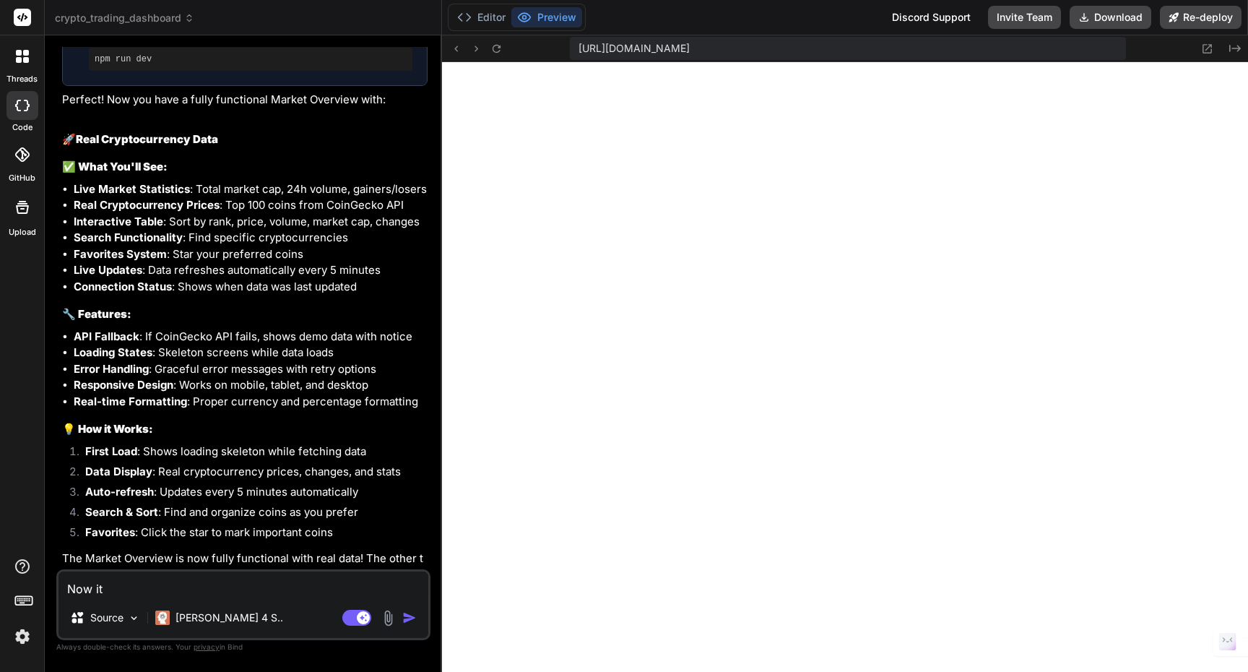
type textarea "Now it d"
type textarea "x"
type textarea "Now it di"
type textarea "x"
type textarea "Now it dis"
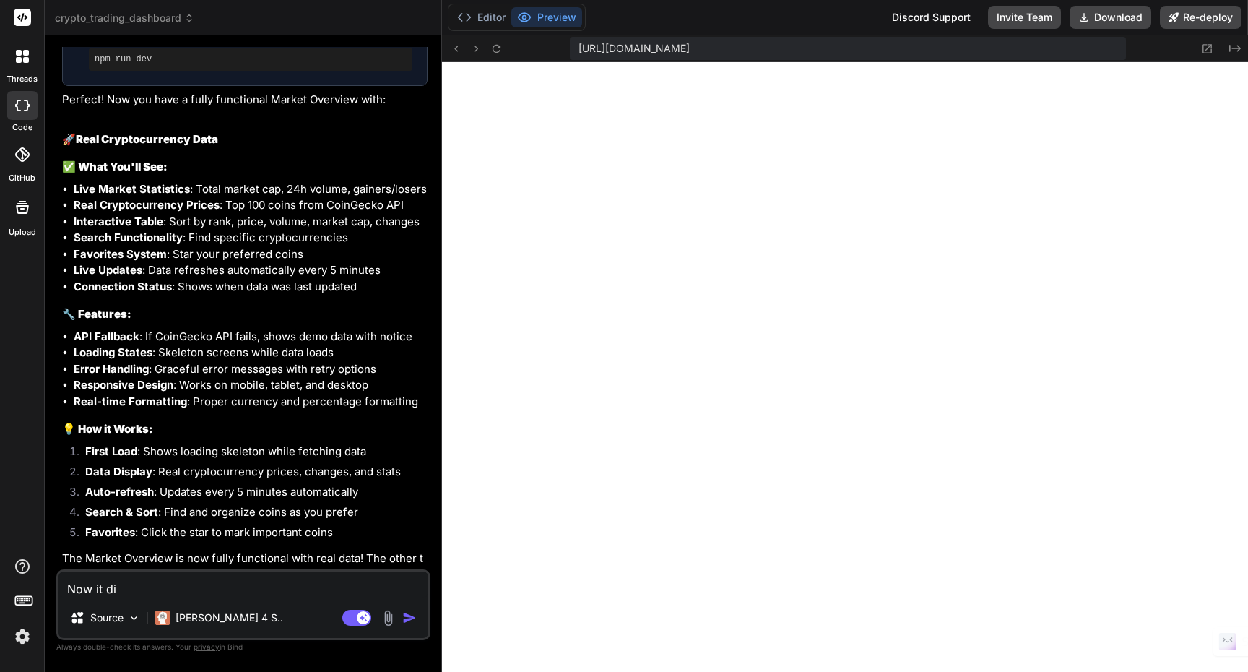
type textarea "x"
type textarea "Now it disp"
type textarea "x"
type textarea "Now it displ"
type textarea "x"
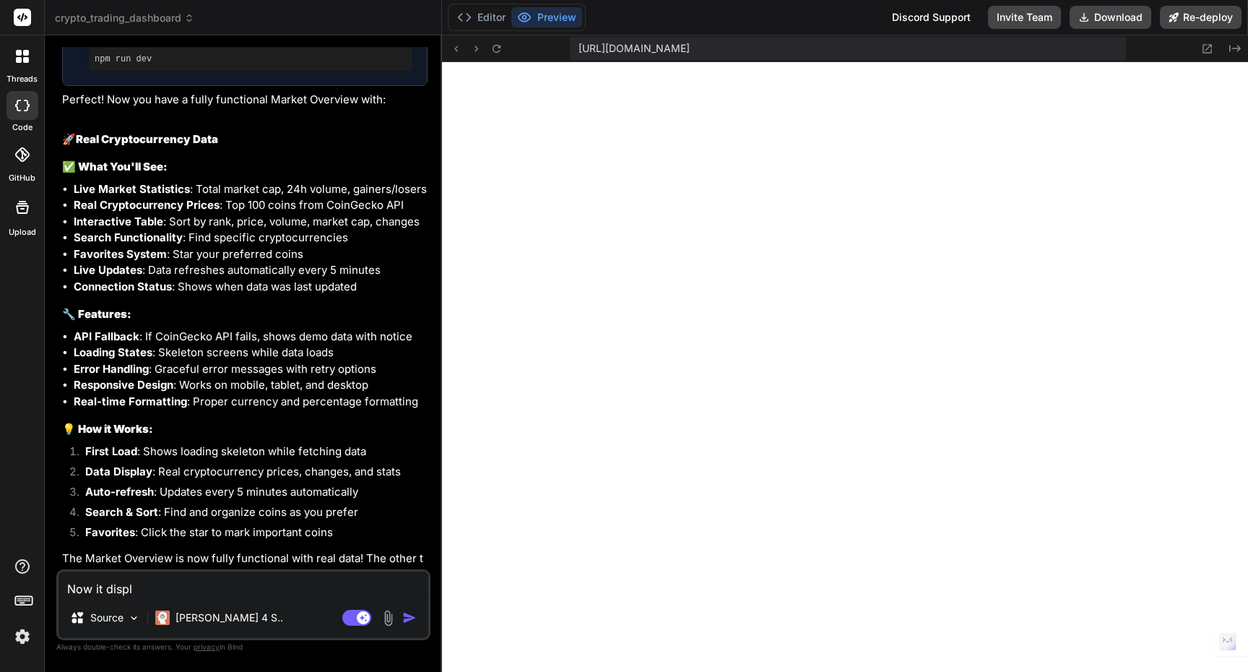
type textarea "Now it displa"
type textarea "x"
type textarea "Now it display"
type textarea "x"
type textarea "Now it displays"
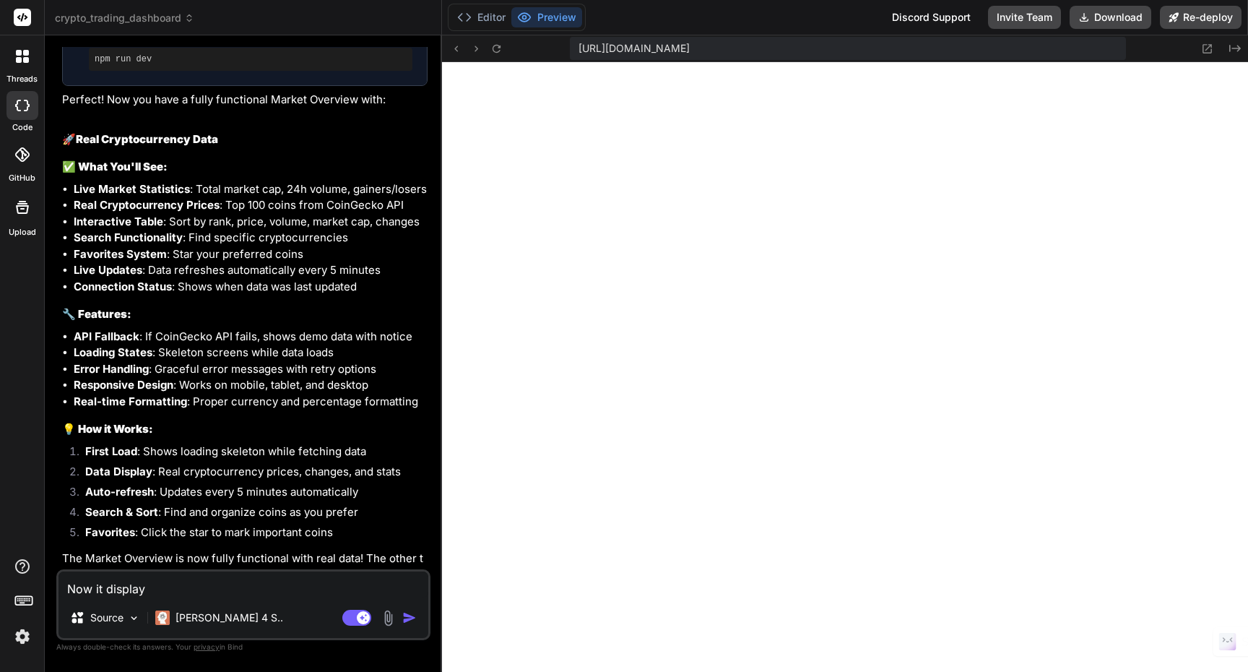
type textarea "x"
type textarea "Now it displays,"
type textarea "x"
type textarea "Now it displays,"
type textarea "x"
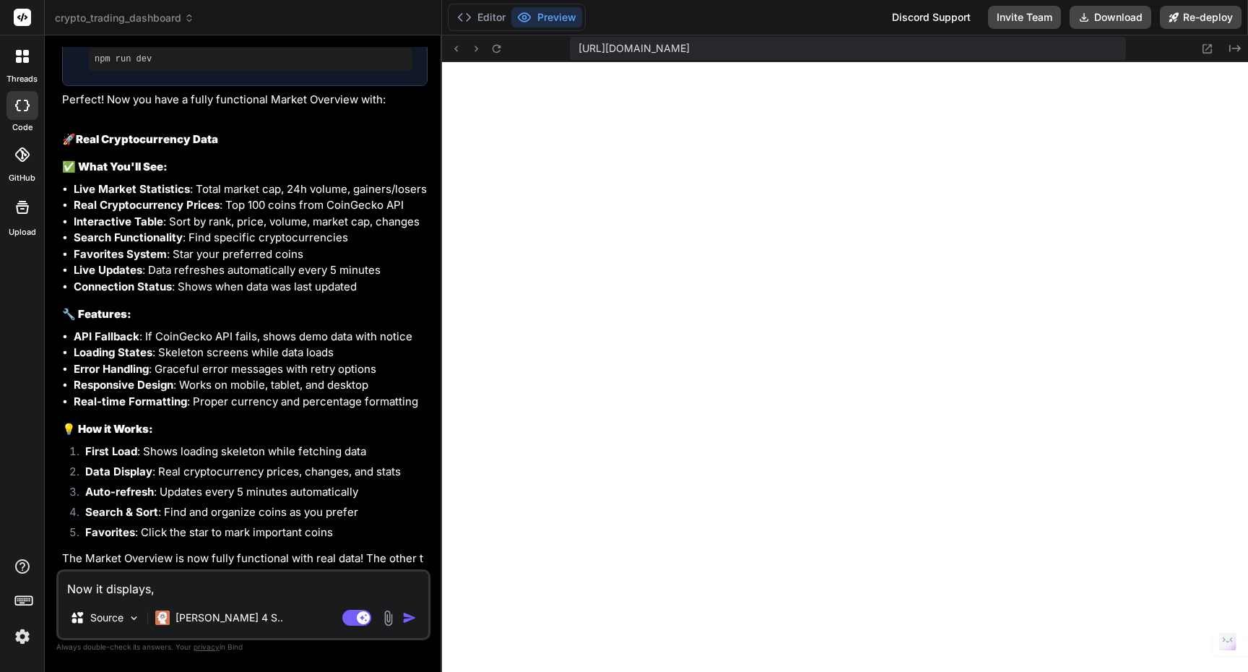
type textarea "Now it displays, i"
type textarea "x"
type textarea "Now it displays, it"
type textarea "x"
type textarea "Now it displays, it"
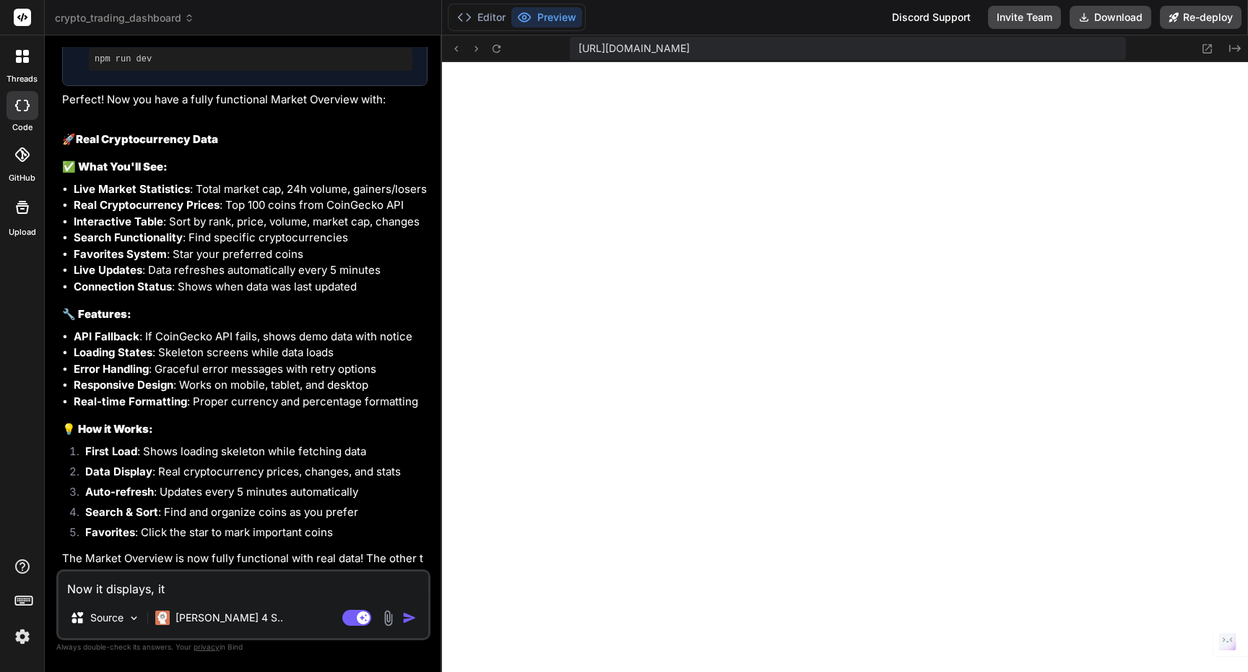
type textarea "x"
type textarea "Now it displays, it c"
type textarea "x"
type textarea "Now it displays, it"
type textarea "x"
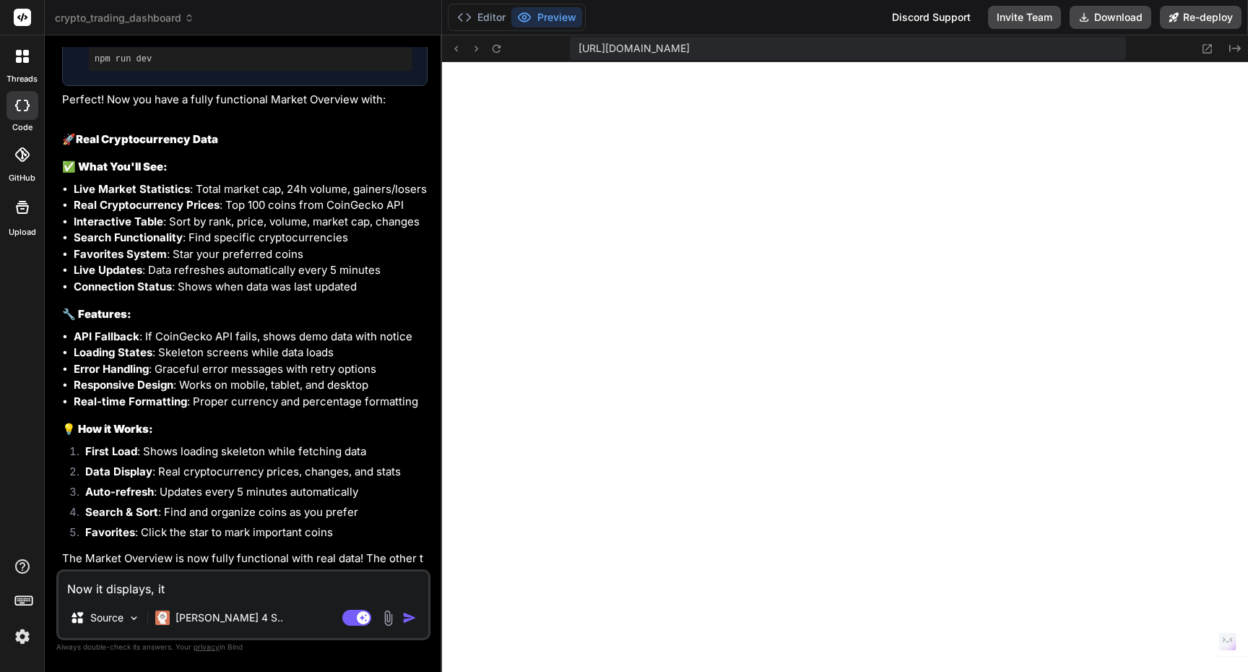
type textarea "Now it displays, it"
type textarea "x"
type textarea "Now it displays, its"
type textarea "x"
type textarea "Now it displays, its"
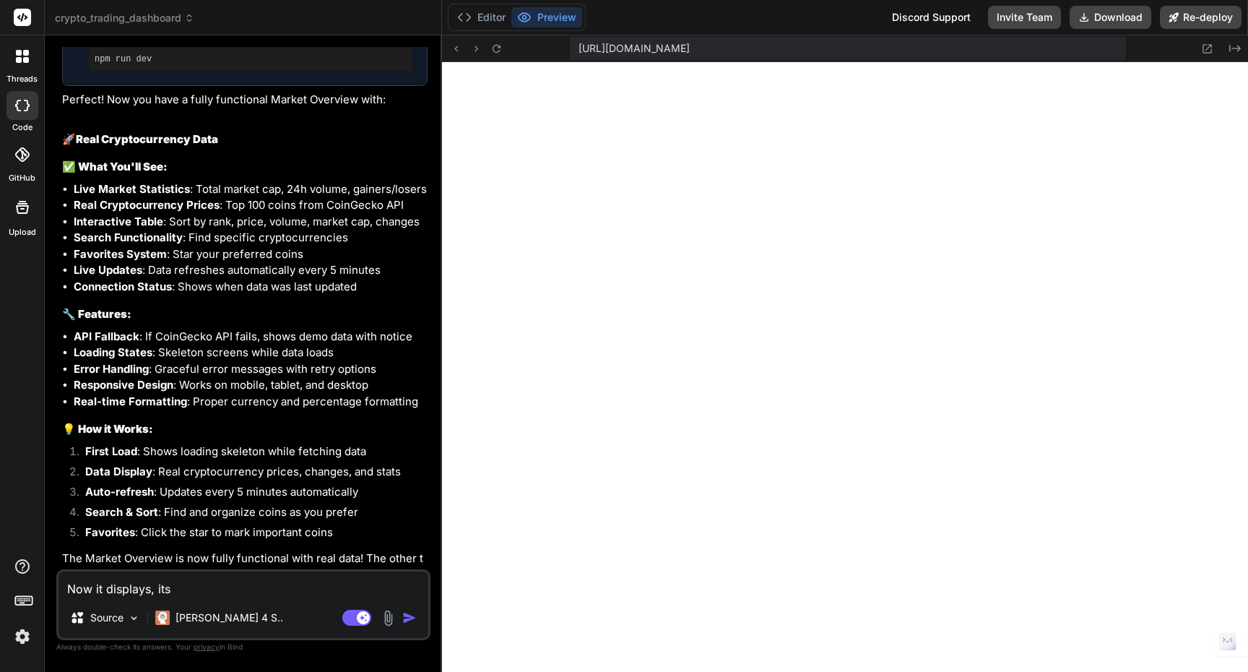
type textarea "x"
type textarea "Now it displays, its c"
type textarea "x"
type textarea "Now it displays, its co"
type textarea "x"
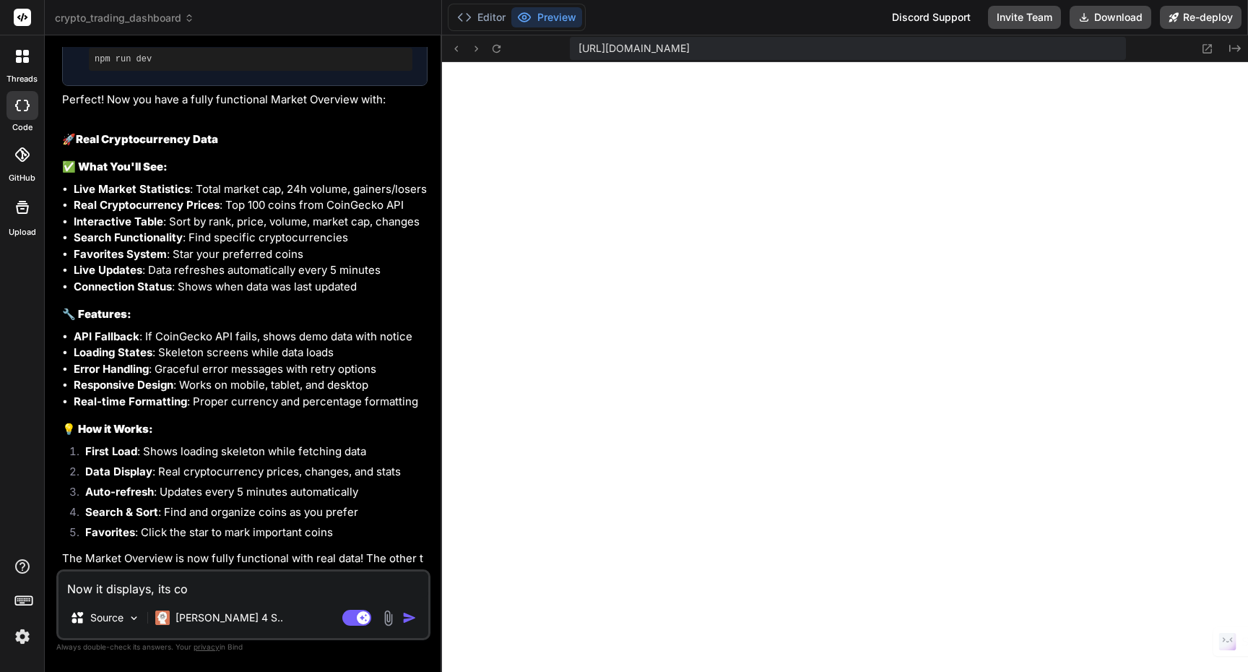
type textarea "Now it displays, its com"
type textarea "x"
type textarea "Now it displays, its comi"
type textarea "x"
type textarea "Now it displays, its comin"
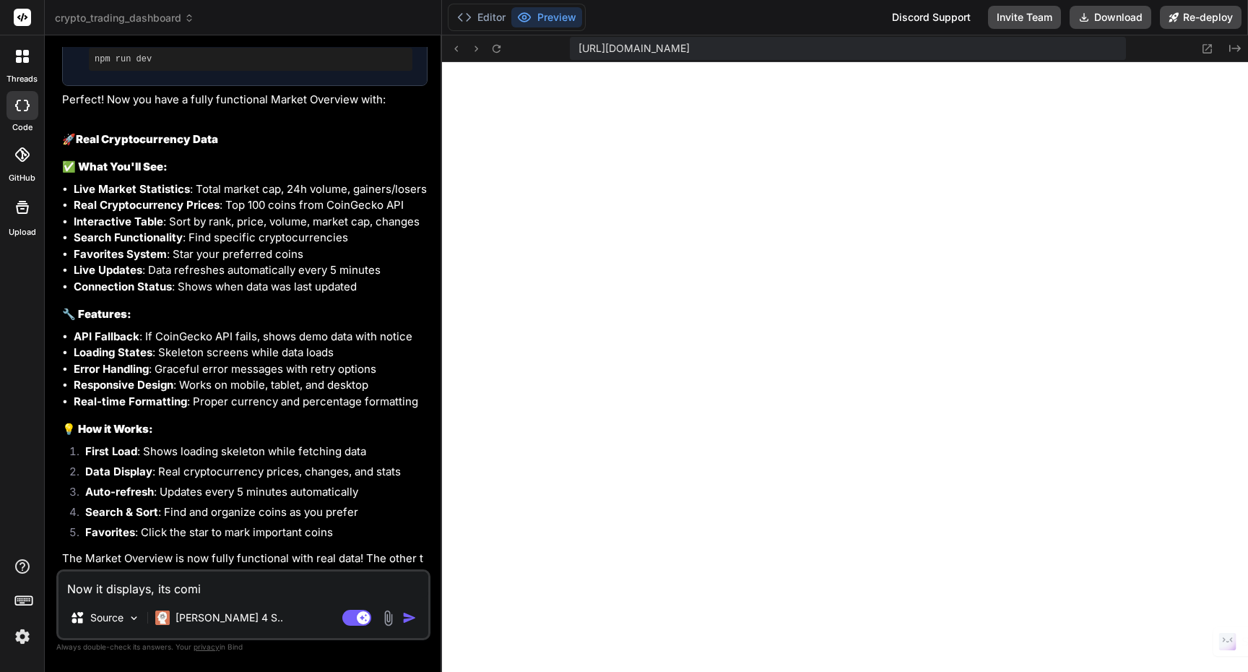
type textarea "x"
type textarea "Now it displays, its coming"
type textarea "x"
type textarea "Now it displays, its coming"
type textarea "x"
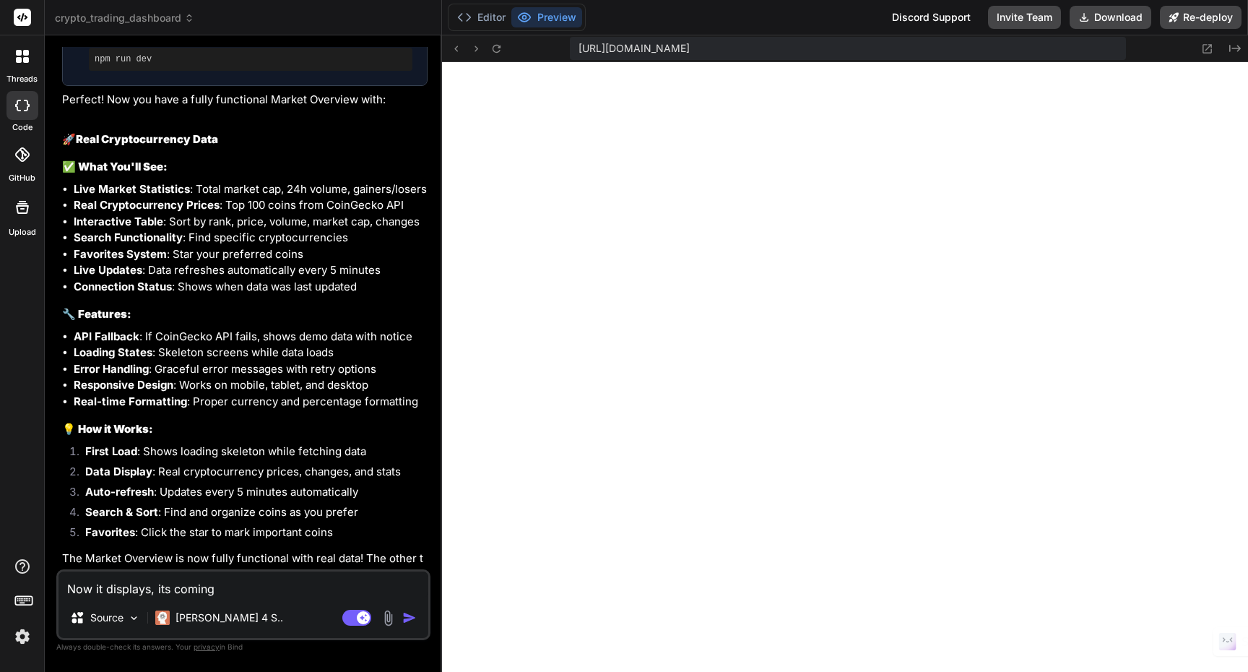
type textarea "Now it displays, its coming s"
type textarea "x"
type textarea "Now it displays, its coming so"
type textarea "x"
type textarea "Now it displays, its coming soo"
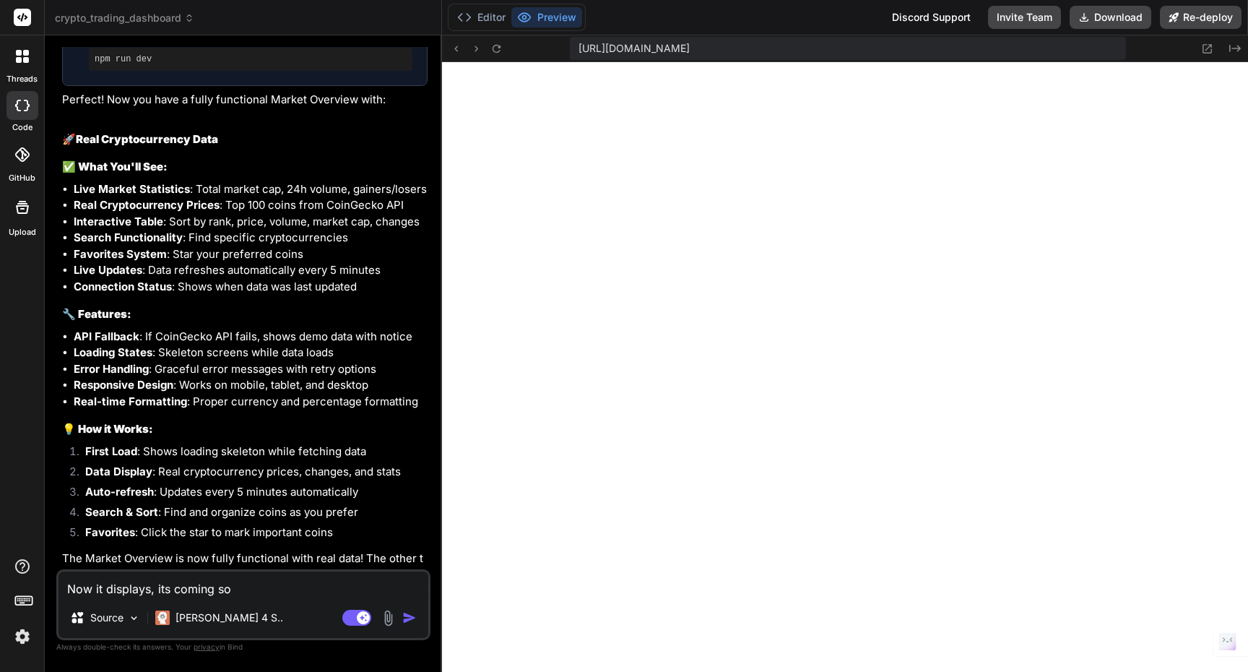
type textarea "x"
type textarea "Now it displays, its coming soon"
type textarea "x"
type textarea "Now it displays, its coming soon"
type textarea "x"
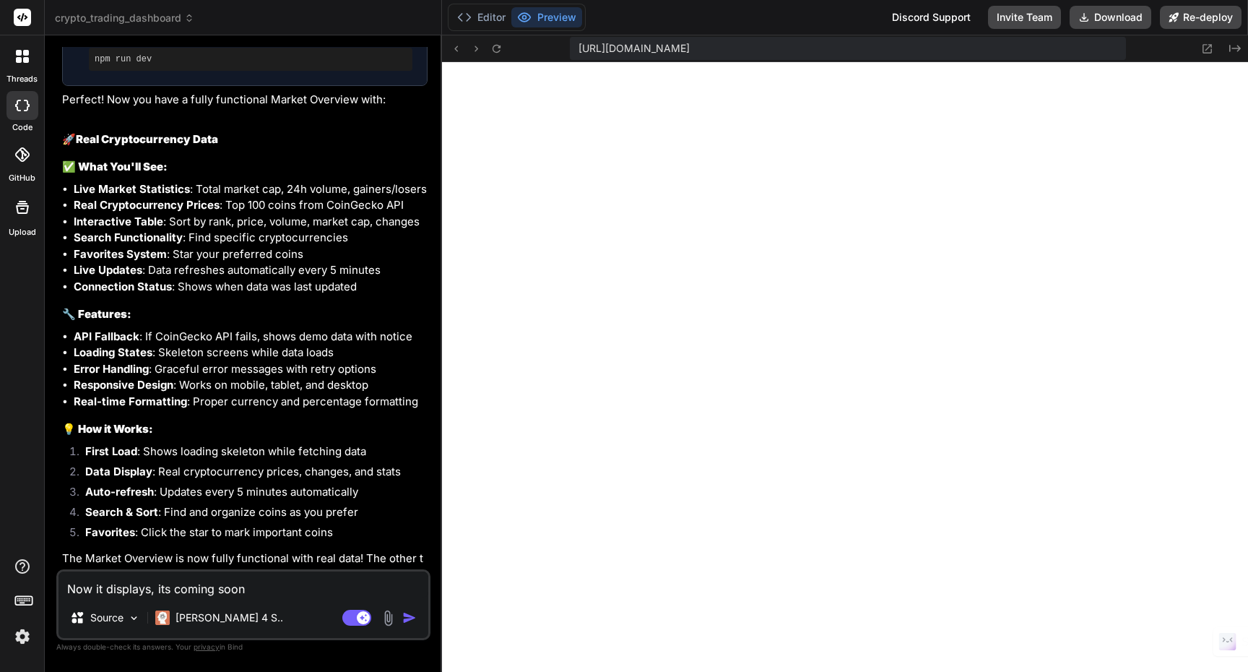
type textarea "Now it displays, its coming soon e"
type textarea "x"
type textarea "Now it displays, its coming soon ex"
type textarea "x"
type textarea "Now it displays, its coming soon exc"
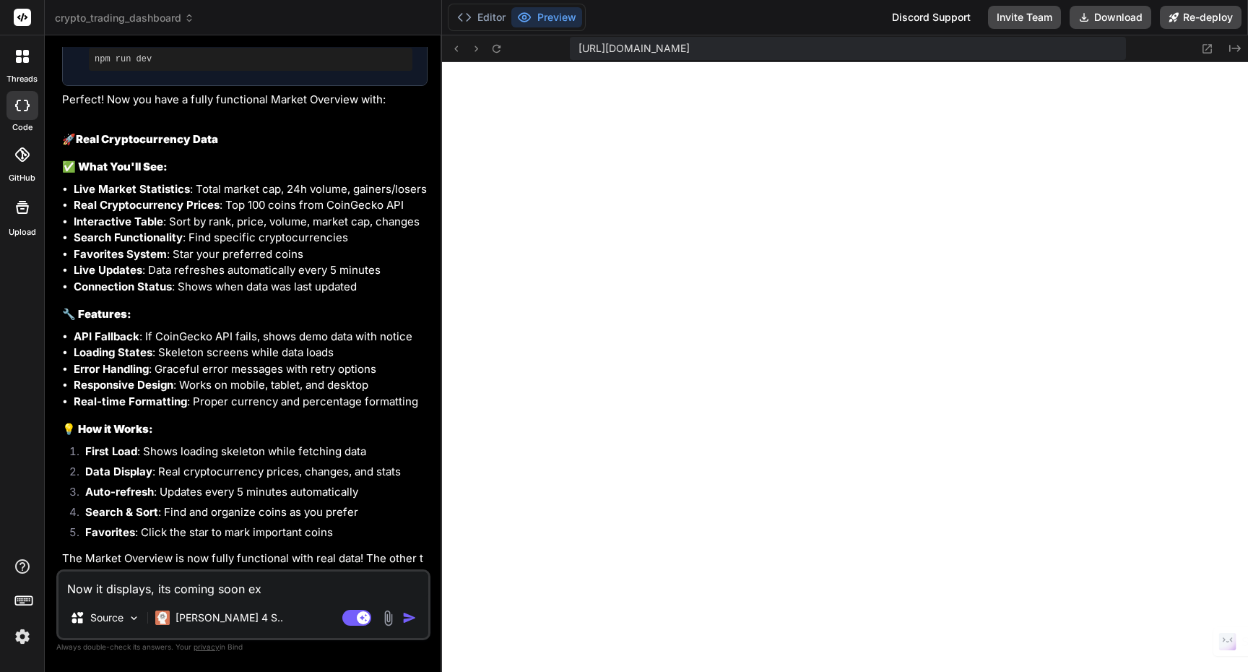
type textarea "x"
type textarea "Now it displays, its coming soon exce"
type textarea "x"
type textarea "Now it displays, its coming soon excep"
type textarea "x"
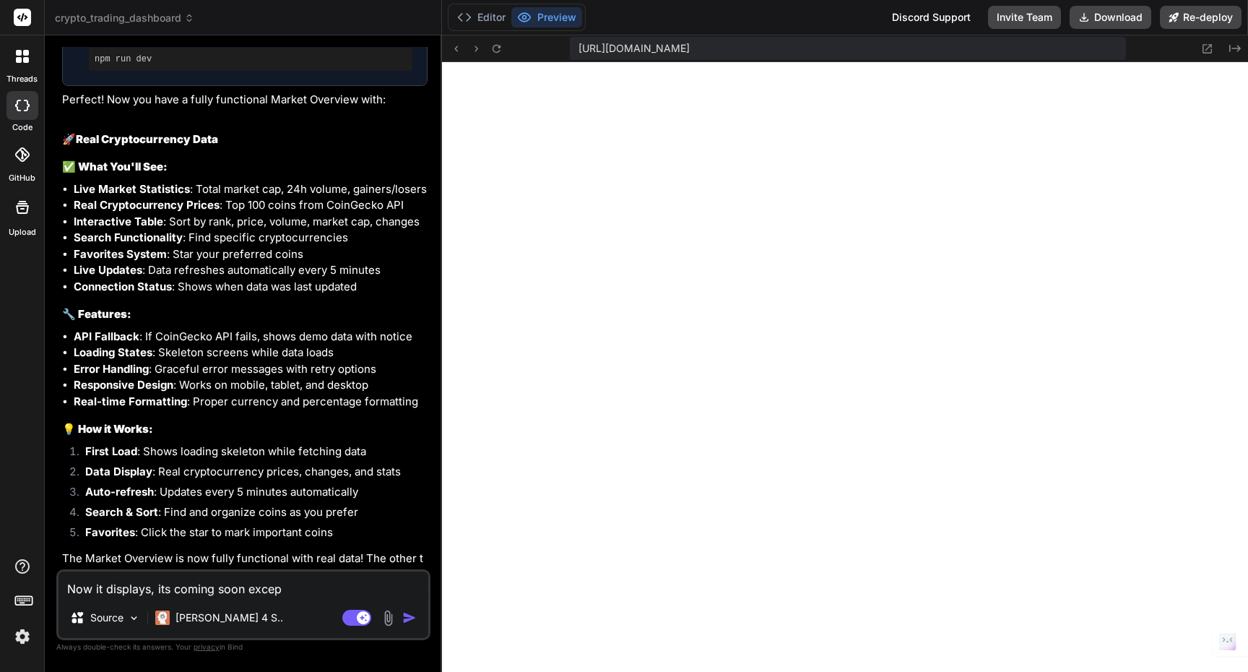
type textarea "Now it displays, its coming soon except"
type textarea "x"
type textarea "Now it displays, its coming soon except"
type textarea "x"
type textarea "Now it displays, its coming soon except t"
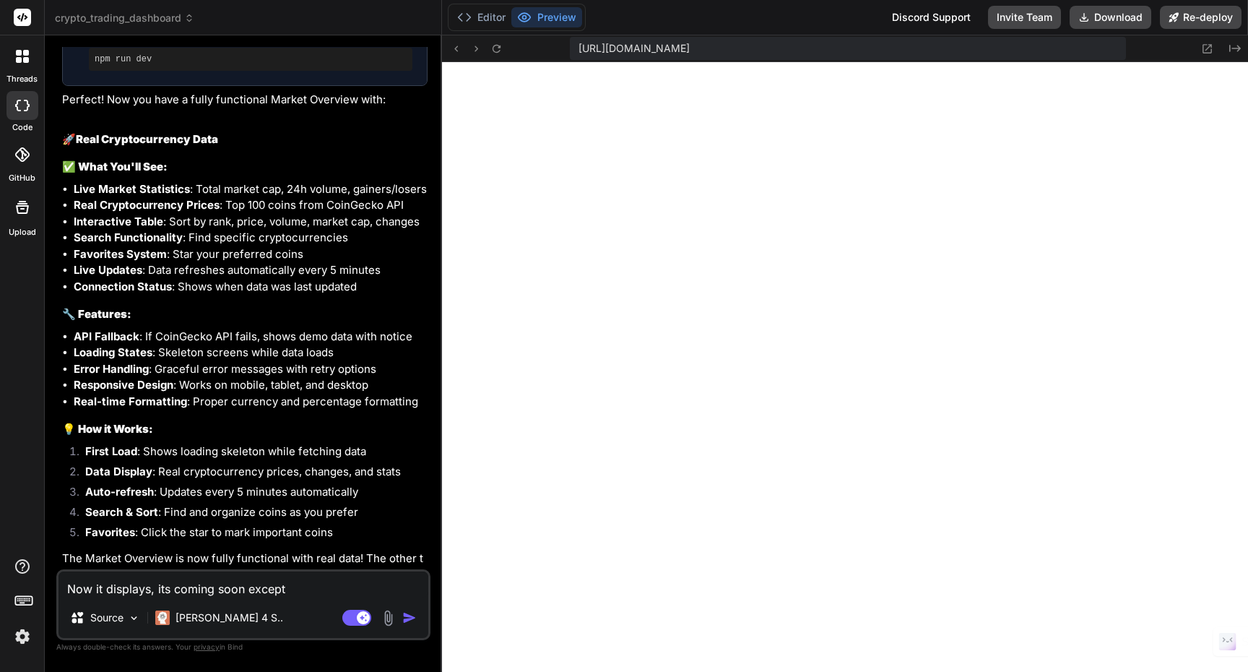
type textarea "x"
type textarea "Now it displays, its coming soon except th"
type textarea "x"
type textarea "Now it displays, its coming soon except the"
type textarea "x"
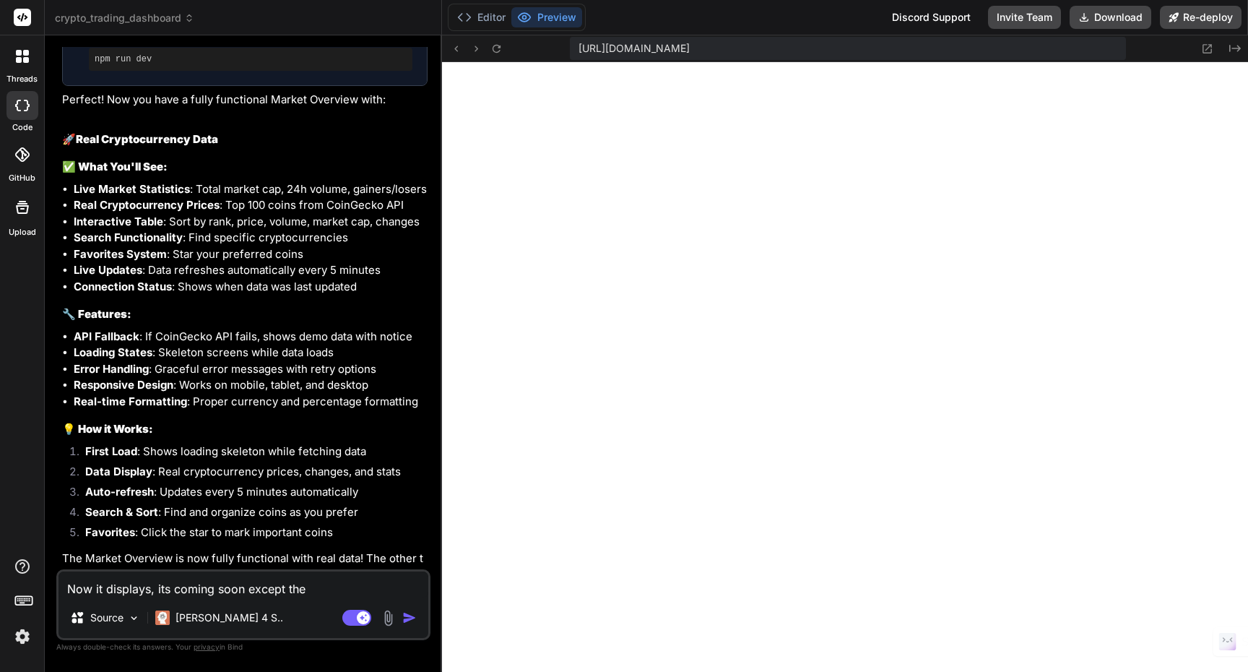
type textarea "Now it displays, its coming soon except the"
type textarea "x"
type textarea "Now it displays, its coming soon except the o"
type textarea "x"
type textarea "Now it displays, its coming soon except the ov"
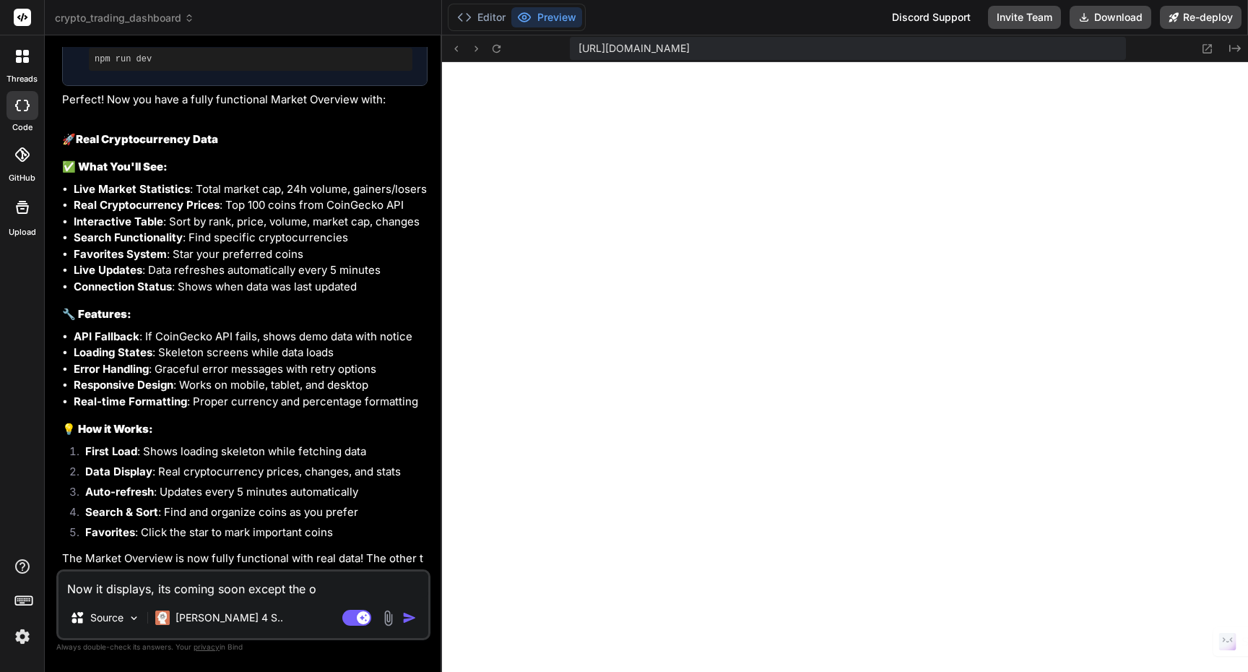
type textarea "x"
type textarea "Now it displays, its coming soon except the ove"
type textarea "x"
type textarea "Now it displays, its coming soon except the over"
click at [406, 619] on img "button" at bounding box center [409, 617] width 14 height 14
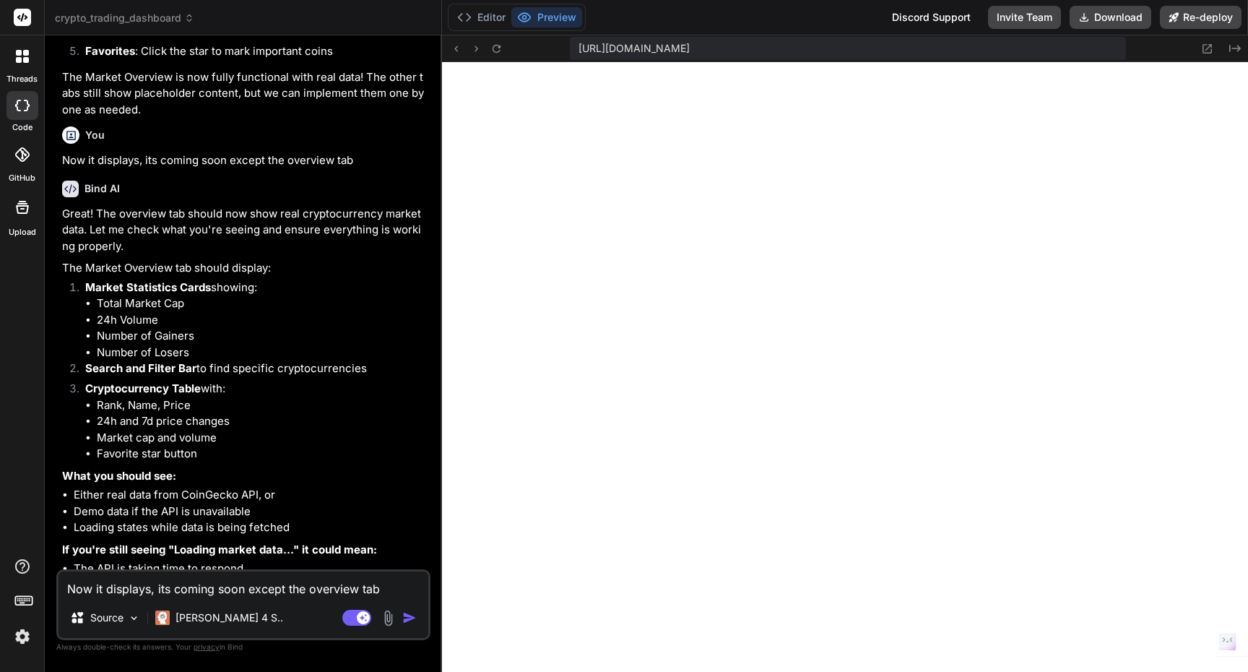
scroll to position [7406, 0]
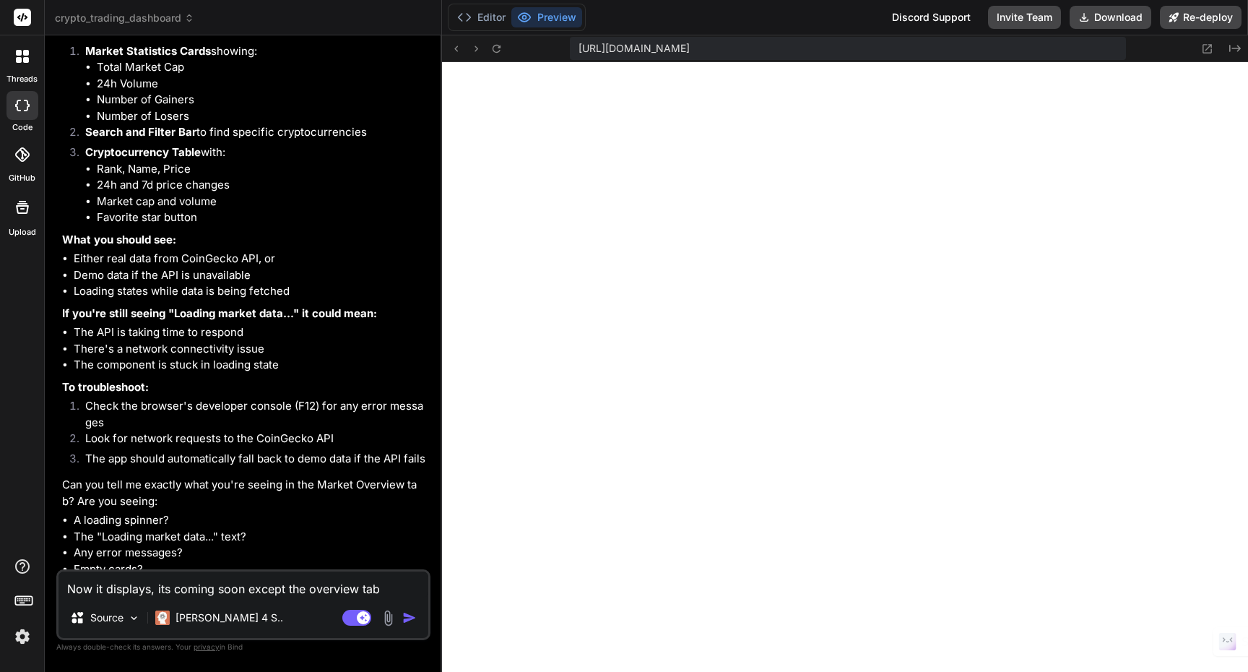
click at [103, 529] on li "The "Loading market data..." text?" at bounding box center [251, 537] width 354 height 17
drag, startPoint x: 73, startPoint y: 503, endPoint x: 253, endPoint y: 497, distance: 179.9
click at [253, 529] on li "The "Loading market data..." text?" at bounding box center [251, 537] width 354 height 17
click at [245, 529] on li "The "Loading market data..." text?" at bounding box center [251, 537] width 354 height 17
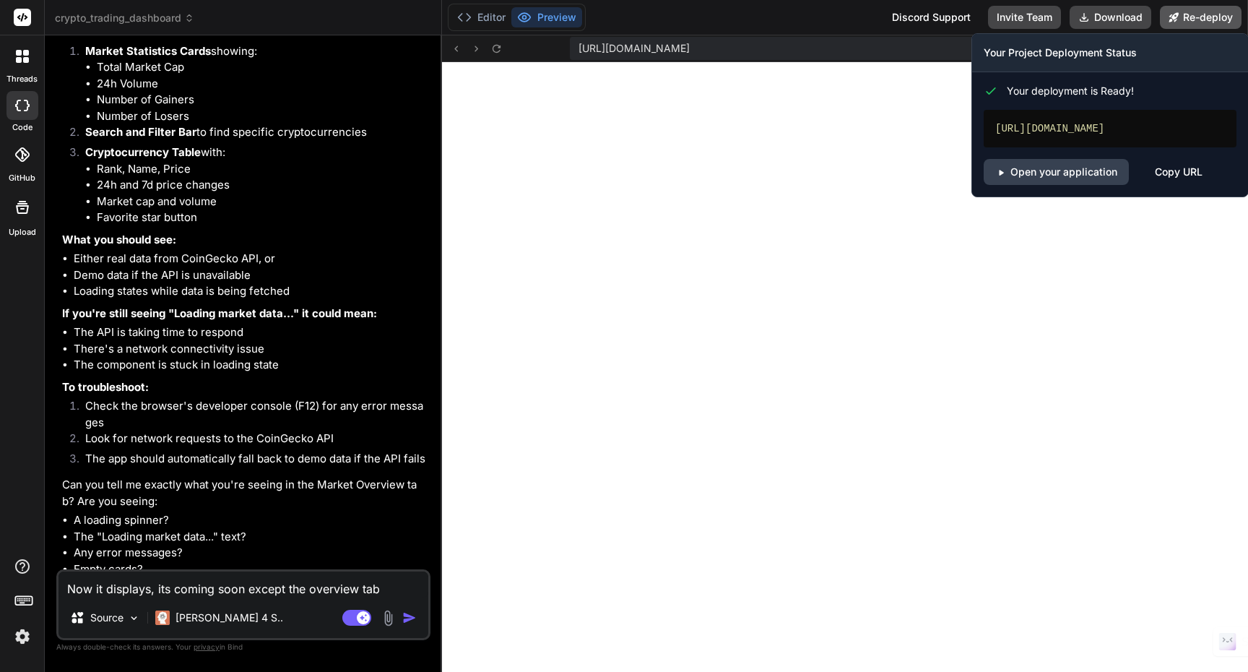
click at [1203, 14] on button "Re-deploy" at bounding box center [1201, 17] width 82 height 23
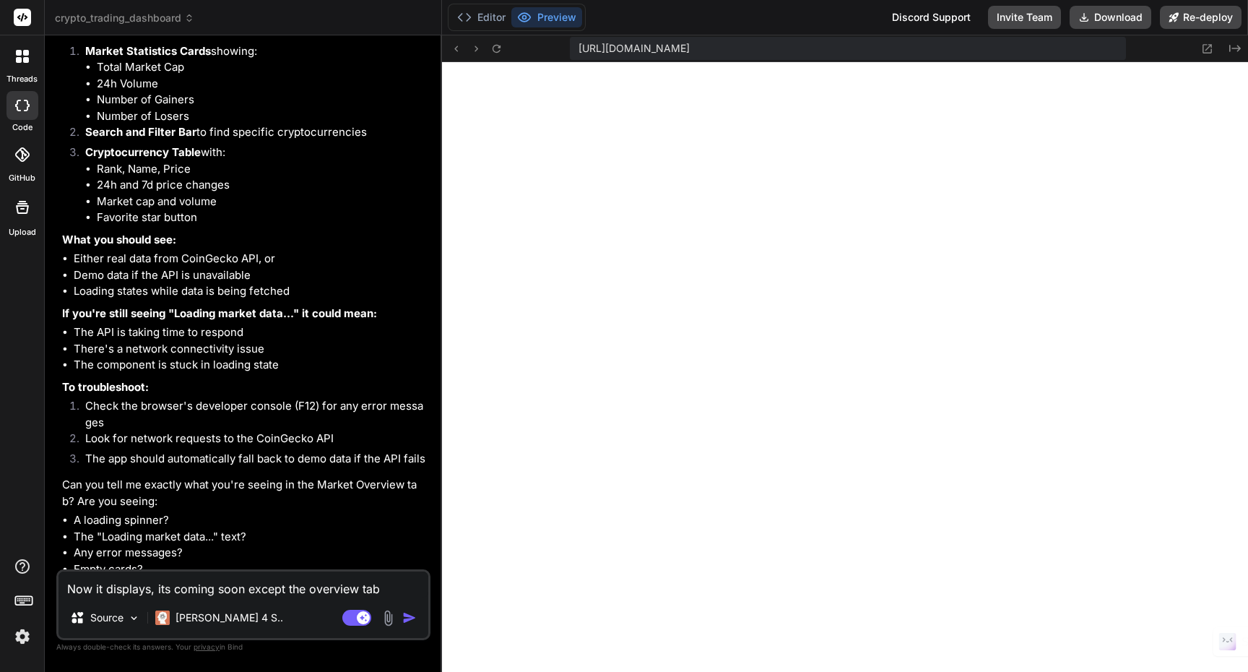
click at [201, 589] on textarea "Now it displays, its coming soon except the overview tab" at bounding box center [244, 584] width 370 height 26
drag, startPoint x: 318, startPoint y: 450, endPoint x: 403, endPoint y: 449, distance: 85.2
click at [403, 477] on p "Can you tell me exactly what you're seeing in the Market Overview tab? Are you …" at bounding box center [244, 493] width 365 height 33
copy p "Market Overview"
click at [232, 581] on textarea at bounding box center [244, 584] width 370 height 26
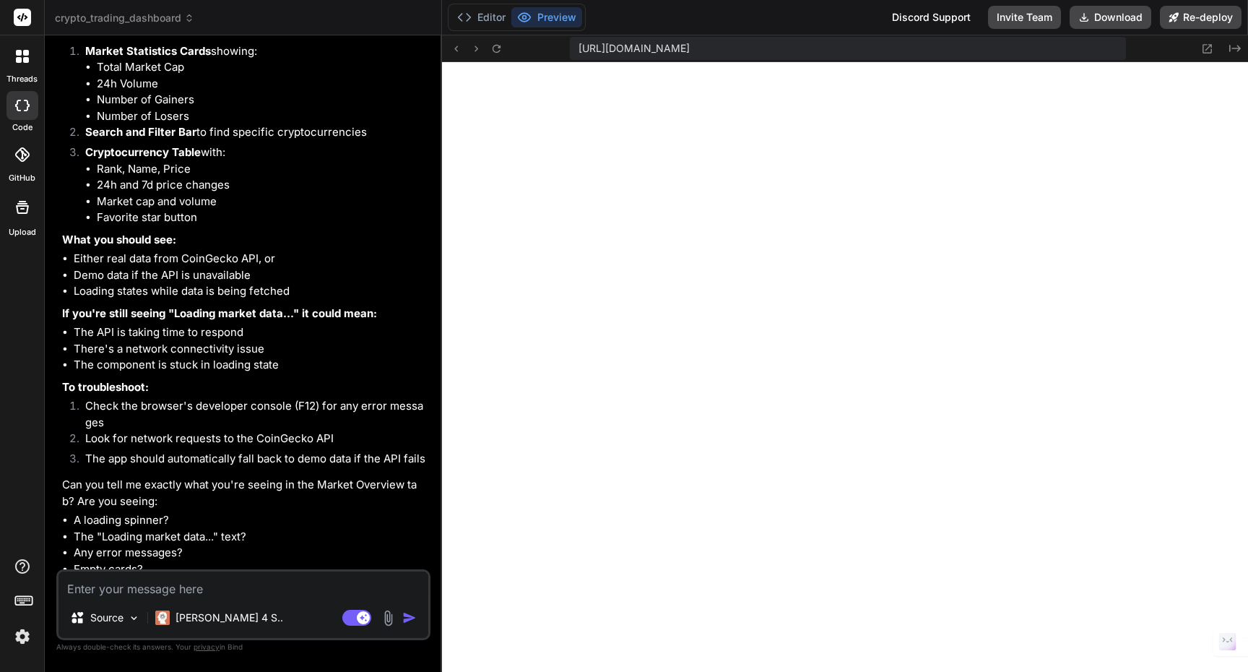
paste textarea "Market Overview"
click at [404, 615] on img "button" at bounding box center [409, 617] width 14 height 14
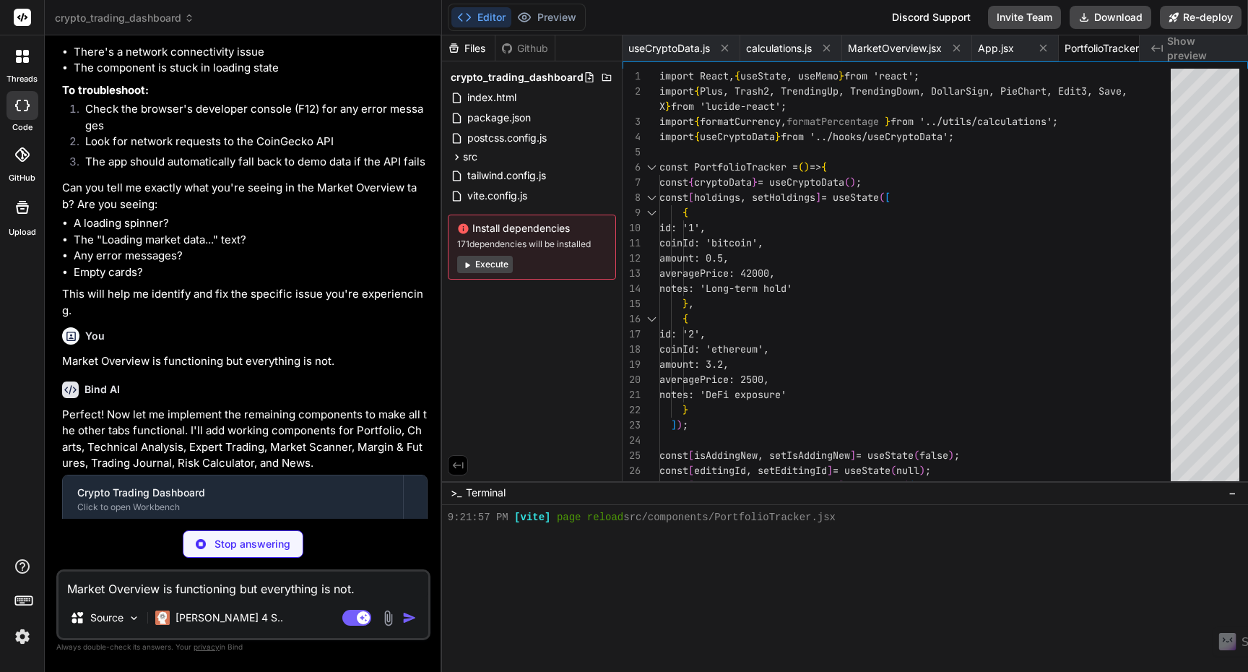
scroll to position [1248, 0]
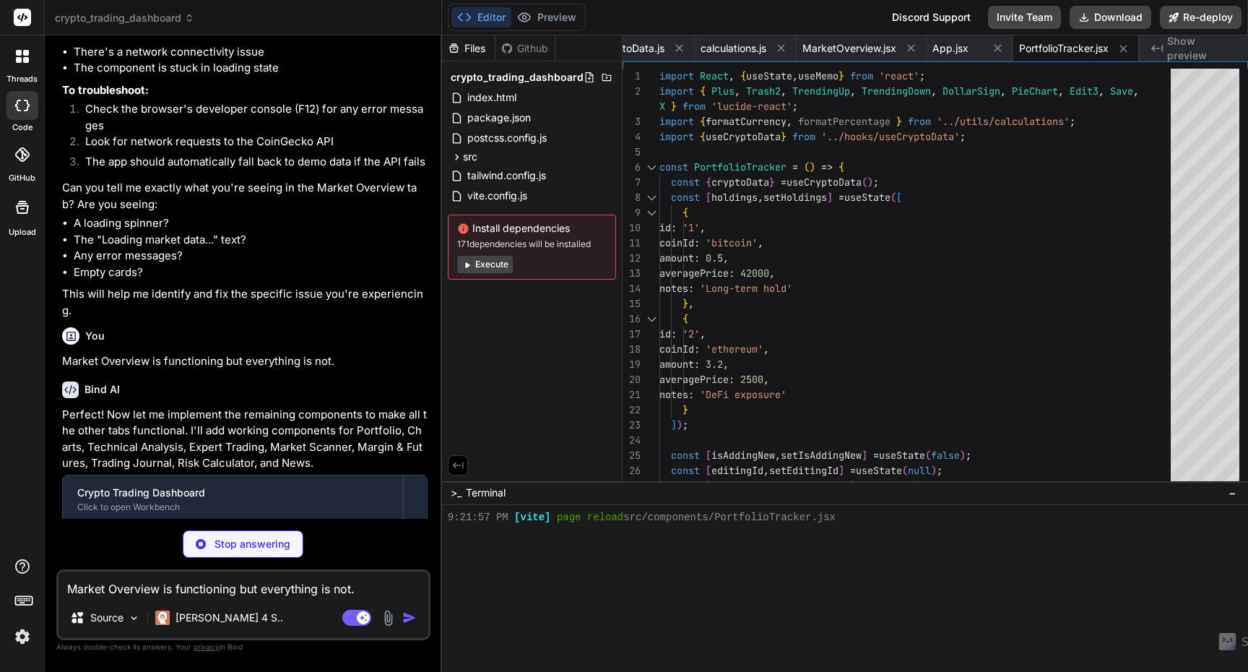
click at [494, 267] on button "Execute" at bounding box center [485, 264] width 56 height 17
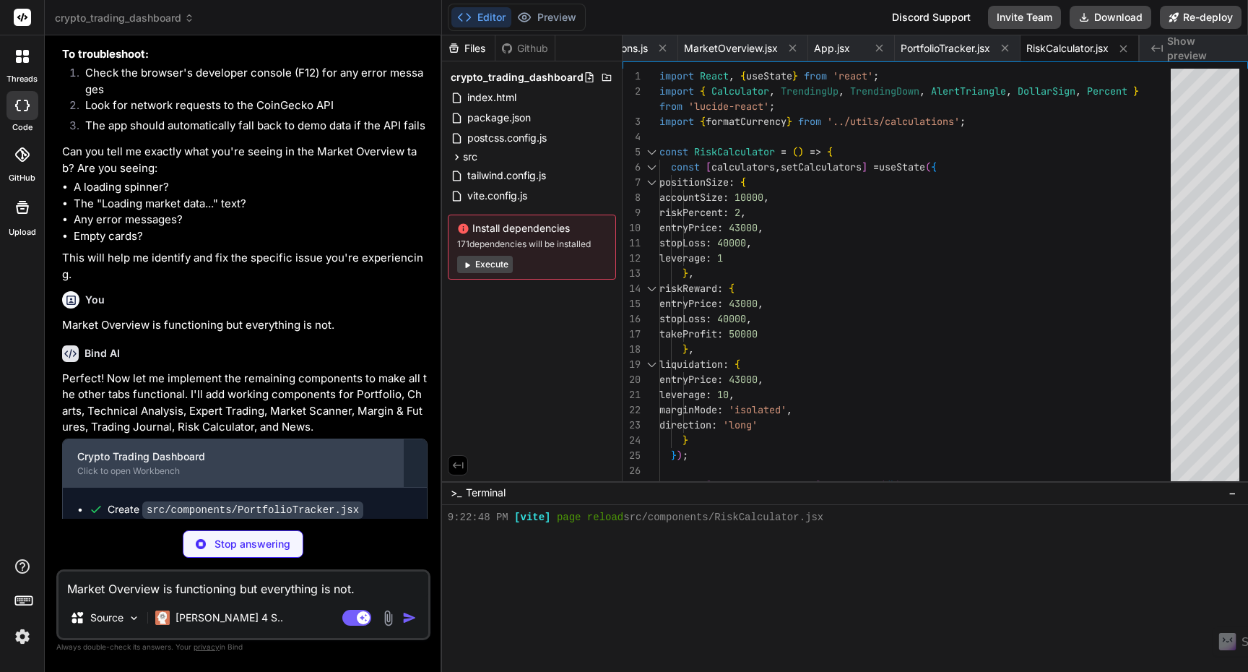
scroll to position [7747, 0]
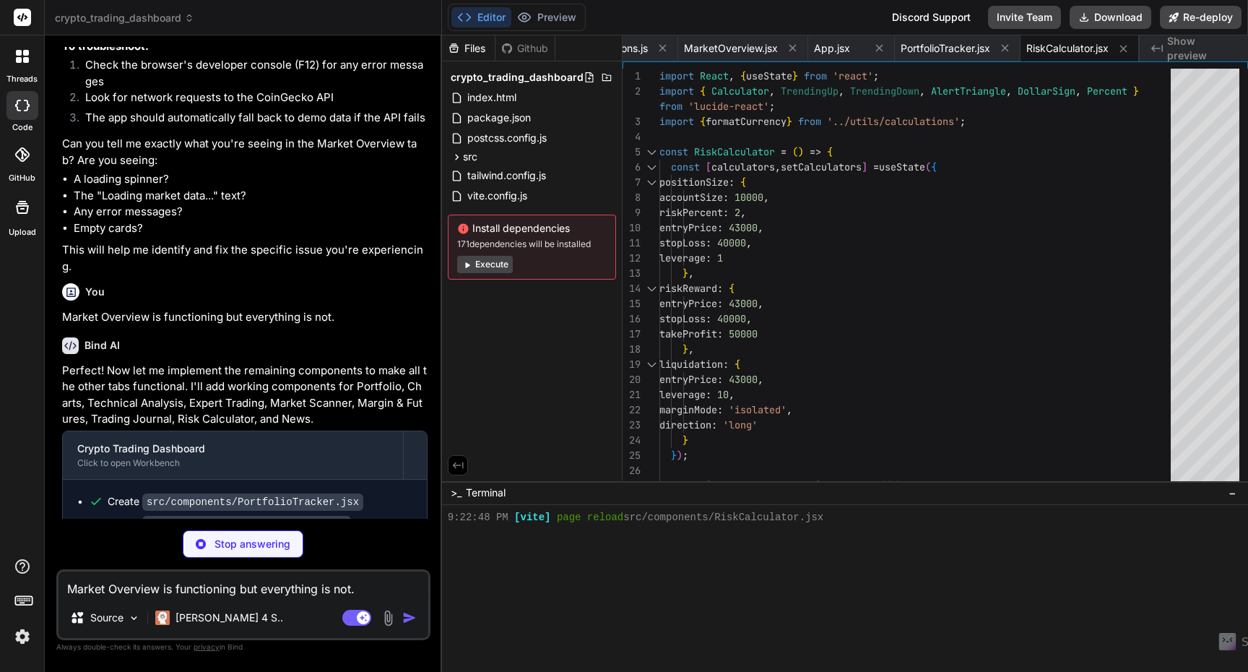
click at [491, 267] on button "Execute" at bounding box center [485, 264] width 56 height 17
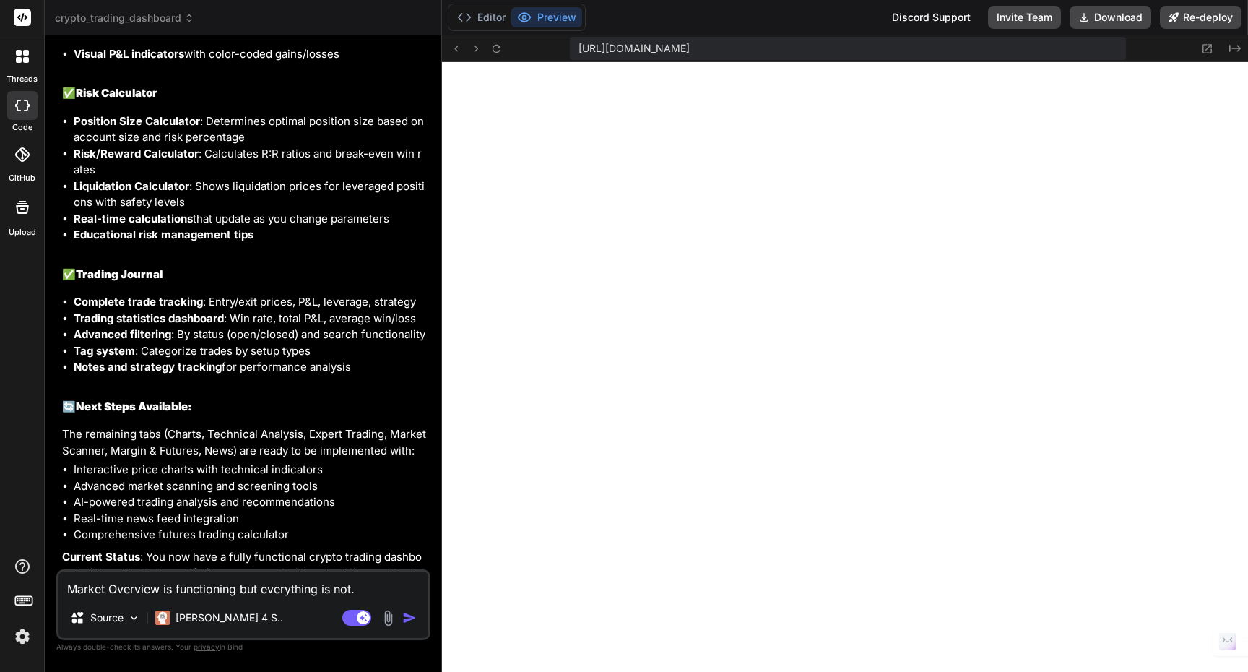
scroll to position [8487, 0]
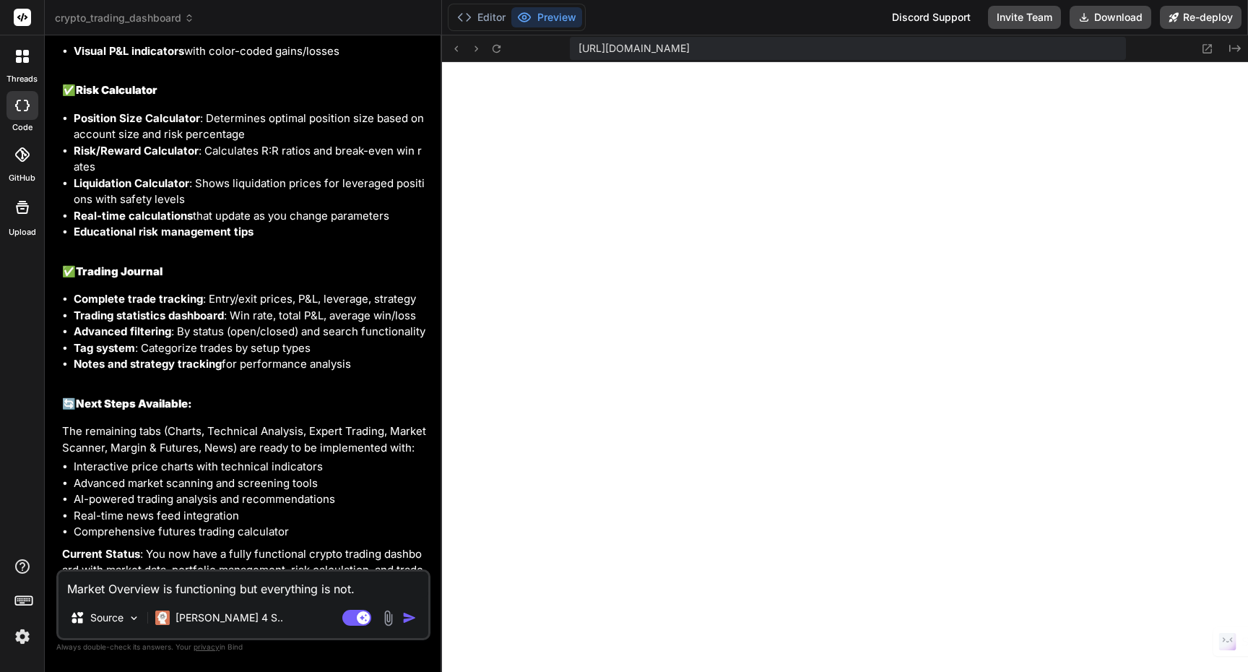
click at [320, 586] on textarea "Market Overview is functioning but everything is not." at bounding box center [244, 584] width 370 height 26
click at [320, 585] on textarea "Market Overview is functioning but everything is not." at bounding box center [244, 584] width 370 height 26
click at [409, 625] on div "Agent Mode. When this toggle is activated, AI automatically makes decisions, re…" at bounding box center [380, 617] width 83 height 17
click at [407, 621] on img "button" at bounding box center [409, 617] width 14 height 14
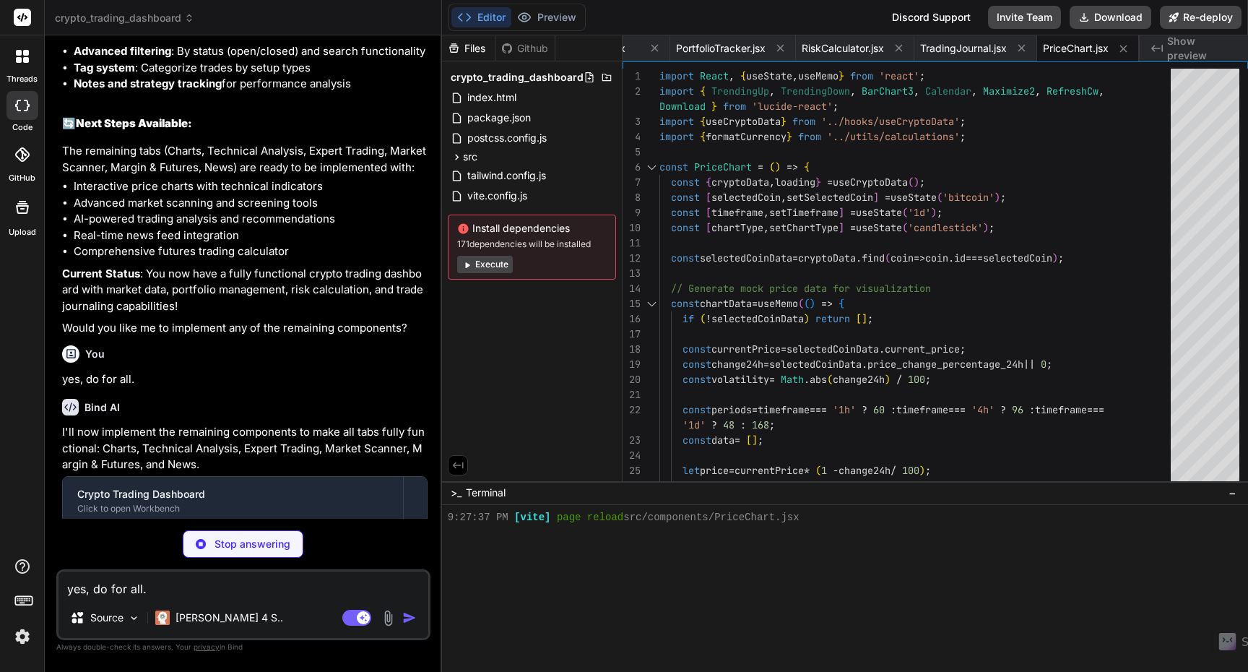
scroll to position [2126, 0]
click at [500, 264] on button "Execute" at bounding box center [485, 264] width 56 height 17
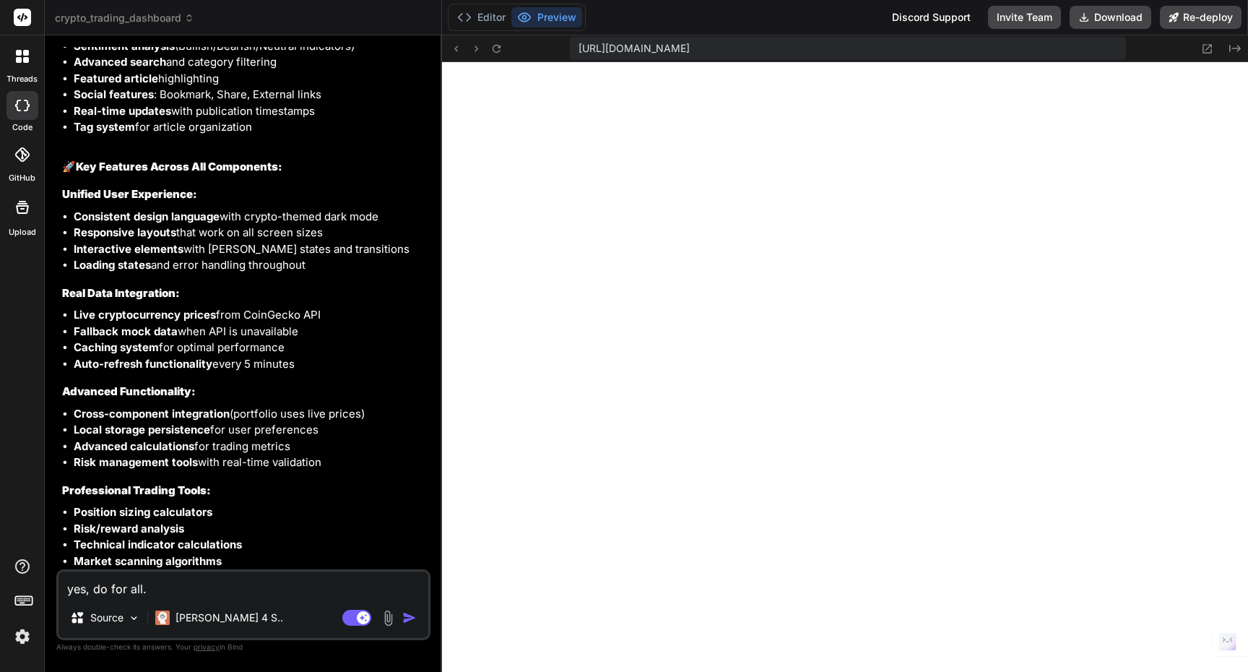
scroll to position [10185, 0]
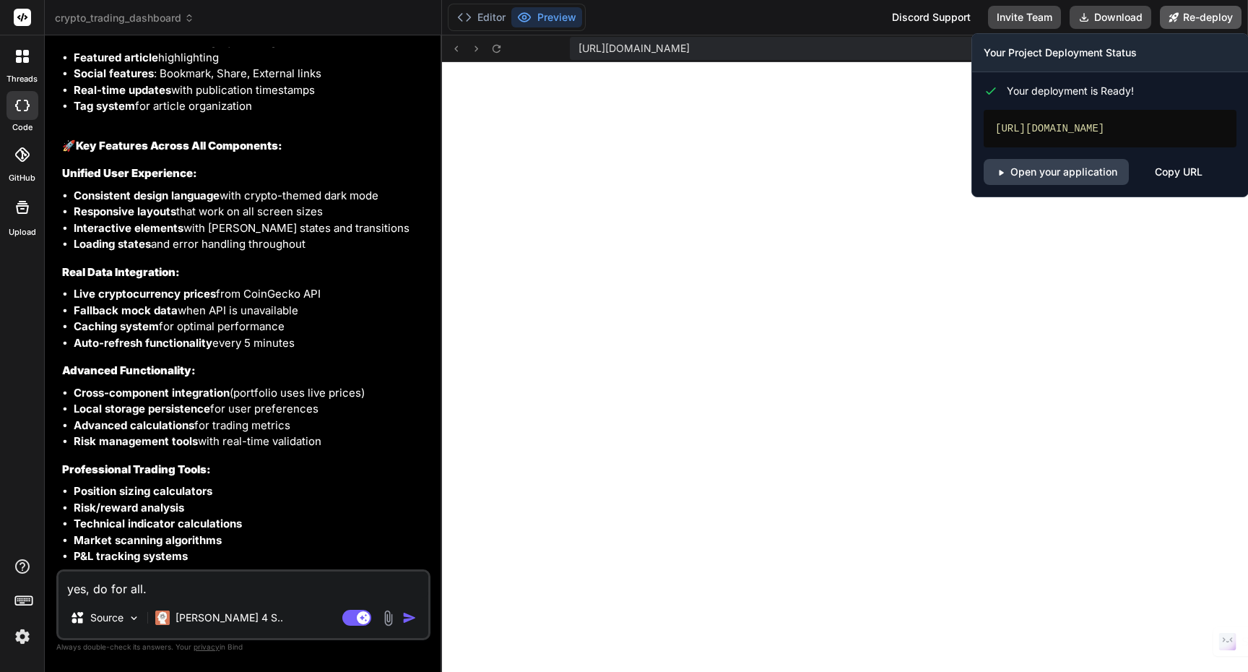
click at [1195, 19] on button "Re-deploy" at bounding box center [1201, 17] width 82 height 23
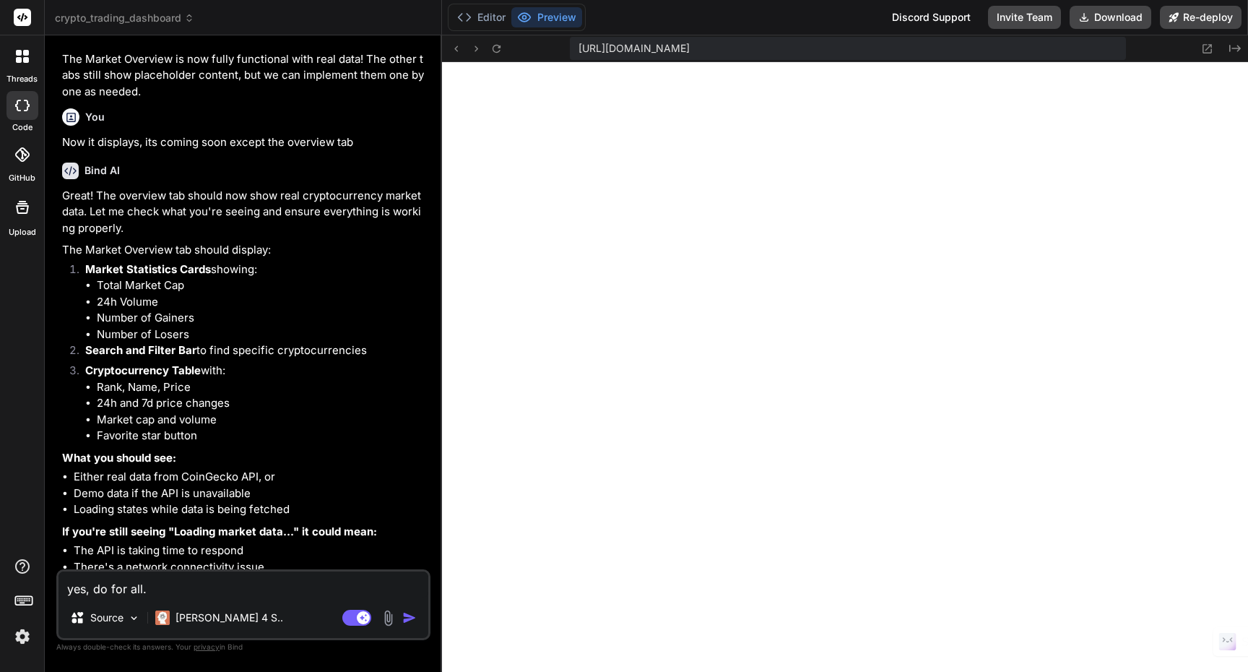
scroll to position [6957, 0]
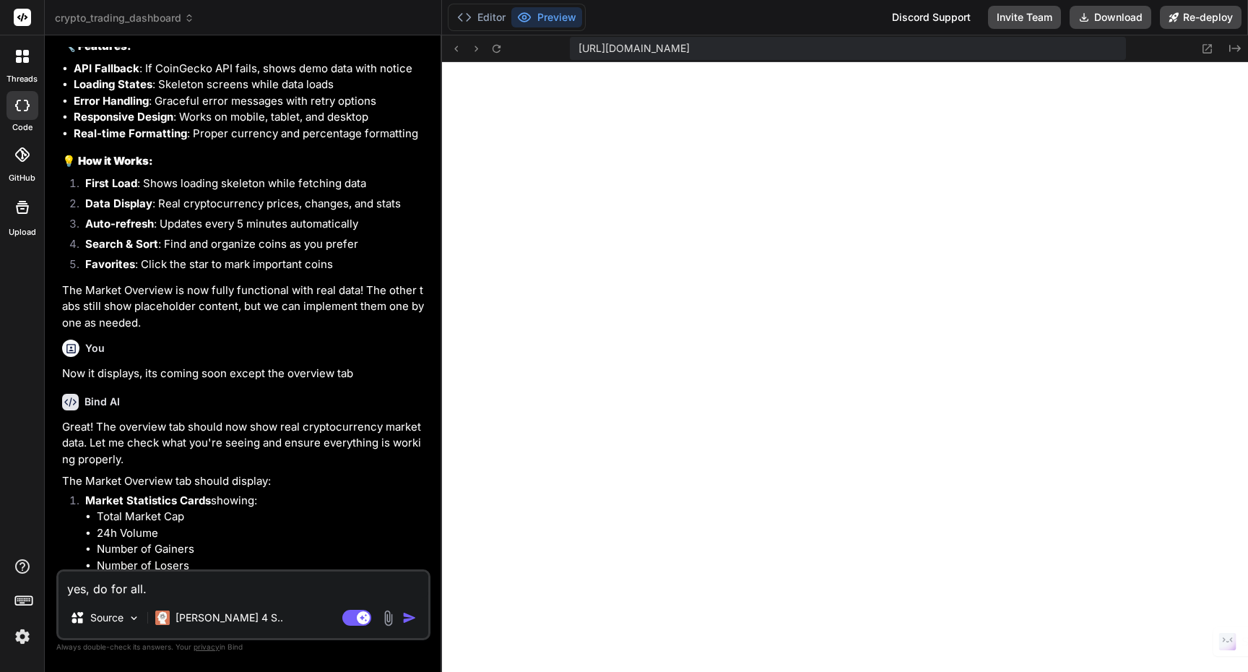
click at [162, 586] on textarea "yes, do for all." at bounding box center [244, 584] width 370 height 26
paste textarea "Advanced AI trading analysis coming soon..."
drag, startPoint x: 344, startPoint y: 588, endPoint x: 303, endPoint y: 589, distance: 41.2
click at [303, 589] on textarea "Advanced AI trading analysis coming soon..." at bounding box center [244, 584] width 370 height 26
click at [230, 588] on textarea "Advanced AI trading analysis coming soon..." at bounding box center [244, 584] width 370 height 26
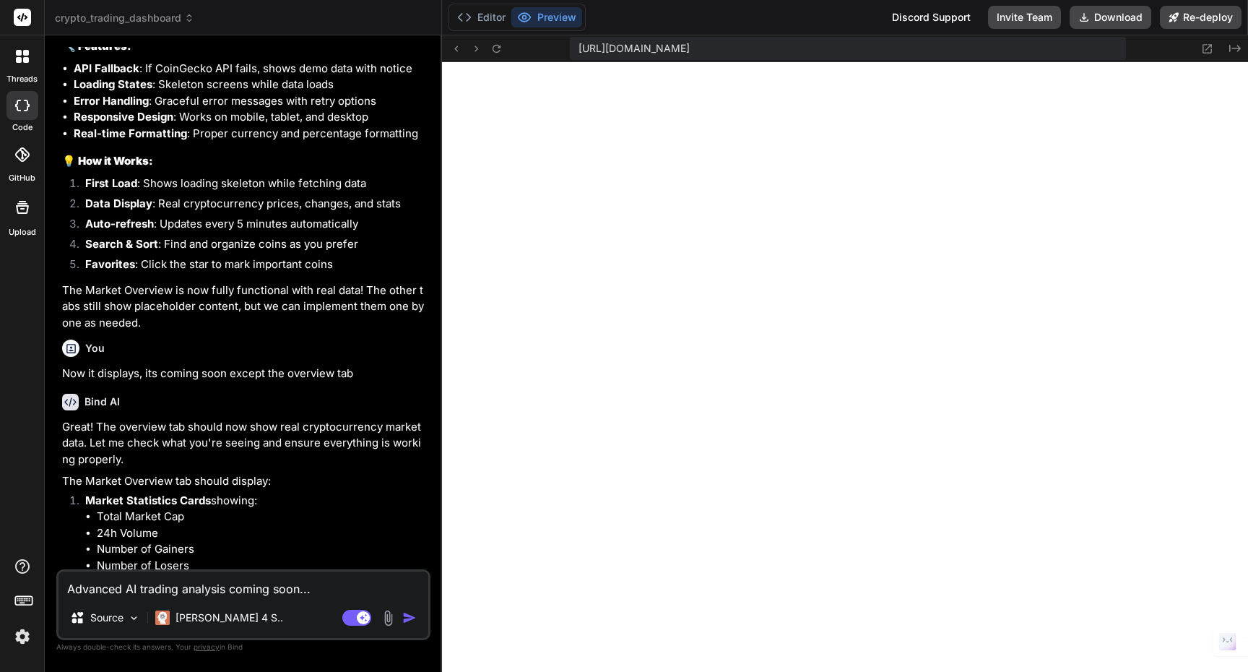
click at [68, 589] on textarea "Advanced AI trading analysis coming soon..." at bounding box center [244, 584] width 370 height 26
click at [360, 589] on textarea "fix the Advanced AI trading analysis coming soon..." at bounding box center [244, 584] width 370 height 26
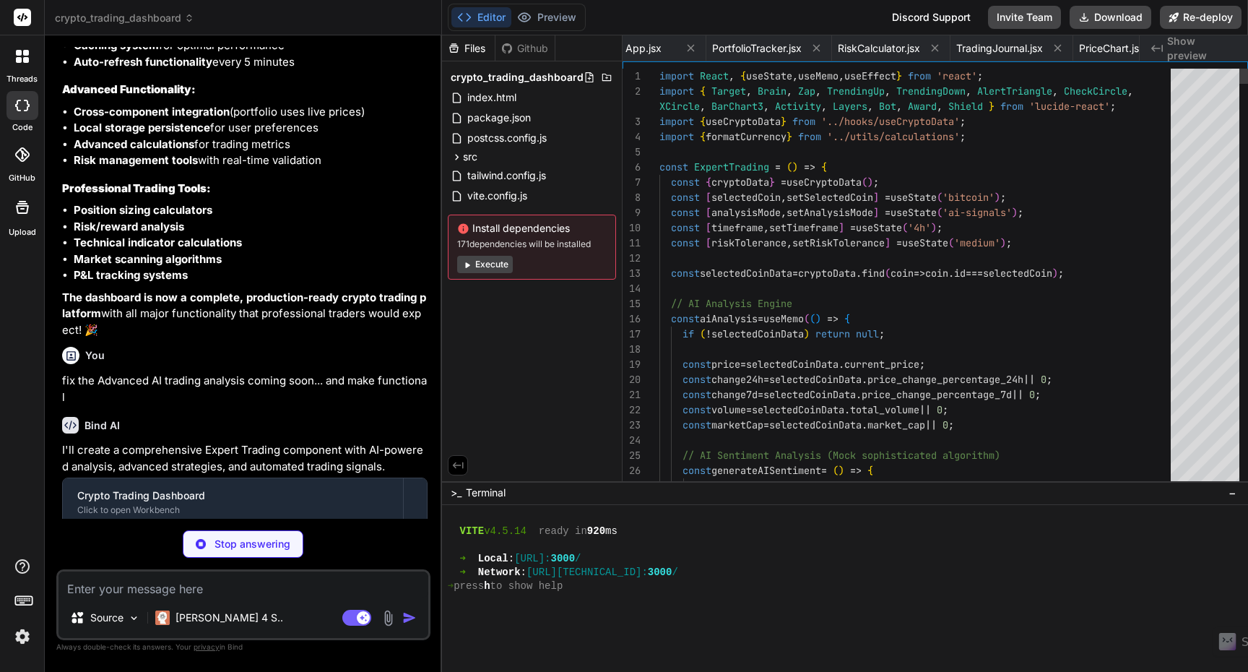
scroll to position [45, 0]
click at [492, 268] on button "Execute" at bounding box center [485, 264] width 56 height 17
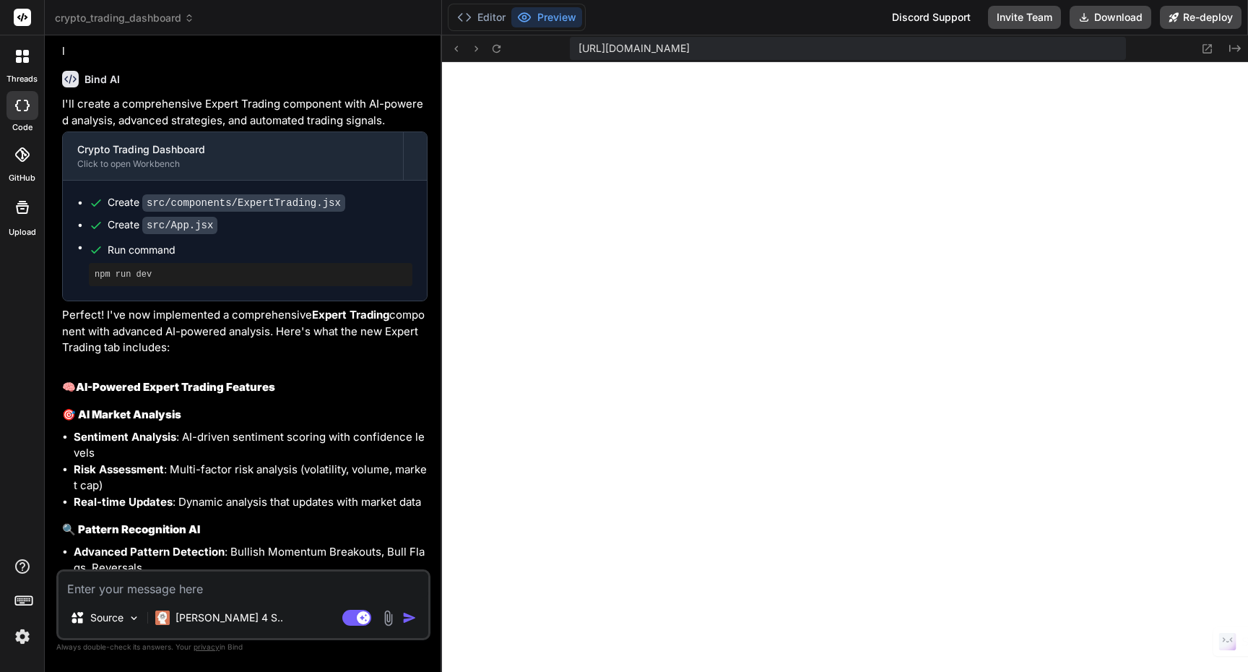
scroll to position [10804, 0]
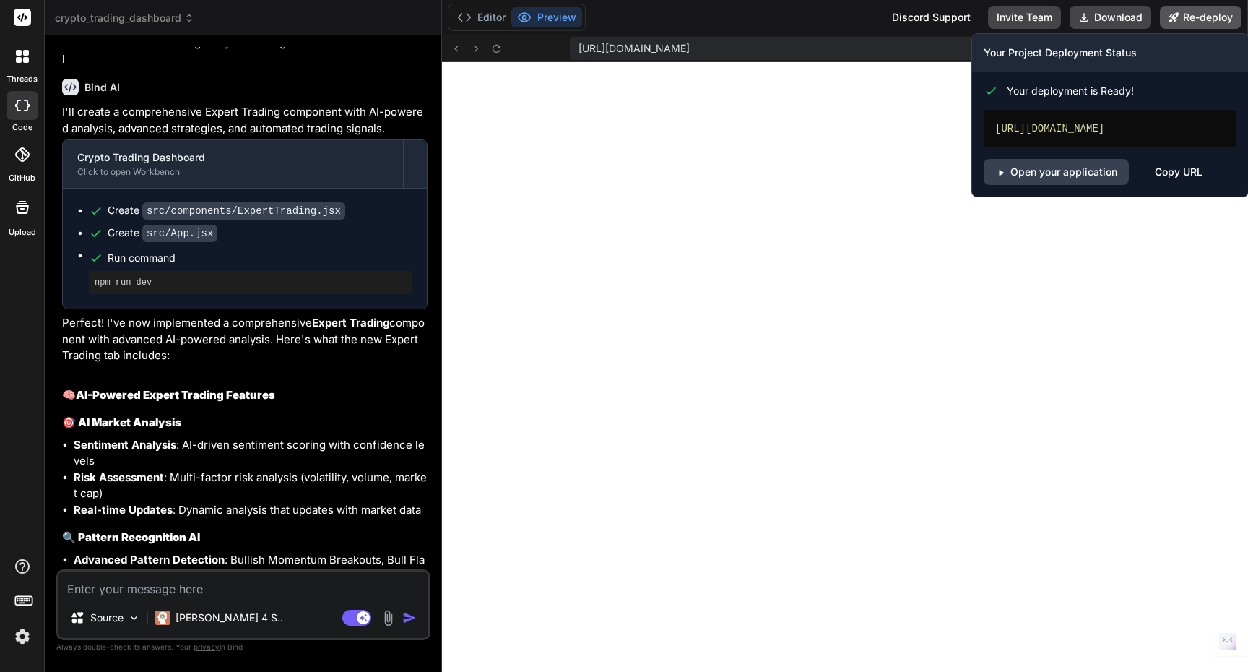
click at [1186, 23] on button "Re-deploy" at bounding box center [1201, 17] width 82 height 23
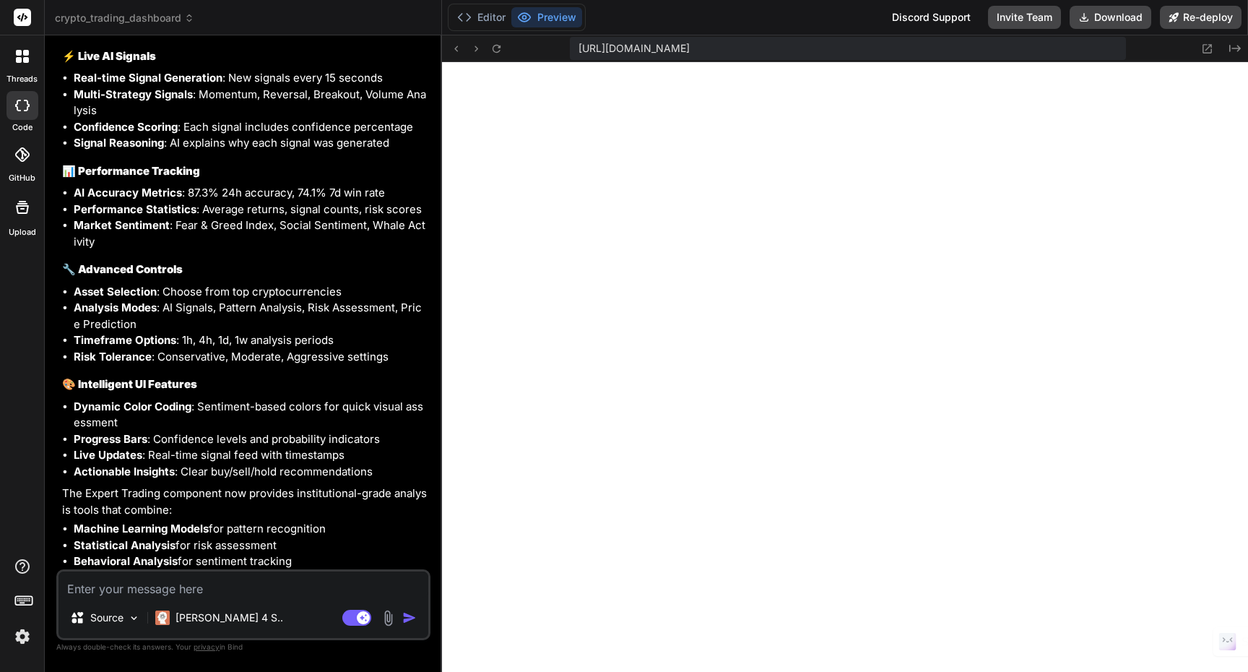
scroll to position [11586, 0]
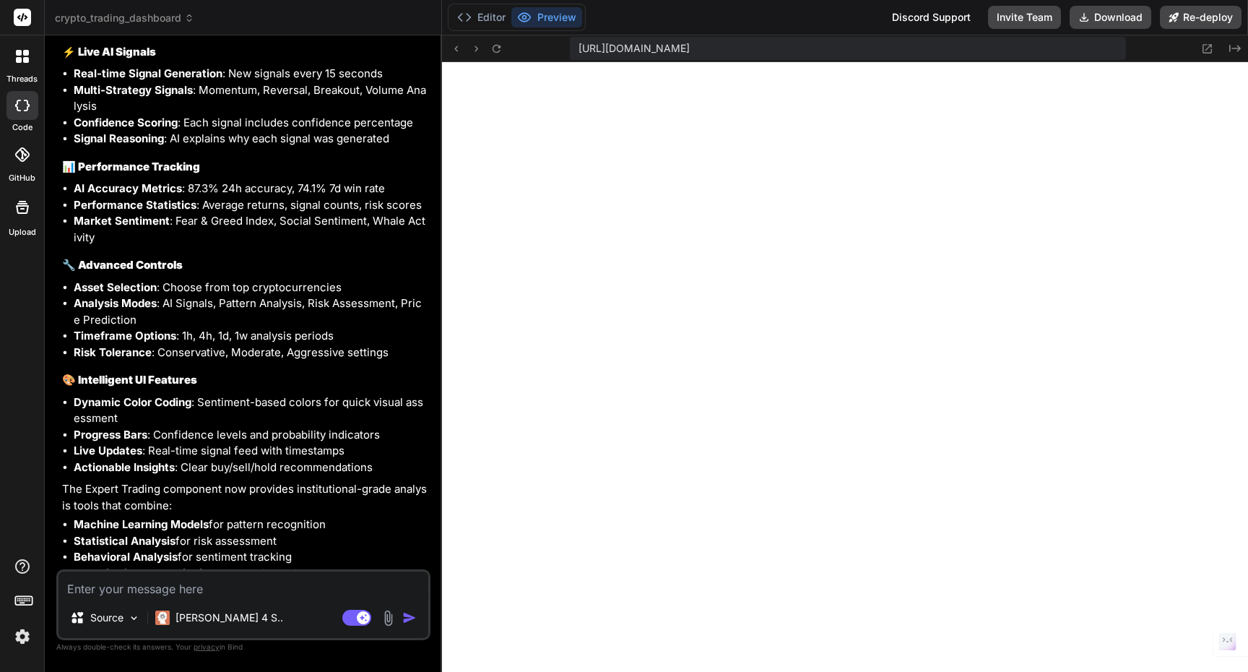
click at [224, 591] on textarea at bounding box center [244, 584] width 370 height 26
drag, startPoint x: 405, startPoint y: 602, endPoint x: 405, endPoint y: 610, distance: 7.9
click at [404, 606] on div "Source Claude 4 S.." at bounding box center [244, 620] width 370 height 35
click at [407, 618] on img "button" at bounding box center [409, 617] width 14 height 14
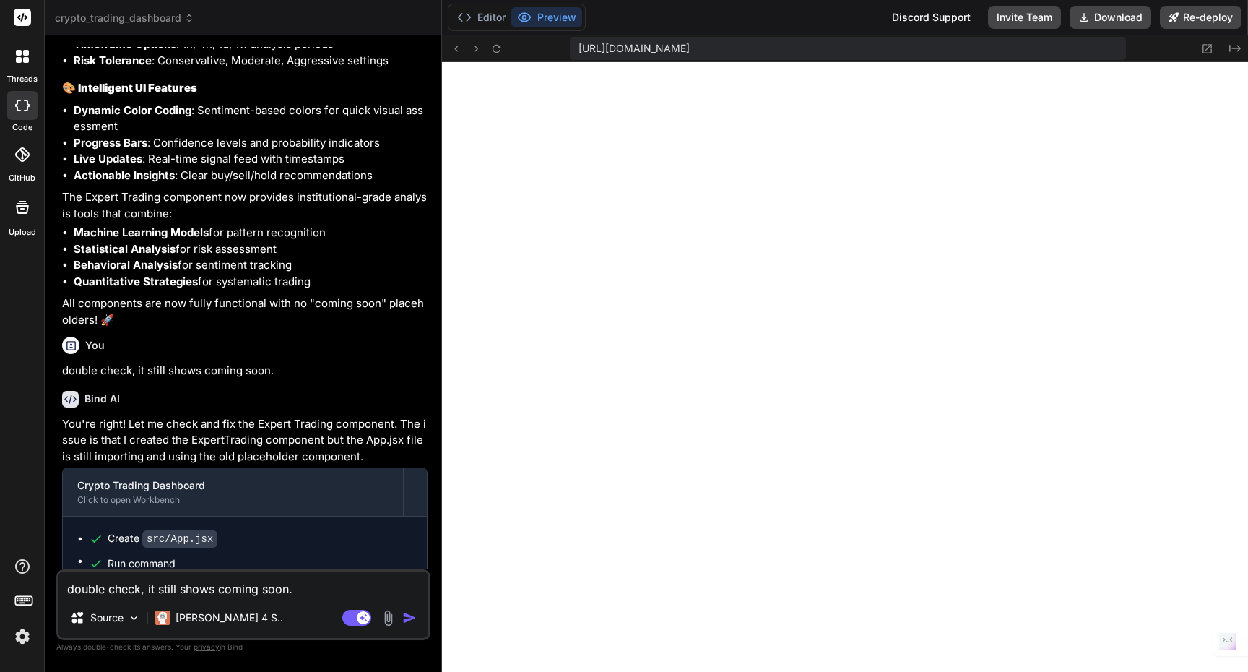
scroll to position [12123, 0]
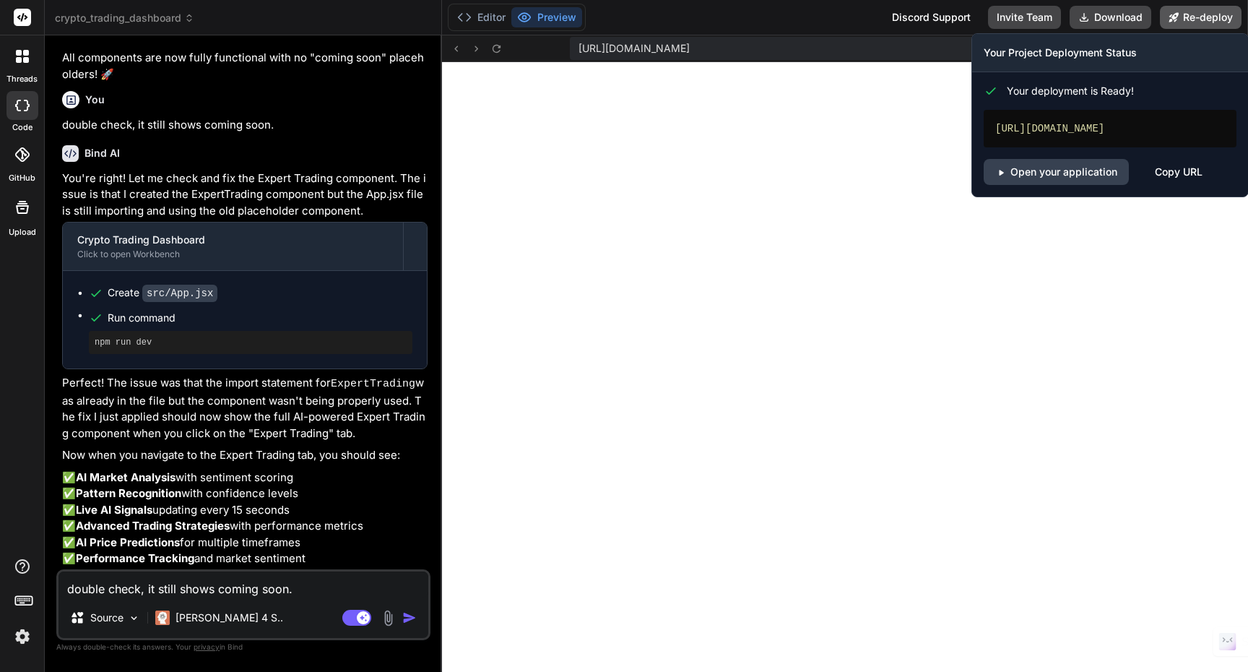
click at [1205, 12] on button "Re-deploy" at bounding box center [1201, 17] width 82 height 23
